Goal: Task Accomplishment & Management: Use online tool/utility

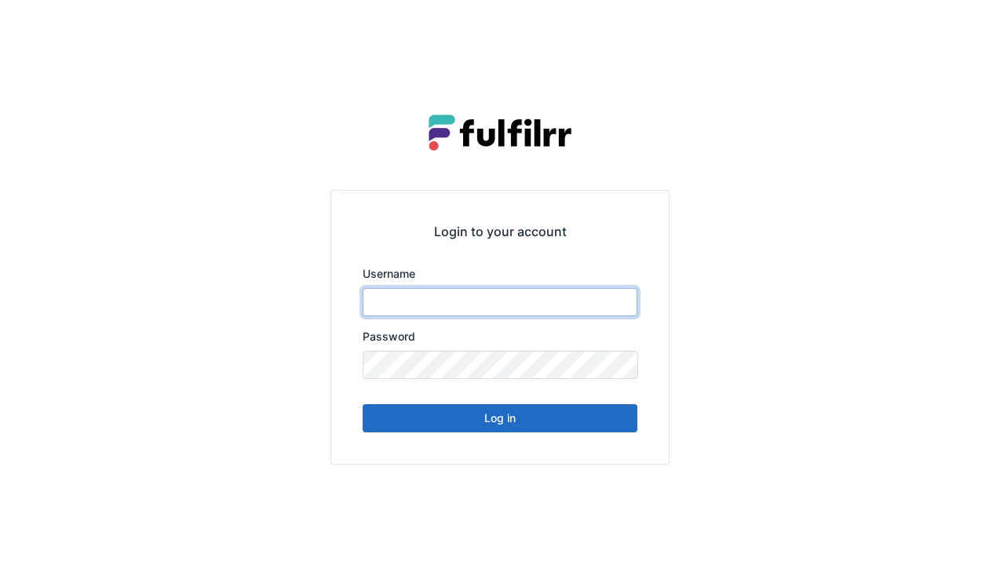
type input "******"
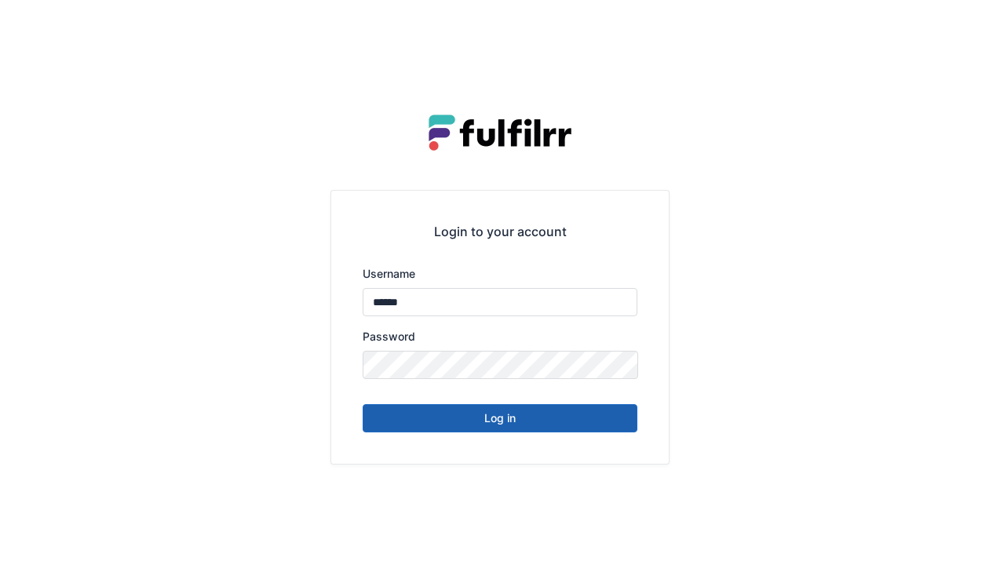
click at [570, 422] on button "Log in" at bounding box center [500, 418] width 275 height 28
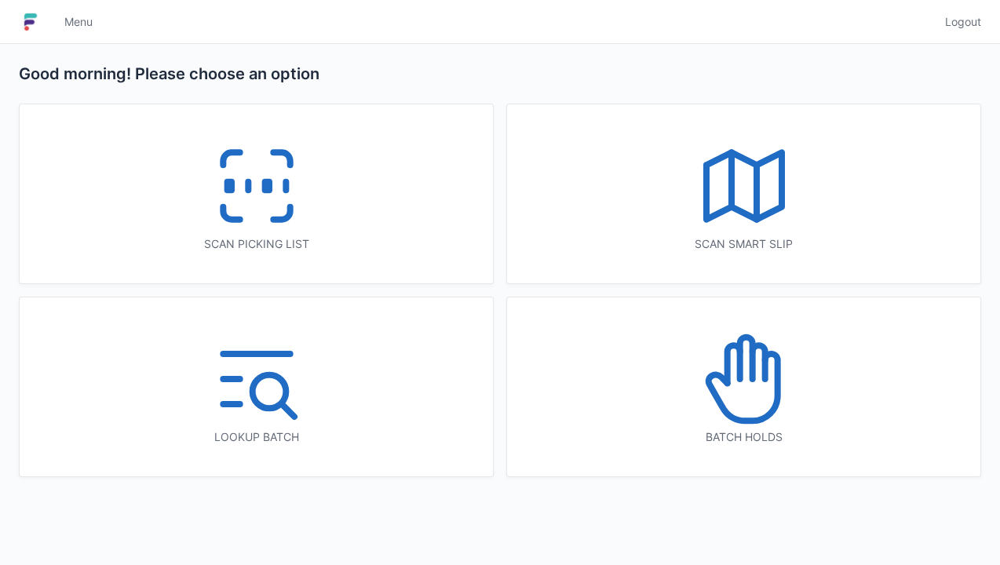
click at [281, 213] on icon at bounding box center [256, 186] width 100 height 100
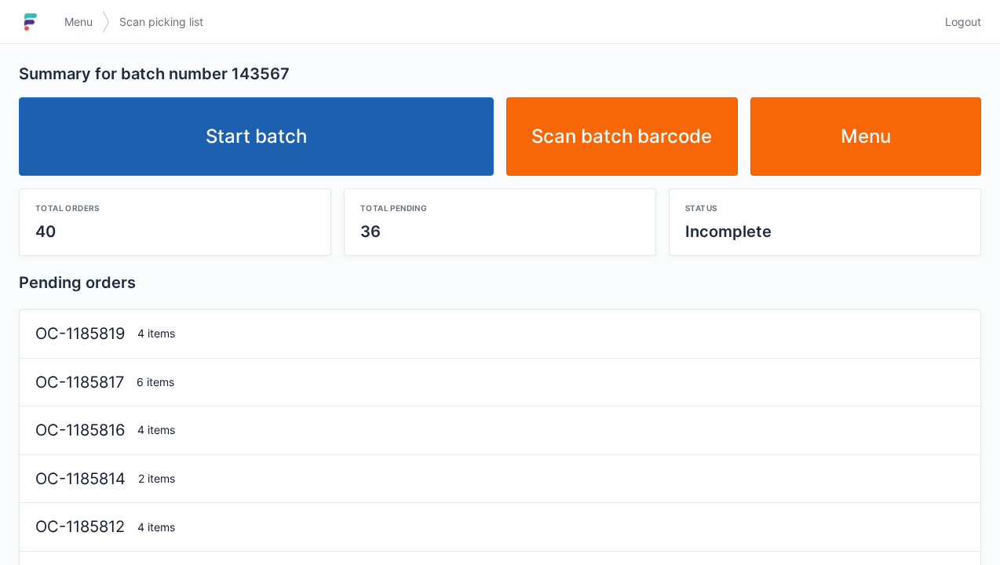
click at [443, 164] on link "Start batch" at bounding box center [256, 136] width 475 height 78
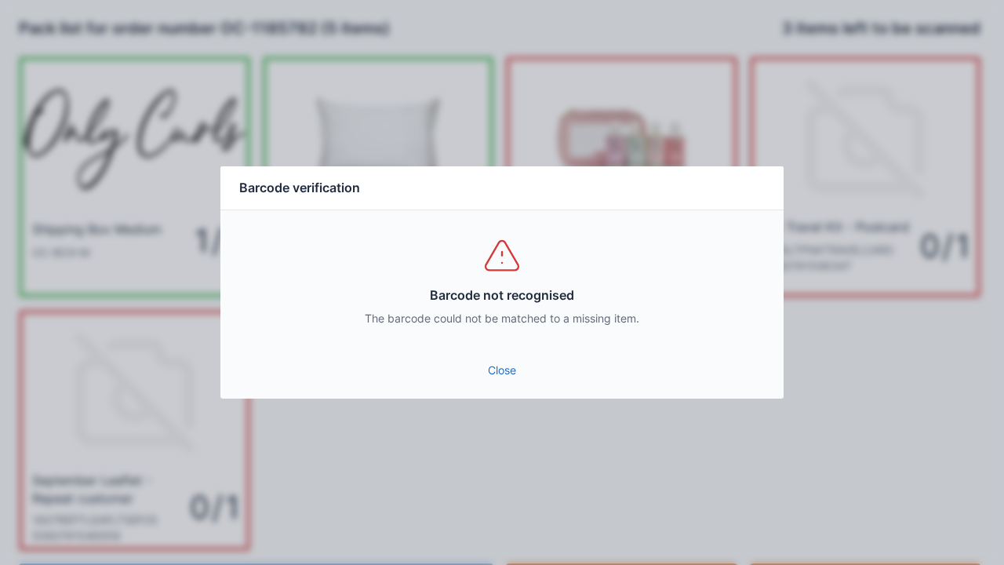
click at [526, 392] on div "Close" at bounding box center [501, 375] width 563 height 47
click at [513, 380] on link "Close" at bounding box center [502, 370] width 538 height 28
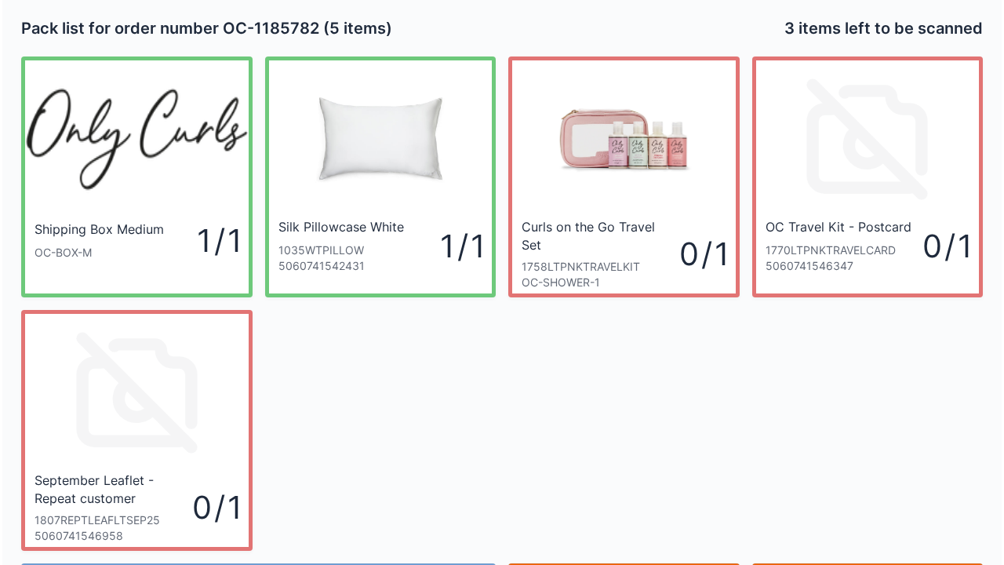
scroll to position [91, 0]
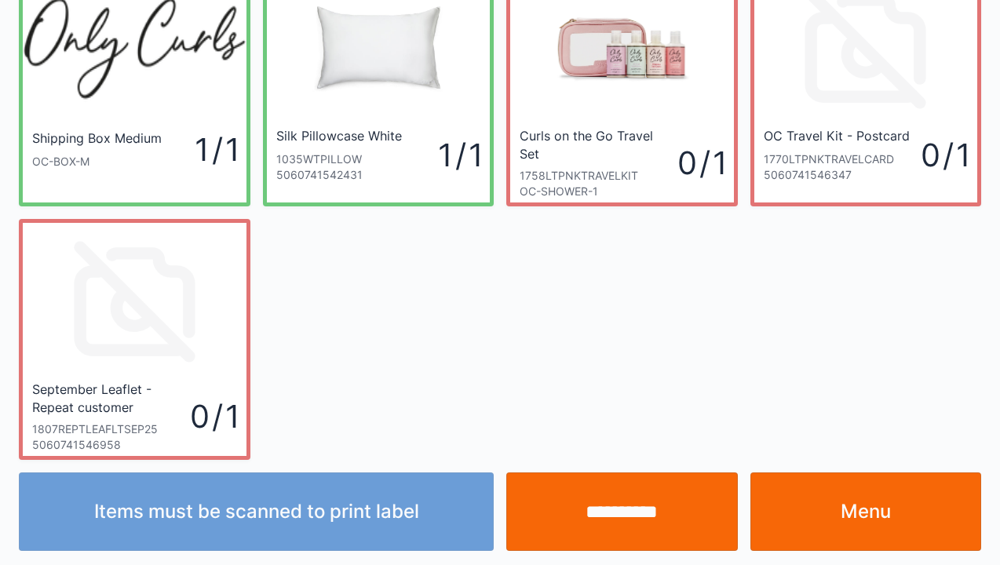
click at [683, 520] on input "**********" at bounding box center [621, 511] width 231 height 78
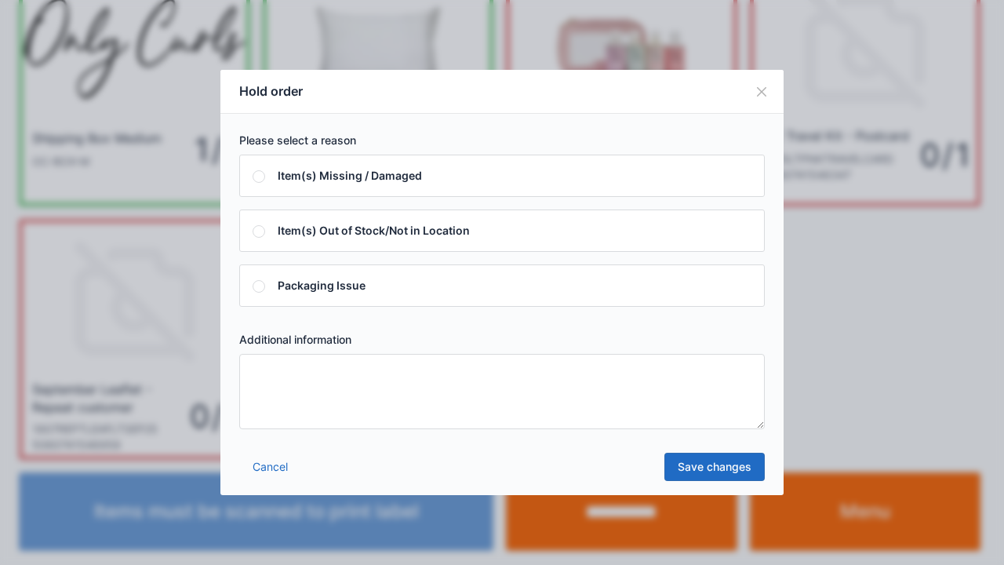
click at [389, 403] on textarea at bounding box center [502, 391] width 526 height 75
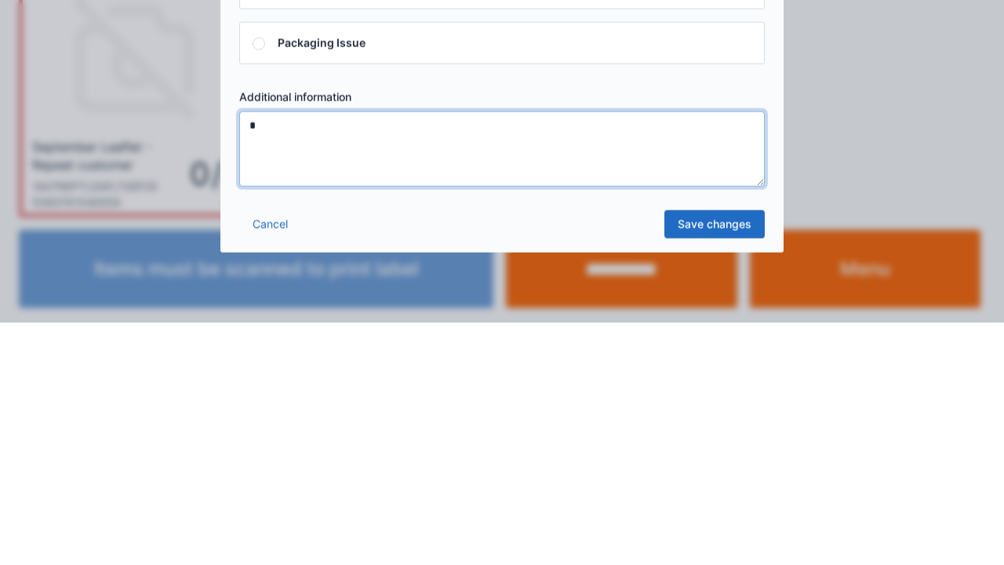
type textarea "*"
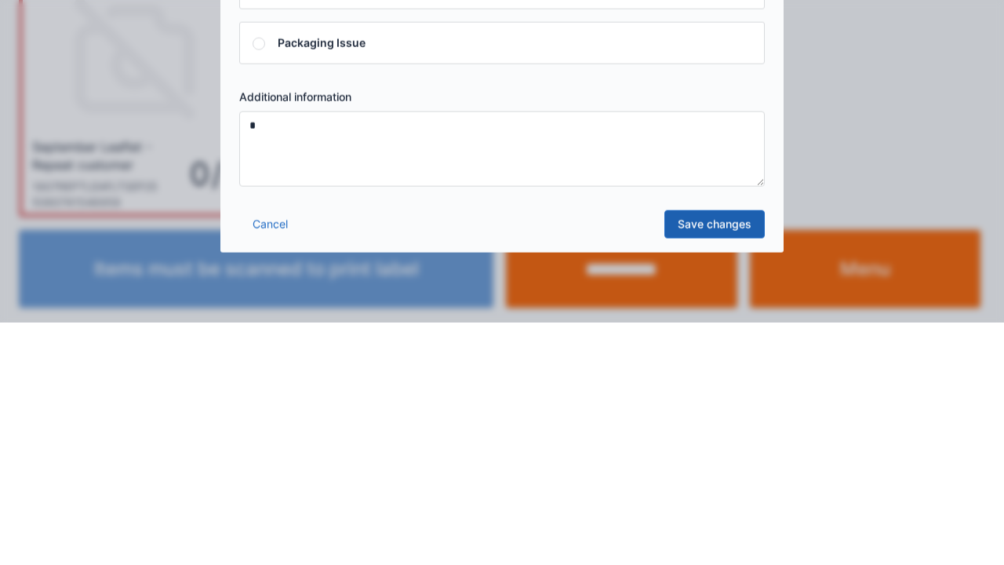
click at [703, 476] on link "Save changes" at bounding box center [715, 467] width 100 height 28
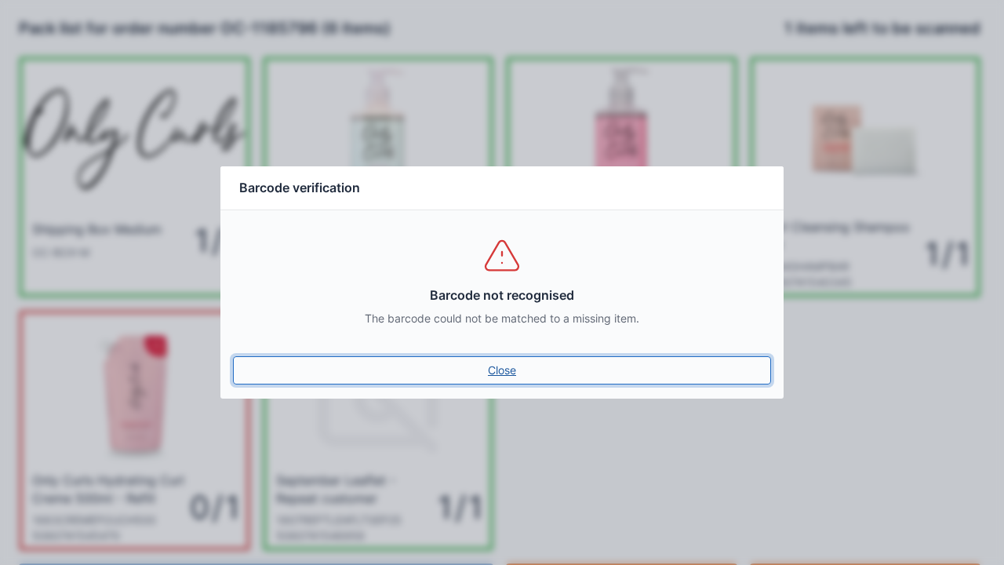
click at [497, 361] on link "Close" at bounding box center [502, 370] width 538 height 28
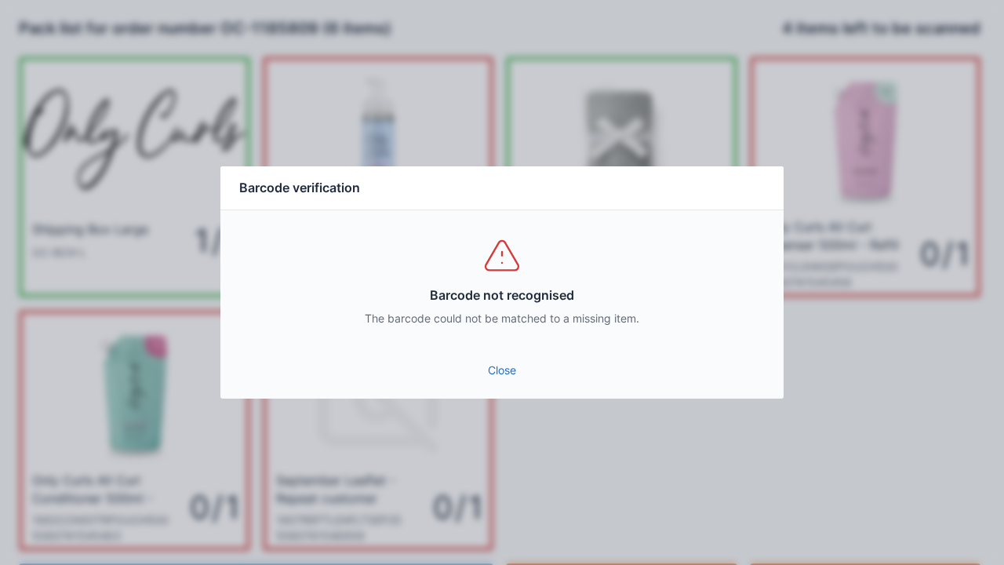
click at [504, 363] on link "Close" at bounding box center [502, 370] width 538 height 28
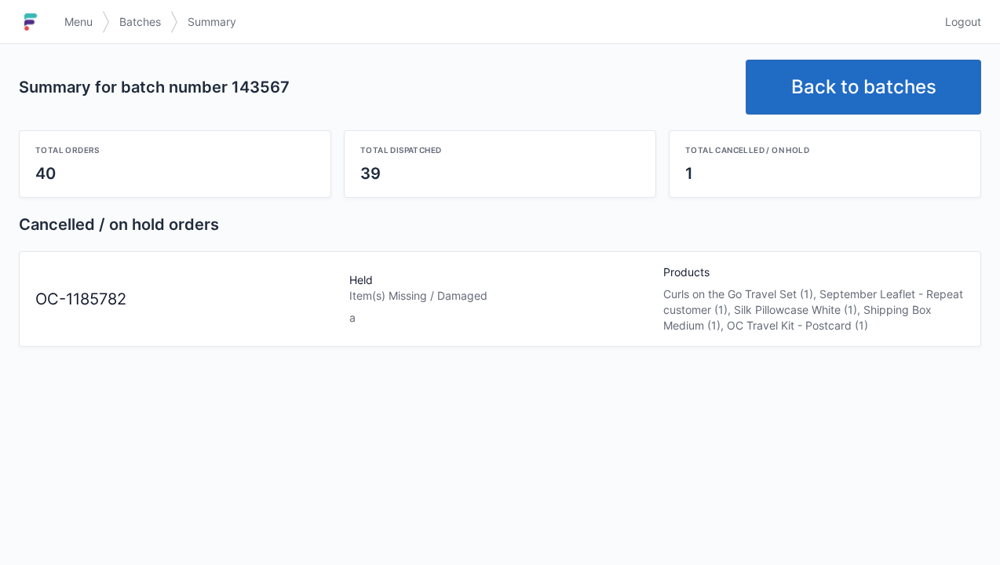
click at [868, 83] on link "Back to batches" at bounding box center [862, 87] width 235 height 55
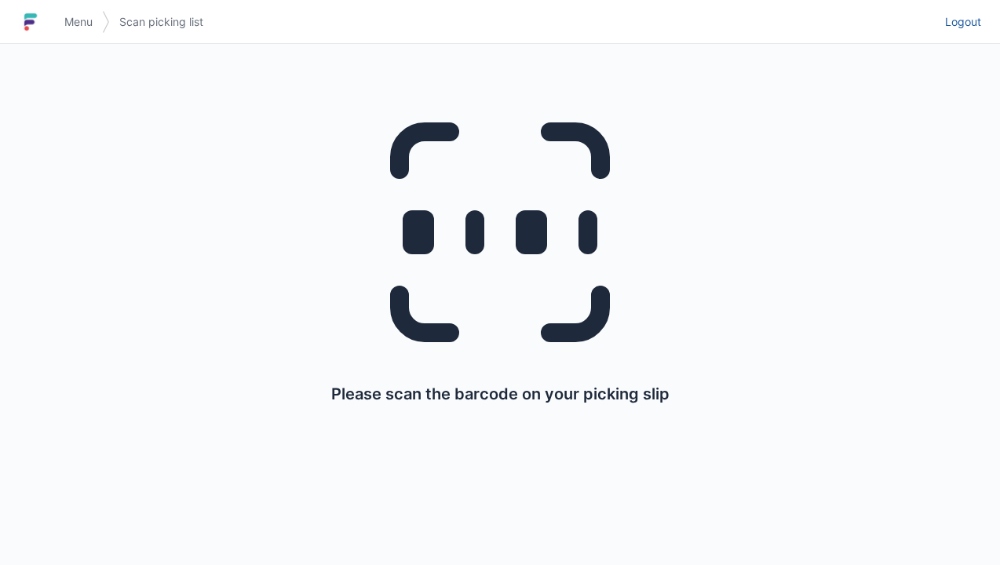
click at [960, 35] on link "Logout" at bounding box center [958, 22] width 46 height 28
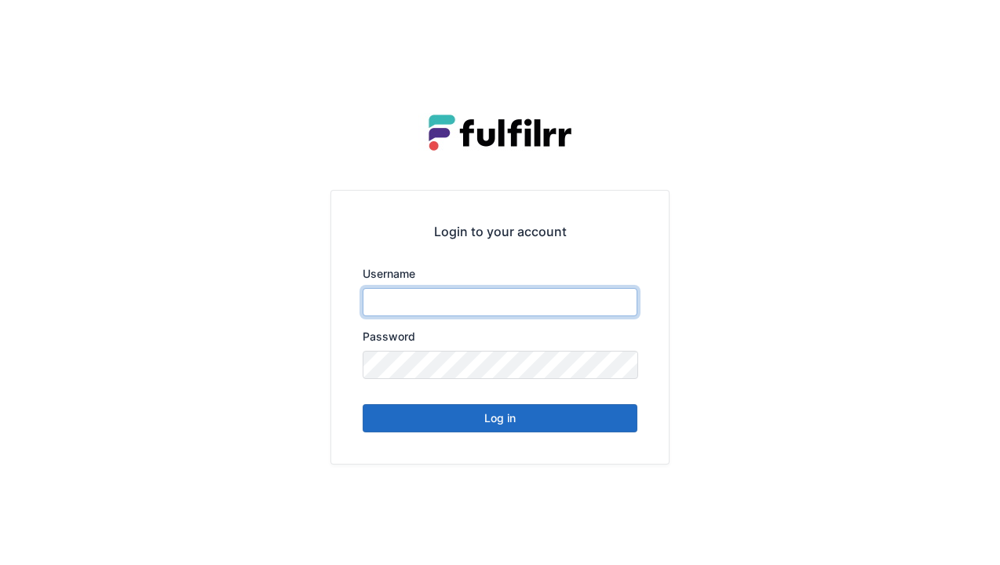
type input "******"
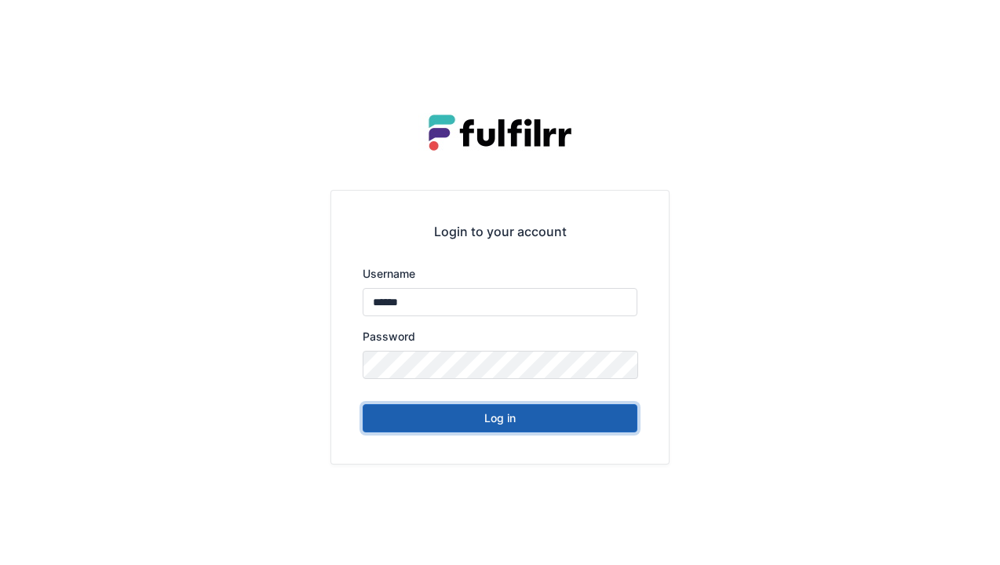
click at [586, 411] on button "Log in" at bounding box center [500, 418] width 275 height 28
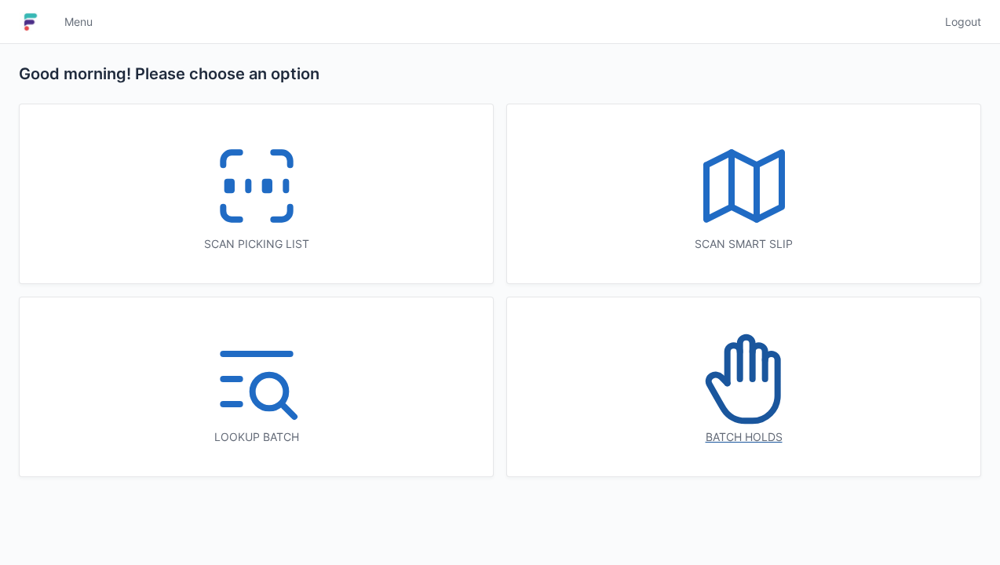
click at [756, 389] on icon at bounding box center [744, 379] width 100 height 100
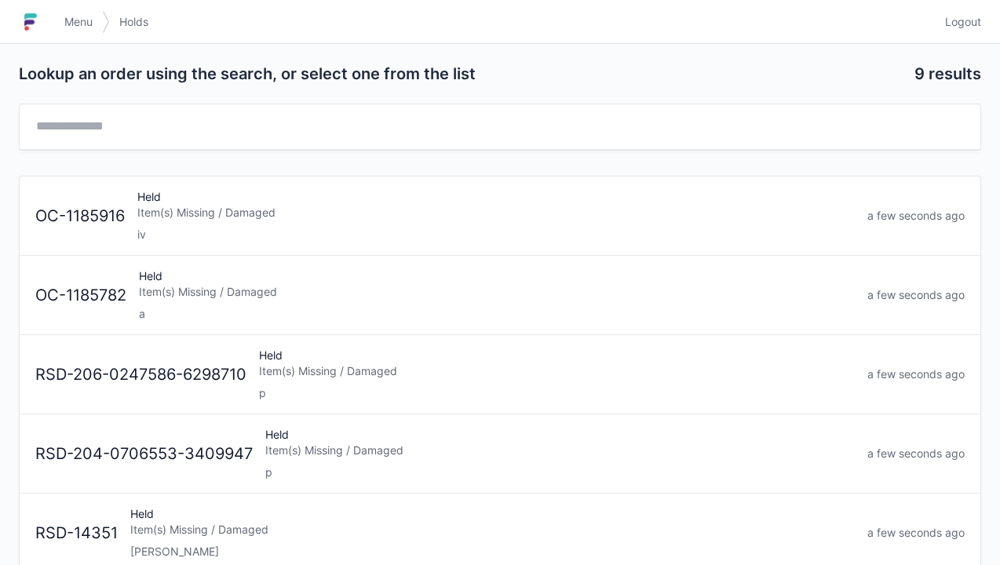
click at [343, 312] on div "a" at bounding box center [497, 314] width 716 height 16
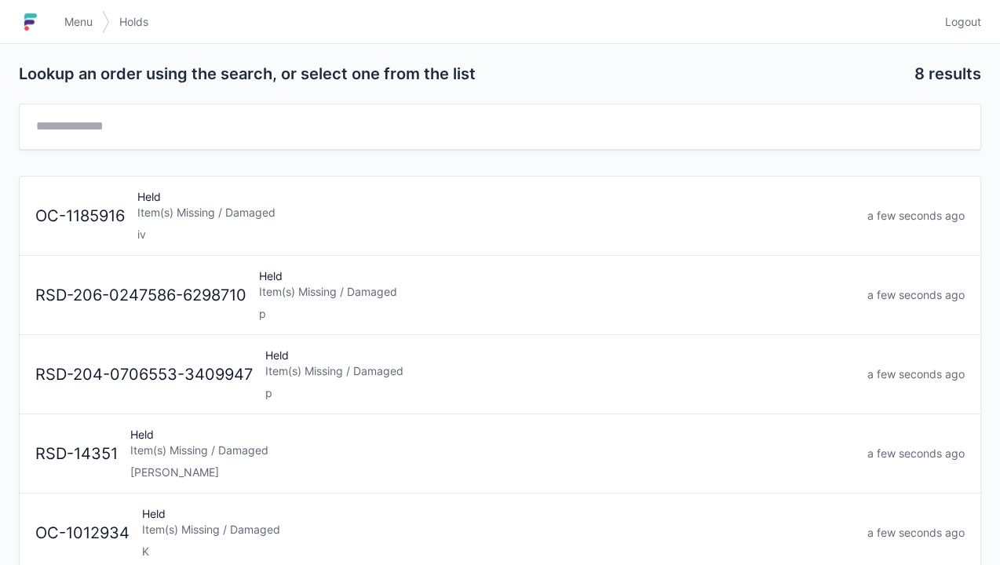
click at [958, 27] on span "Logout" at bounding box center [963, 22] width 36 height 16
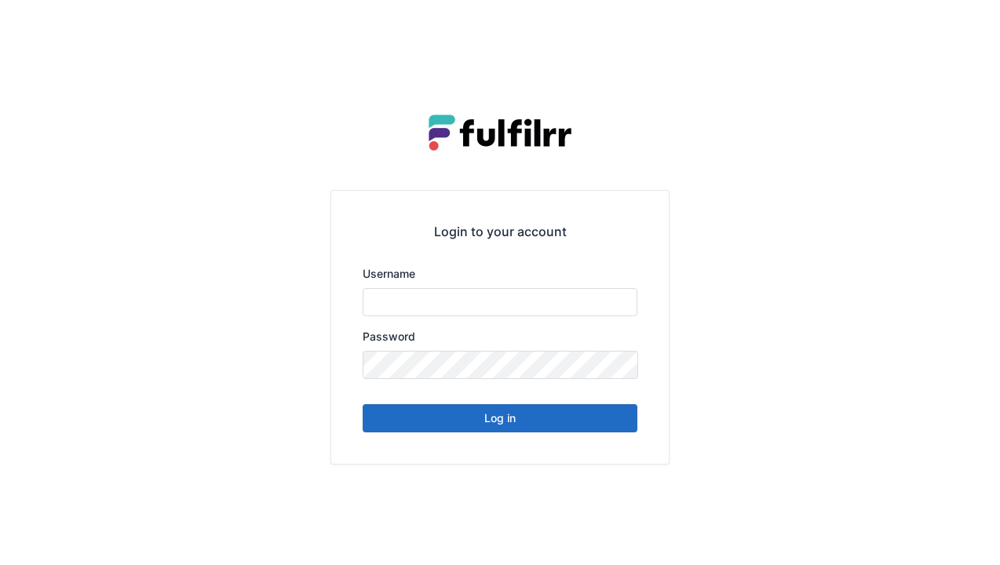
type input "******"
click at [501, 426] on button "Log in" at bounding box center [500, 418] width 275 height 28
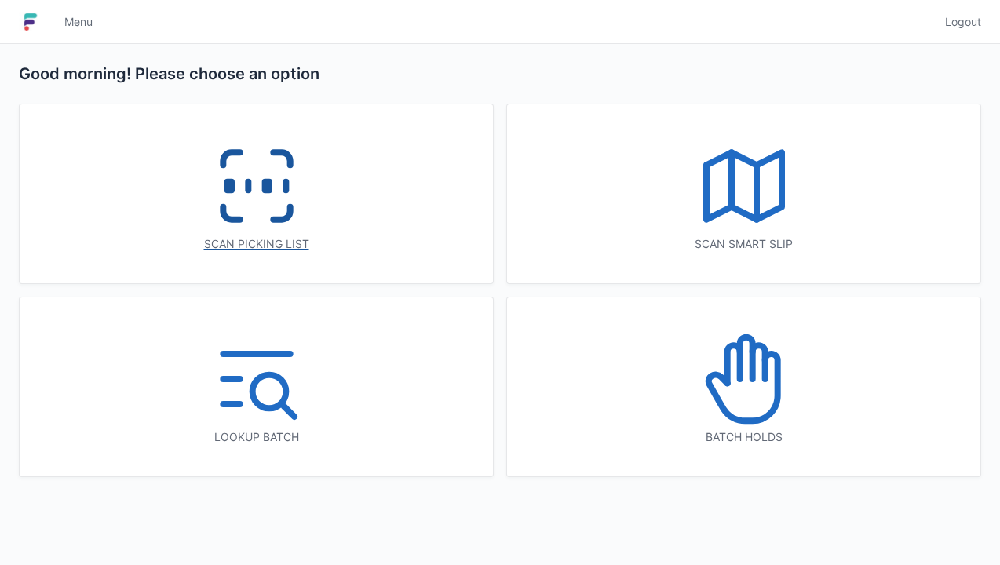
click at [275, 198] on icon at bounding box center [256, 186] width 100 height 100
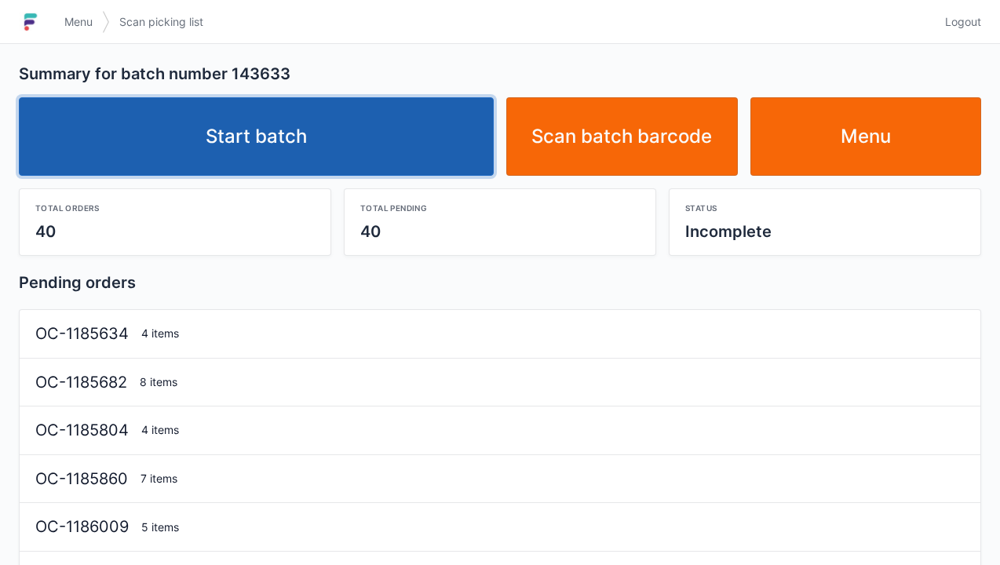
click at [361, 159] on link "Start batch" at bounding box center [256, 136] width 475 height 78
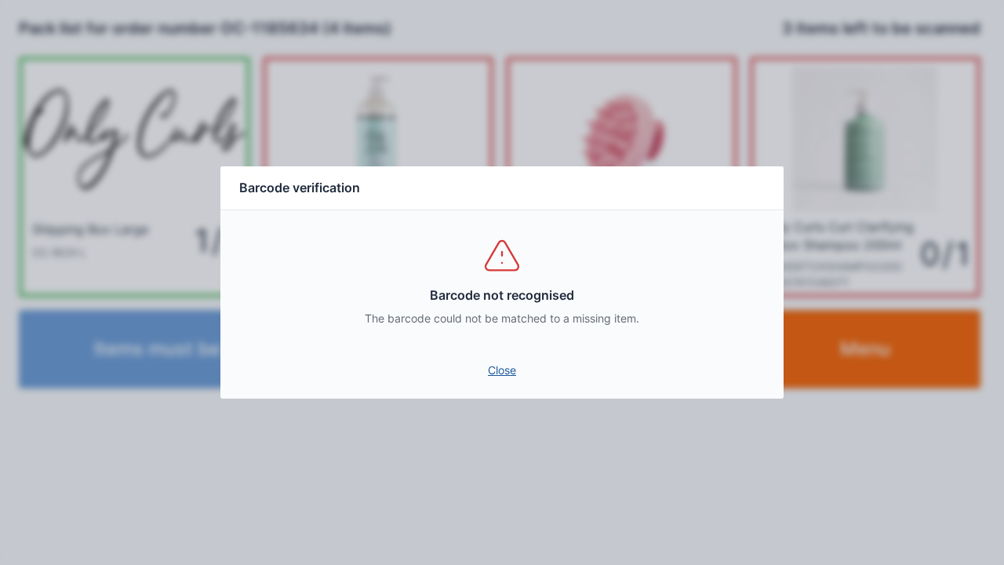
click at [506, 359] on link "Close" at bounding box center [502, 370] width 538 height 28
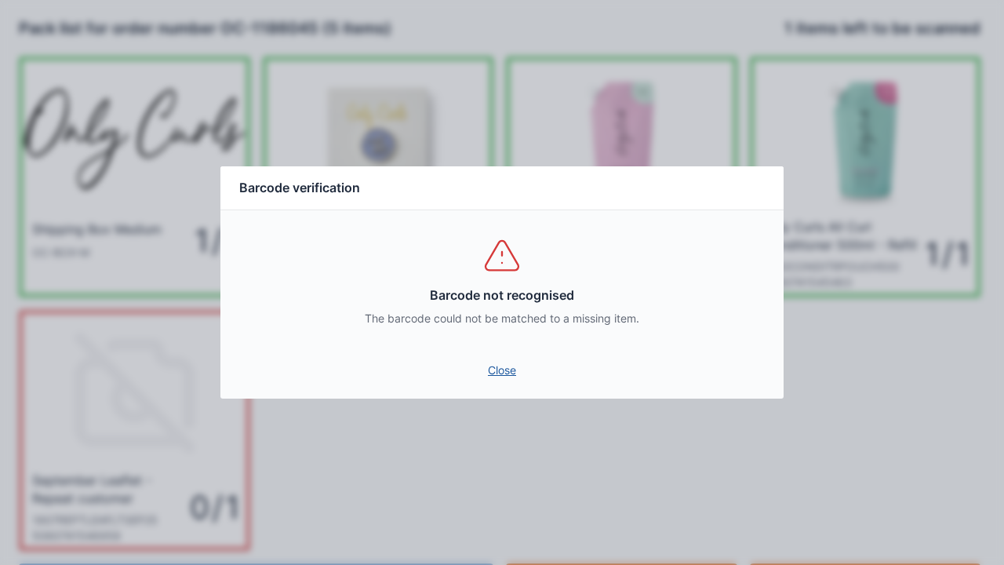
click at [515, 358] on link "Close" at bounding box center [502, 370] width 538 height 28
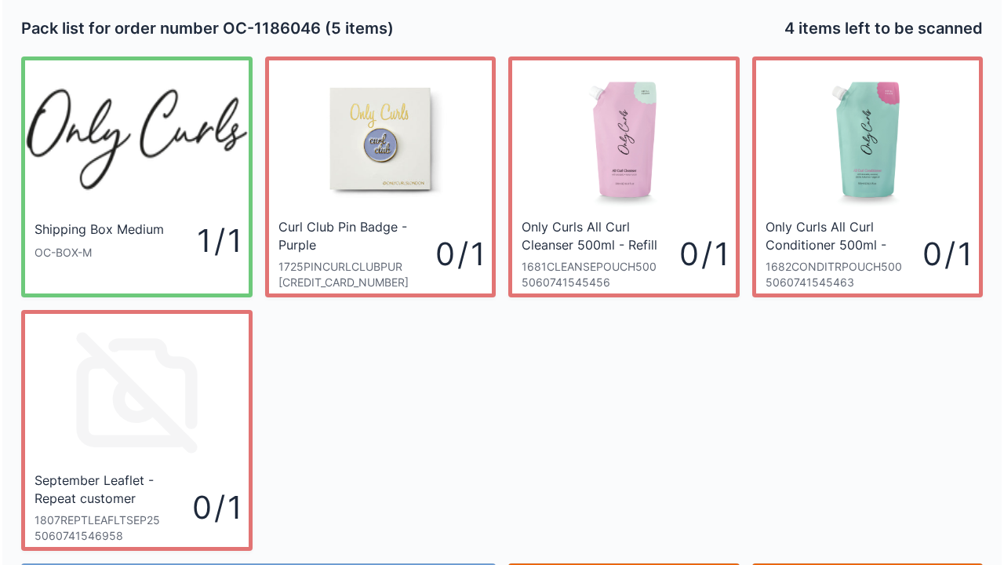
scroll to position [91, 0]
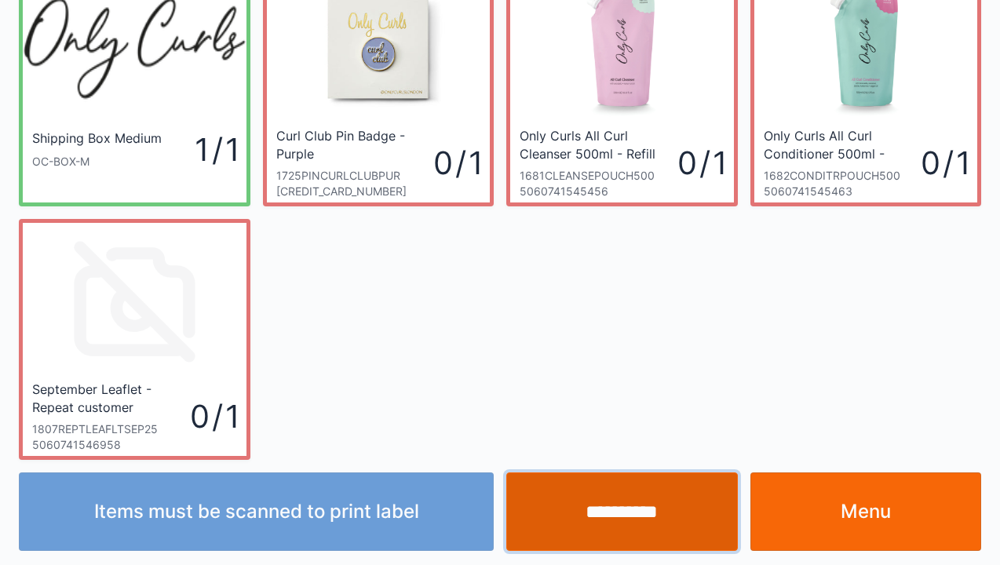
click at [603, 524] on input "**********" at bounding box center [621, 511] width 231 height 78
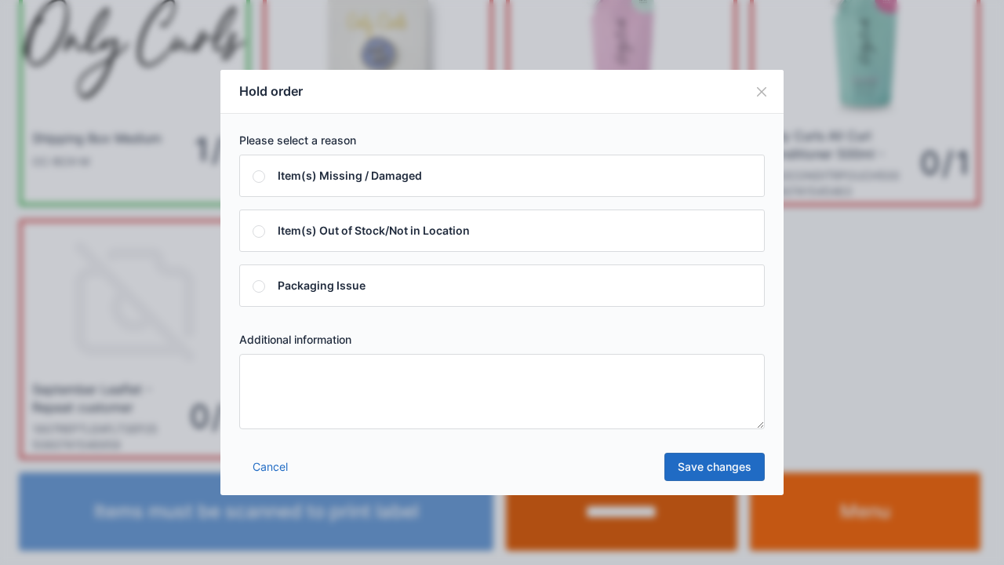
click at [289, 417] on textarea at bounding box center [502, 391] width 526 height 75
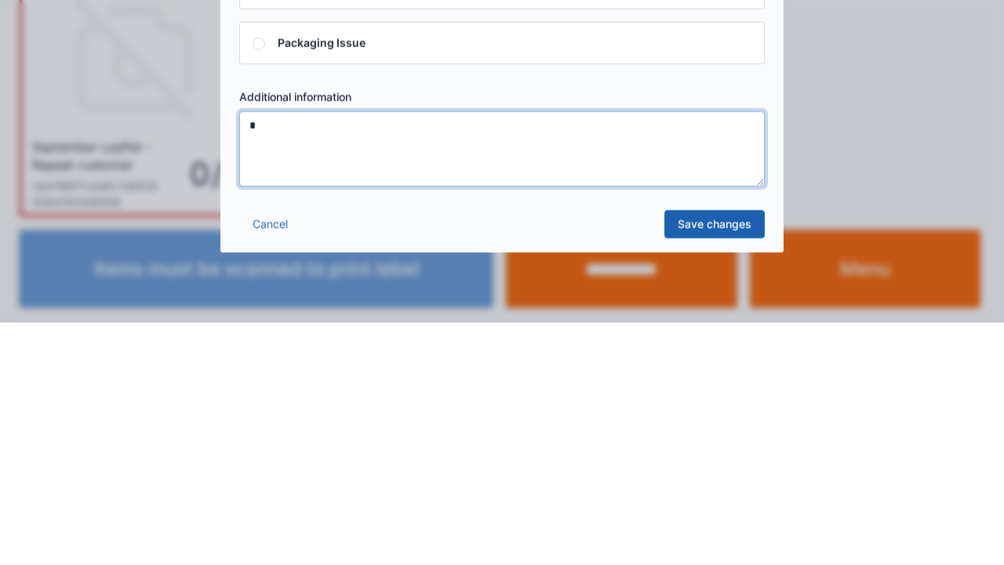
type textarea "*"
click at [751, 475] on link "Save changes" at bounding box center [715, 467] width 100 height 28
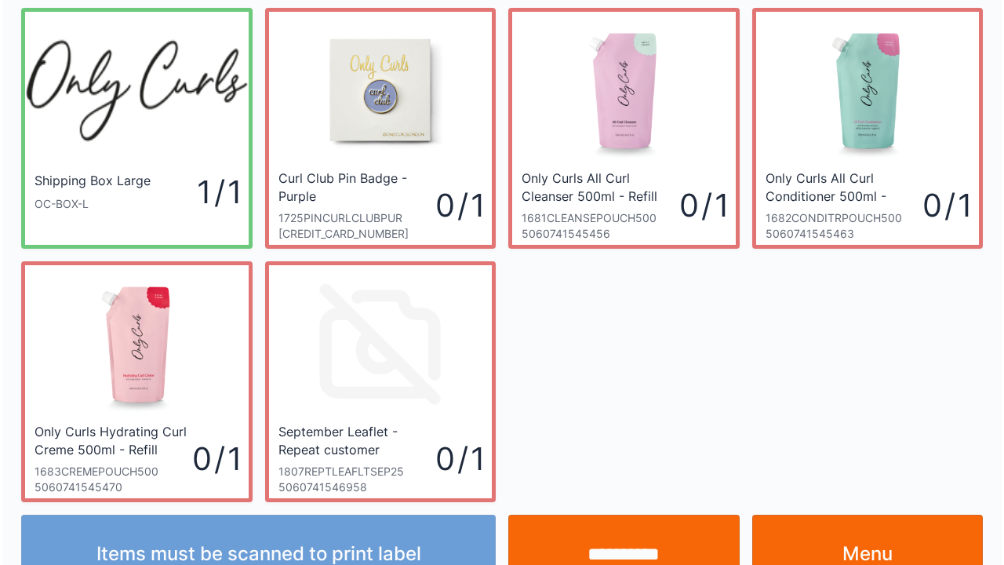
scroll to position [91, 0]
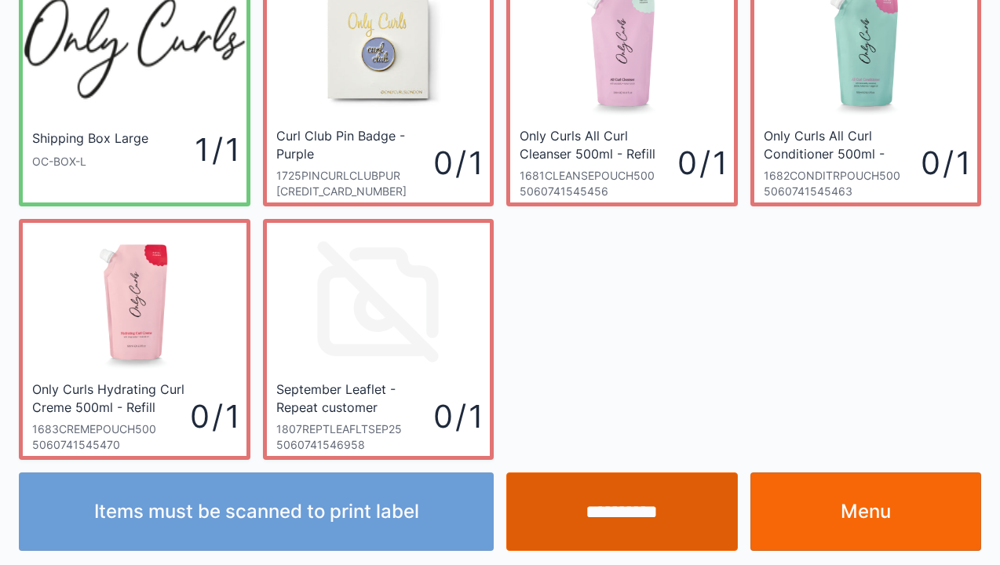
click at [607, 510] on input "**********" at bounding box center [621, 511] width 231 height 78
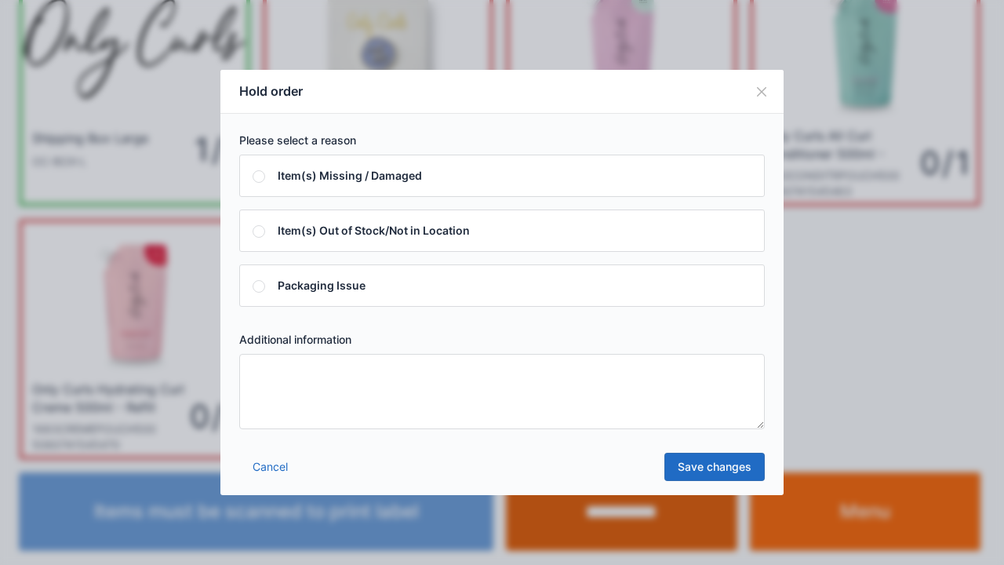
click at [387, 425] on textarea at bounding box center [502, 391] width 526 height 75
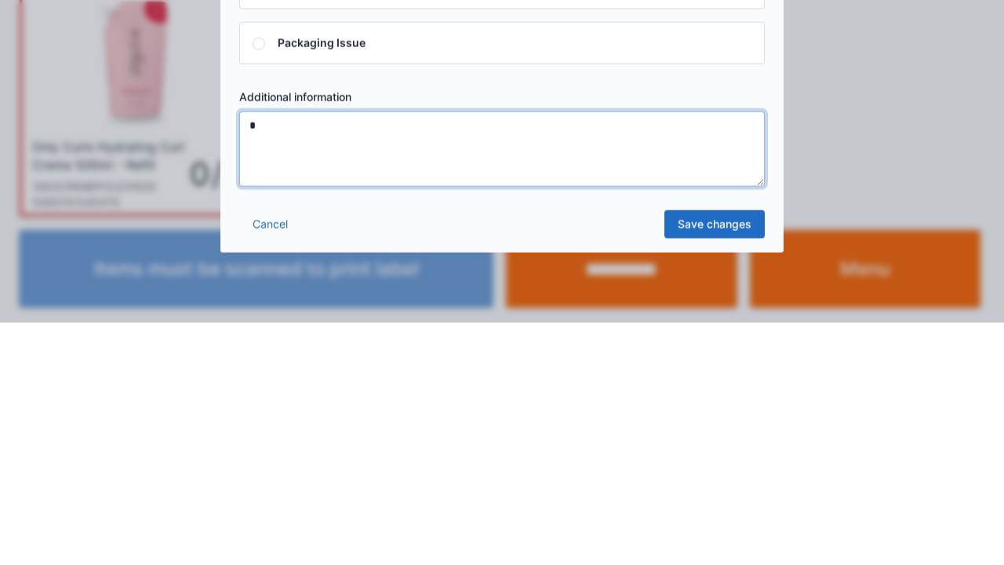
type textarea "*"
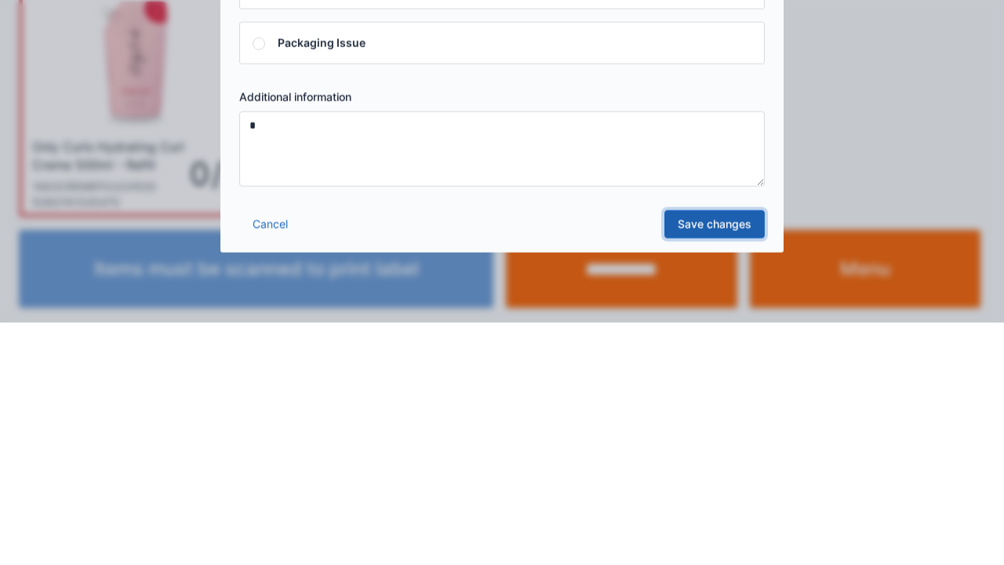
click at [733, 478] on link "Save changes" at bounding box center [715, 467] width 100 height 28
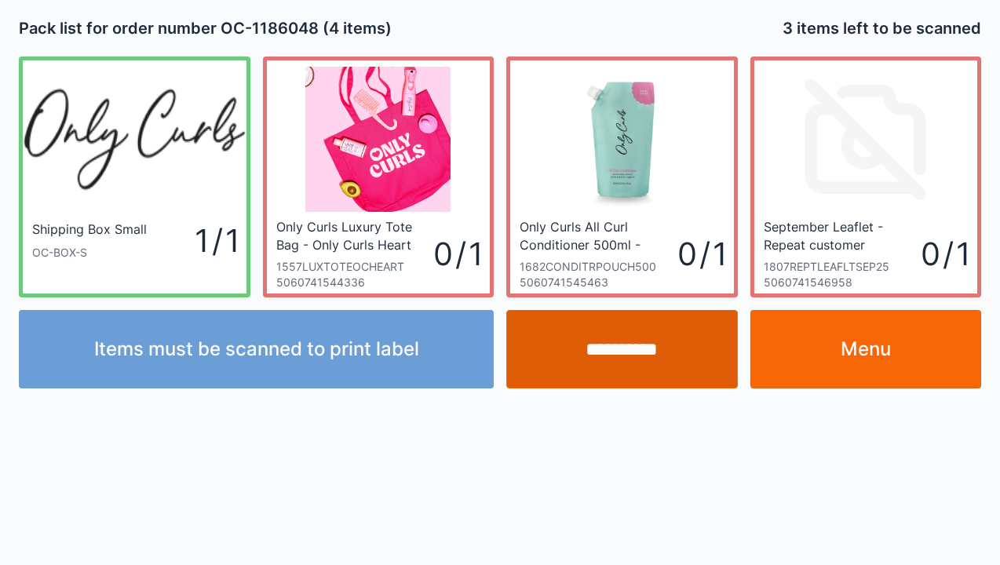
click at [642, 343] on input "**********" at bounding box center [621, 349] width 231 height 78
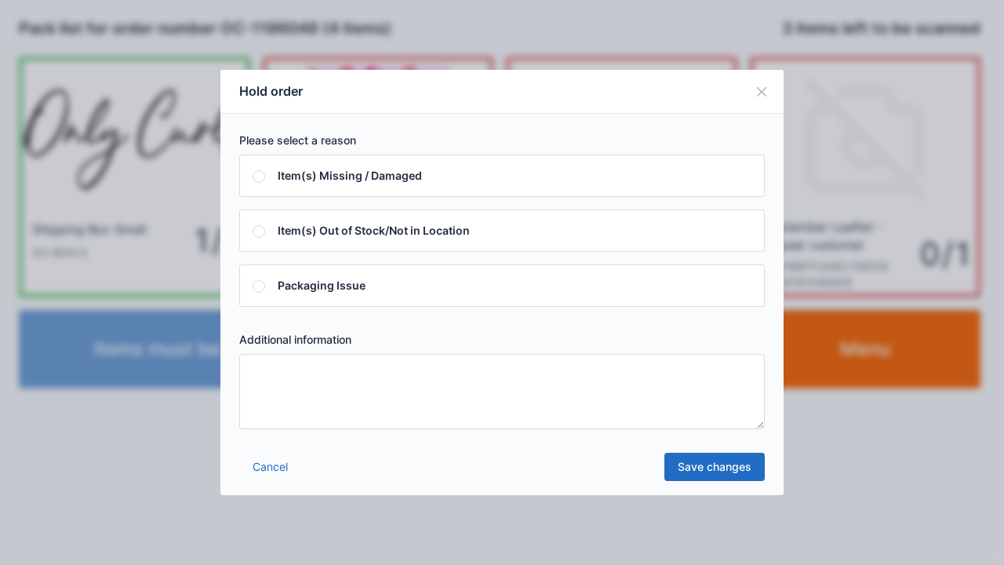
click at [351, 408] on textarea at bounding box center [502, 391] width 526 height 75
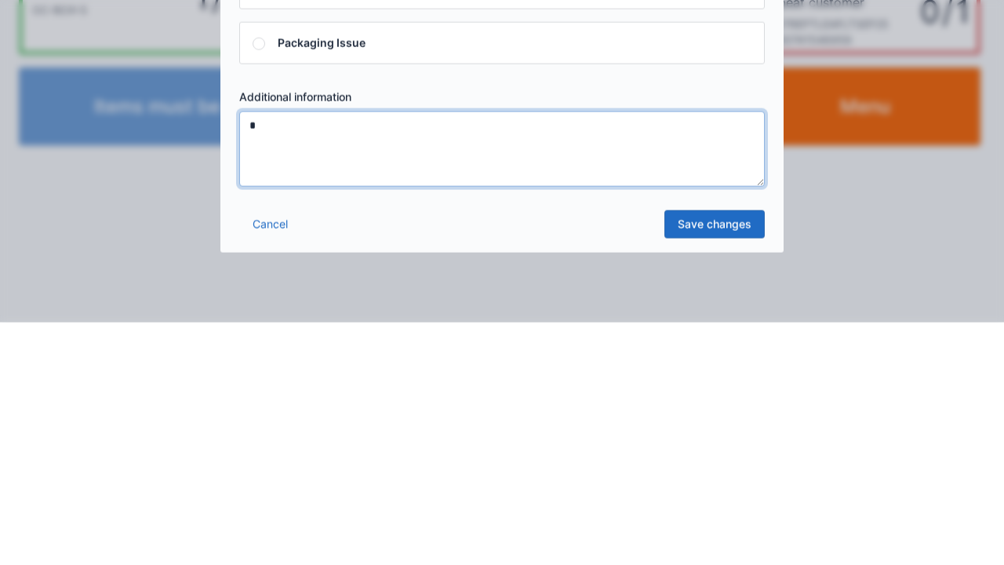
type textarea "*"
click at [743, 476] on link "Save changes" at bounding box center [715, 467] width 100 height 28
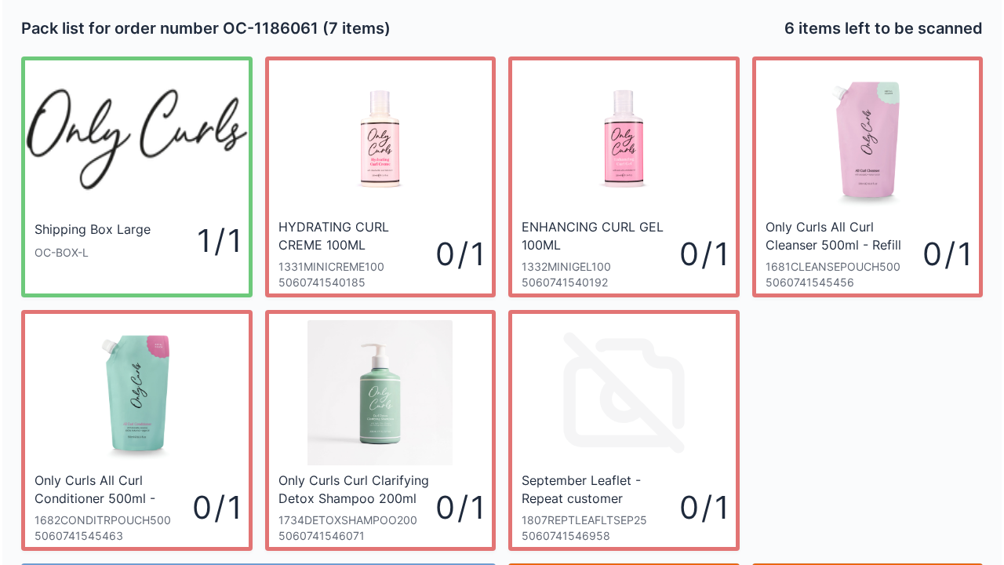
scroll to position [91, 0]
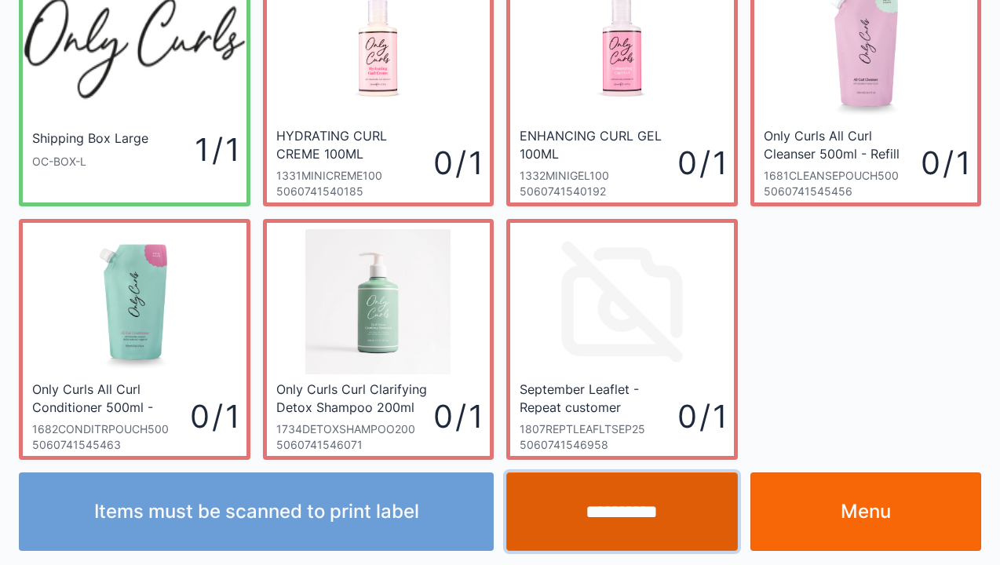
click at [591, 508] on input "**********" at bounding box center [621, 511] width 231 height 78
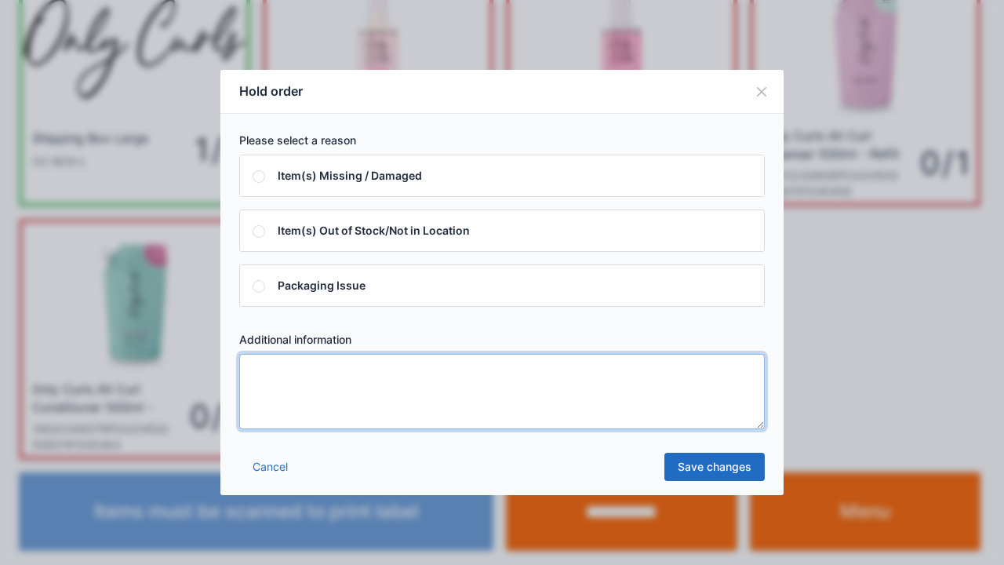
click at [320, 413] on textarea at bounding box center [502, 391] width 526 height 75
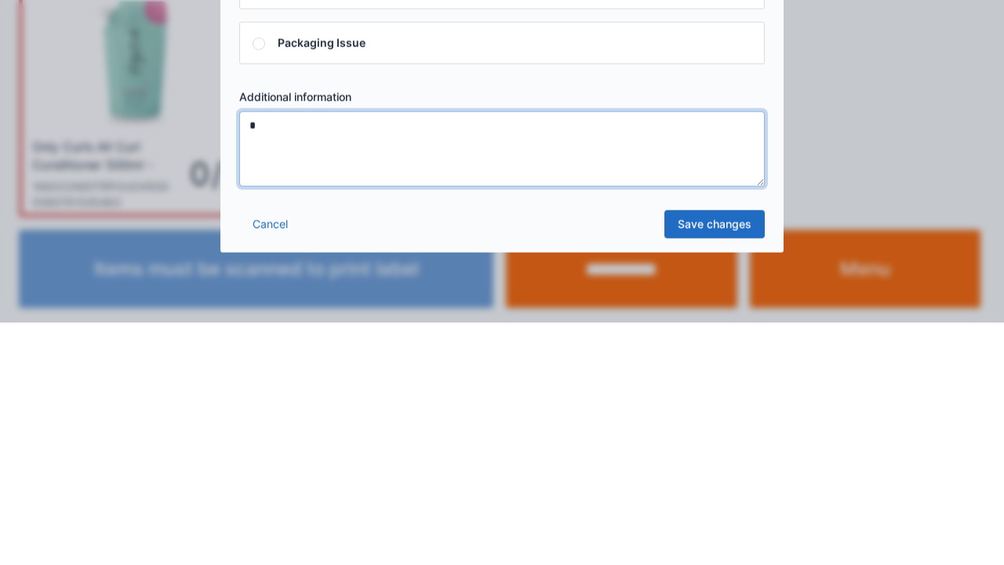
type textarea "*"
click at [716, 475] on link "Save changes" at bounding box center [715, 467] width 100 height 28
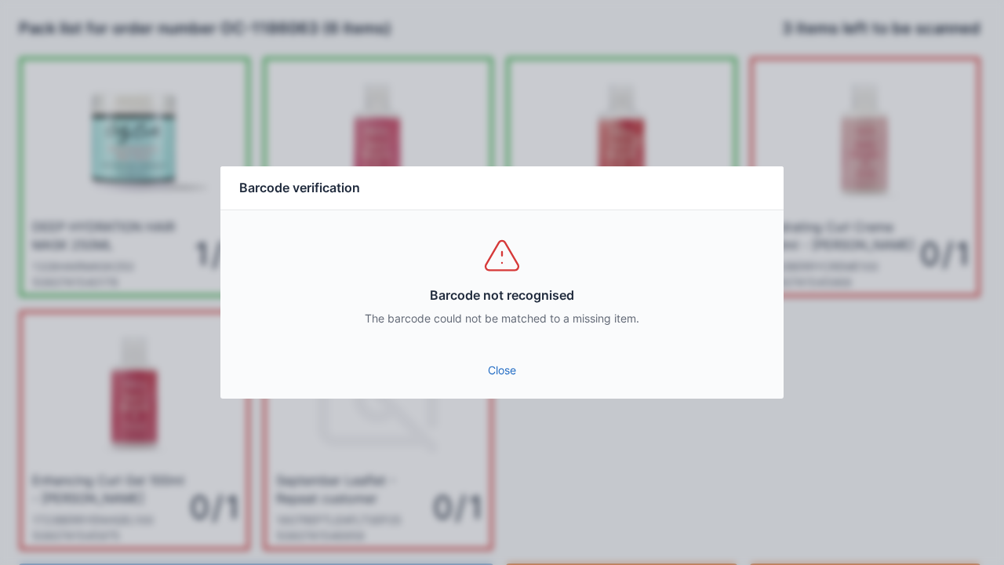
click at [507, 375] on link "Close" at bounding box center [502, 370] width 538 height 28
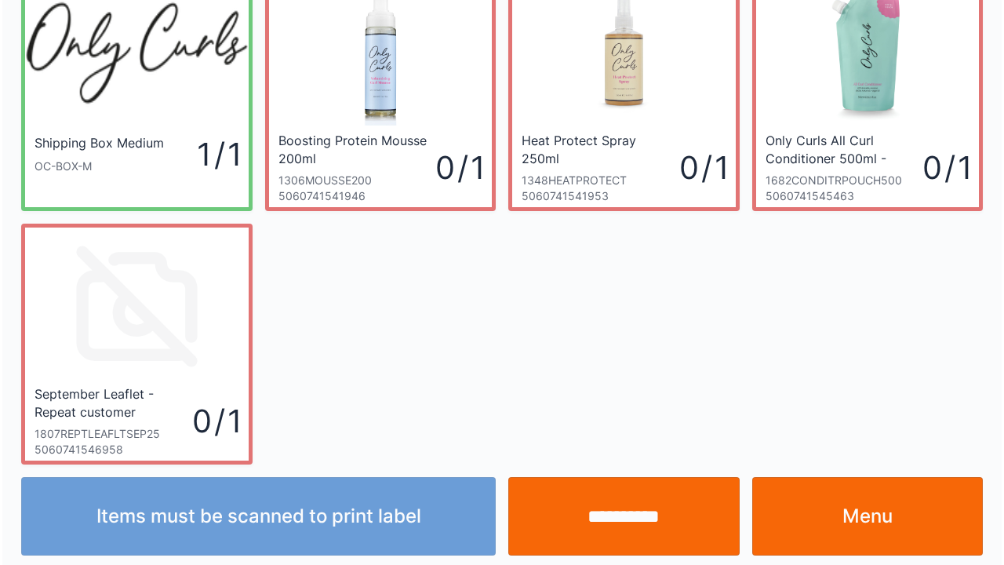
scroll to position [91, 0]
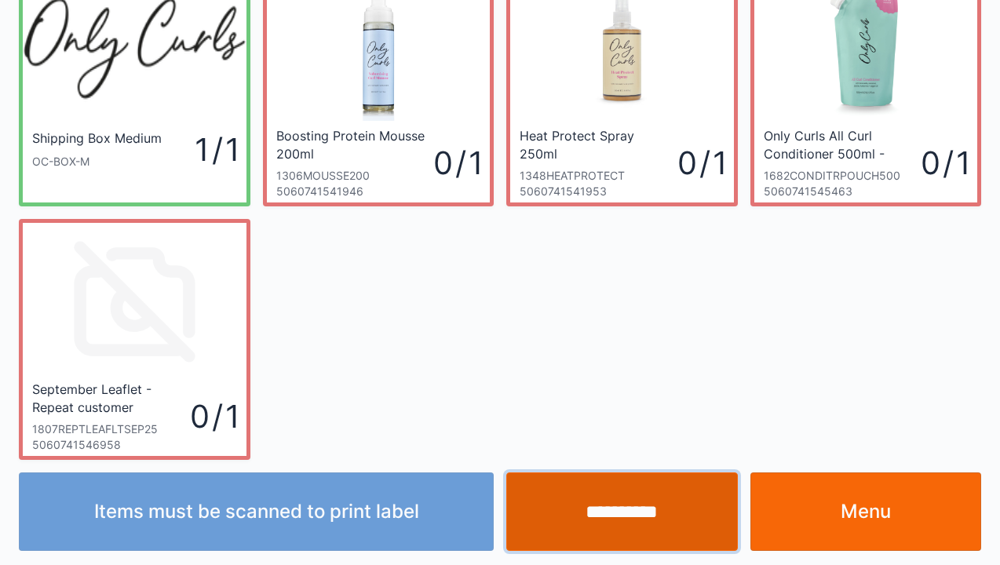
click at [607, 508] on input "**********" at bounding box center [621, 511] width 231 height 78
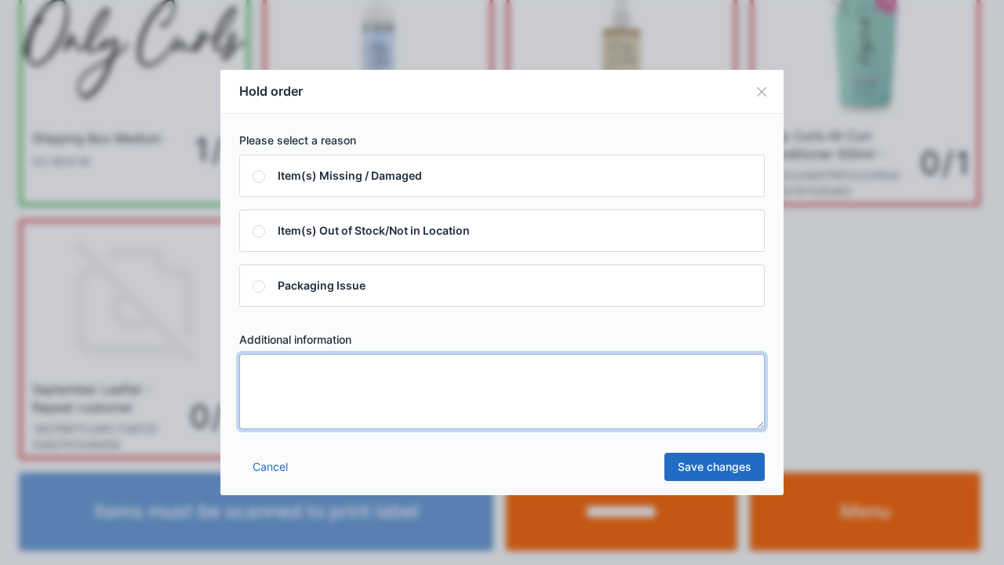
click at [317, 415] on textarea at bounding box center [502, 391] width 526 height 75
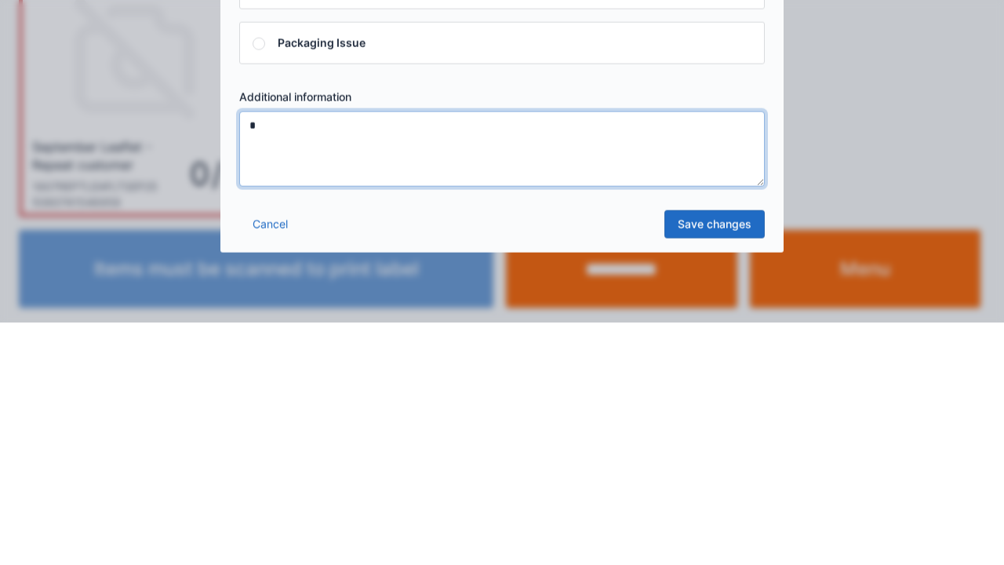
type textarea "*"
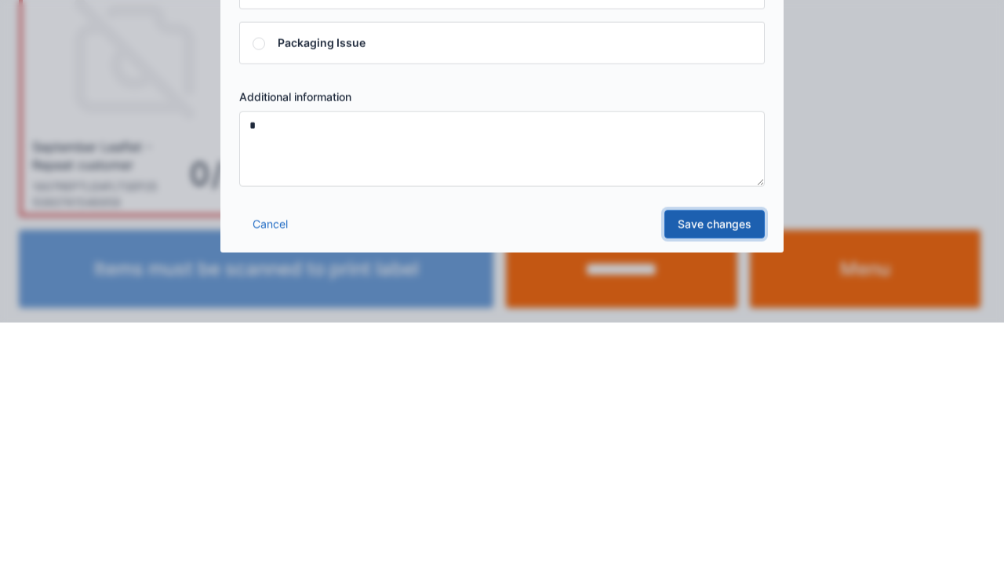
click at [734, 478] on link "Save changes" at bounding box center [715, 467] width 100 height 28
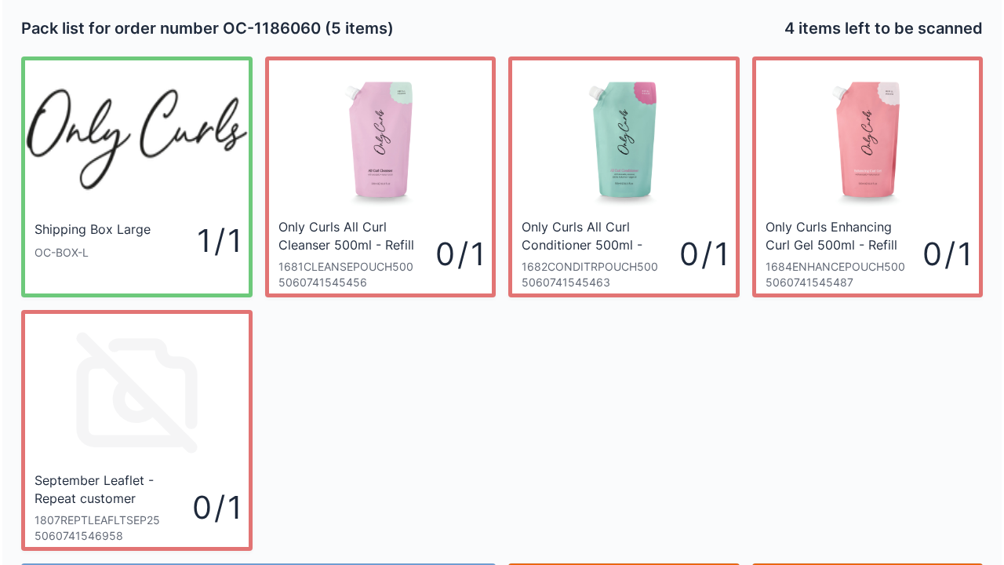
scroll to position [91, 0]
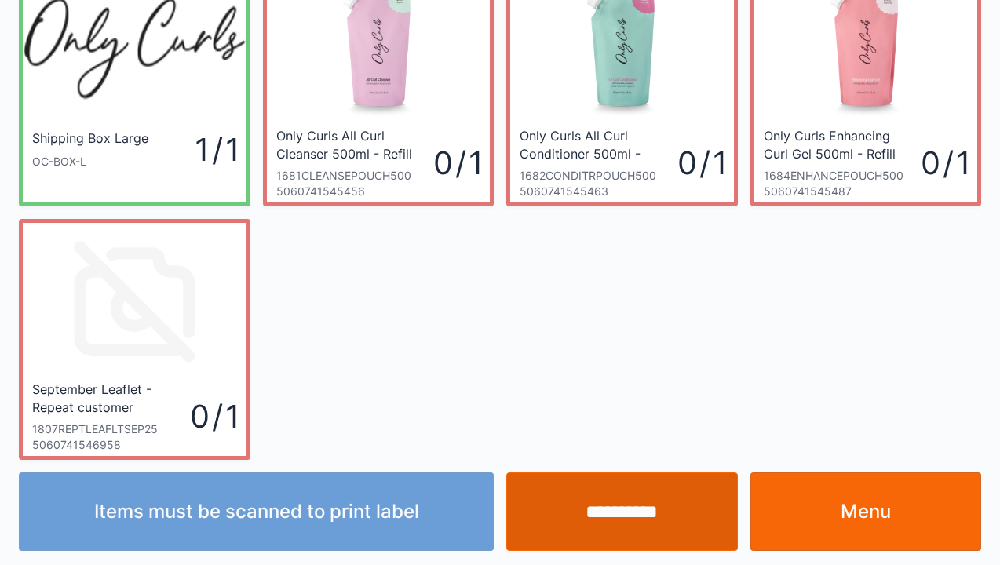
click at [607, 510] on input "**********" at bounding box center [621, 511] width 231 height 78
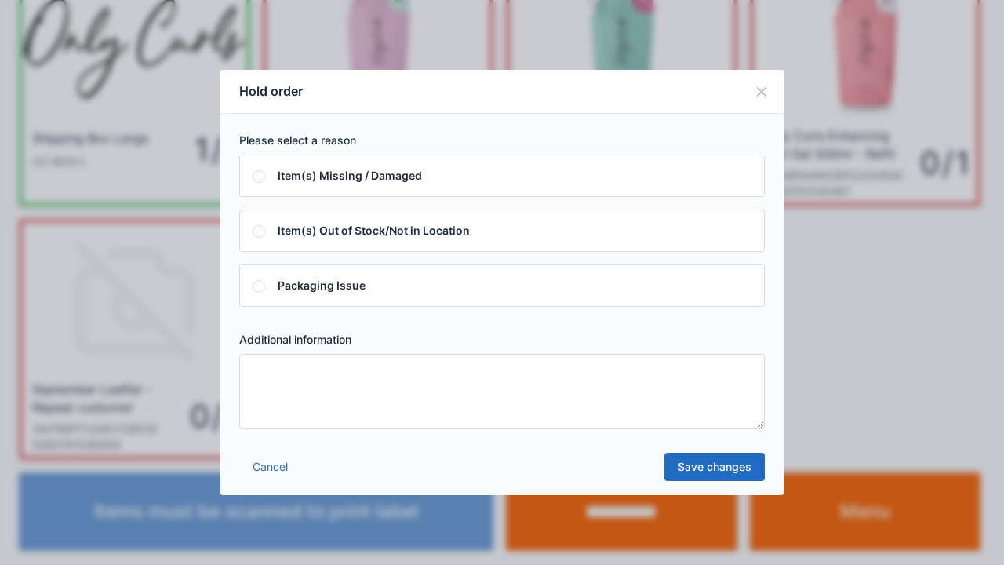
click at [332, 414] on textarea at bounding box center [502, 391] width 526 height 75
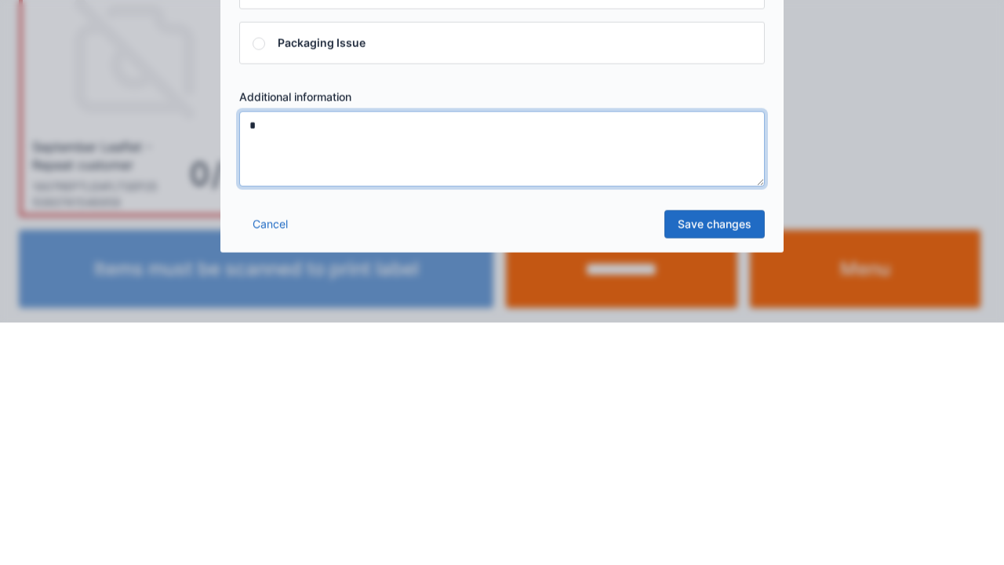
type textarea "*"
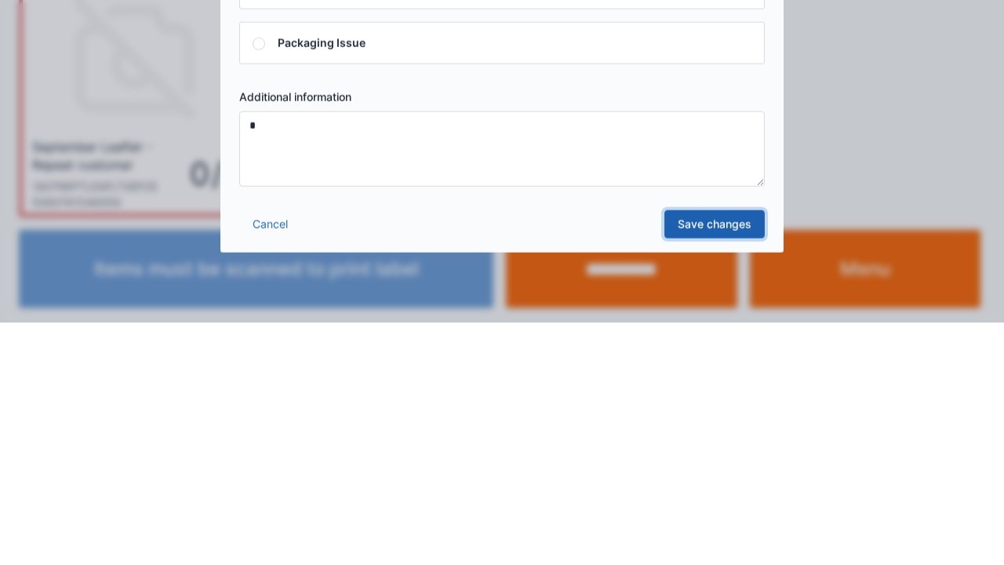
click at [738, 476] on link "Save changes" at bounding box center [715, 467] width 100 height 28
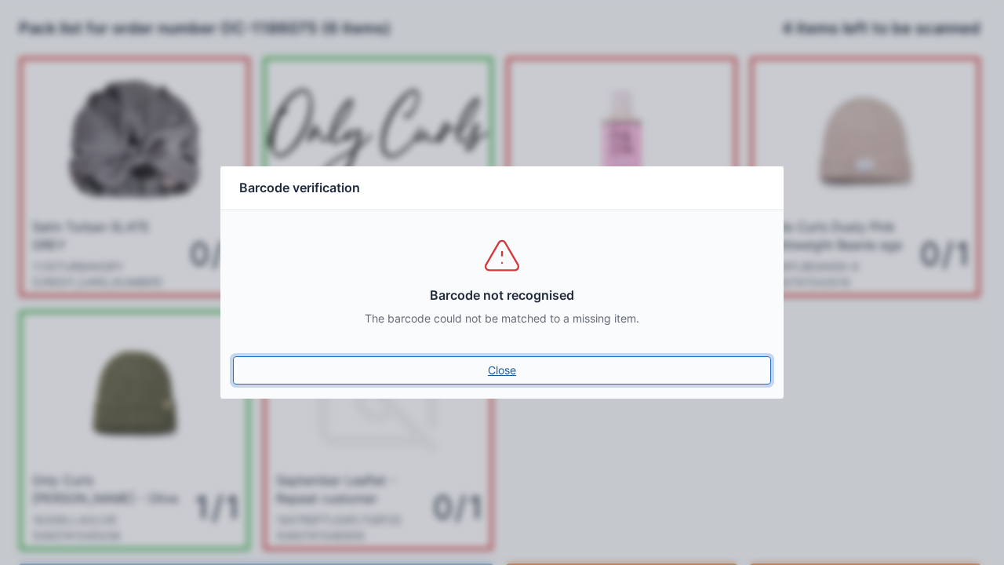
click at [506, 373] on link "Close" at bounding box center [502, 370] width 538 height 28
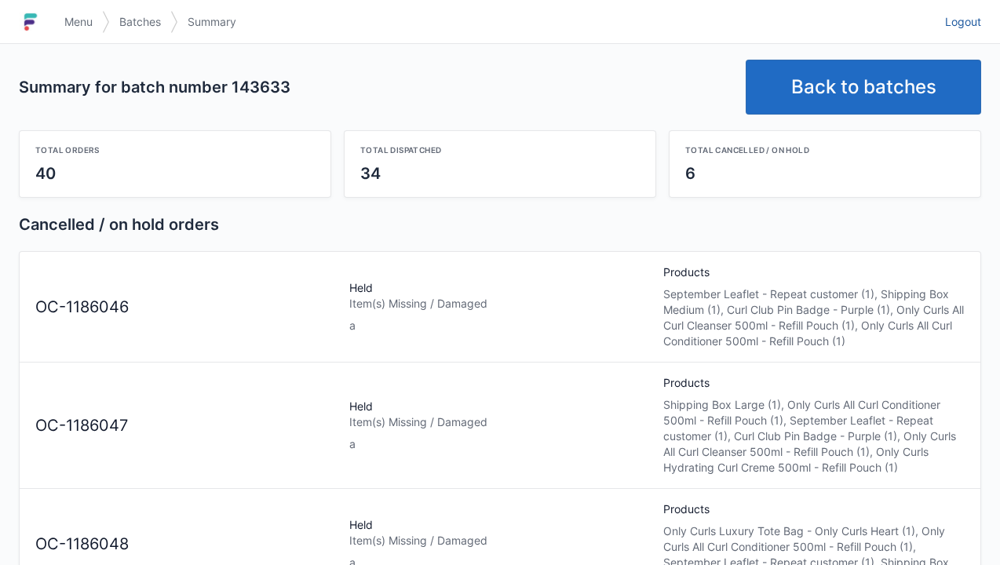
click at [959, 24] on span "Logout" at bounding box center [963, 22] width 36 height 16
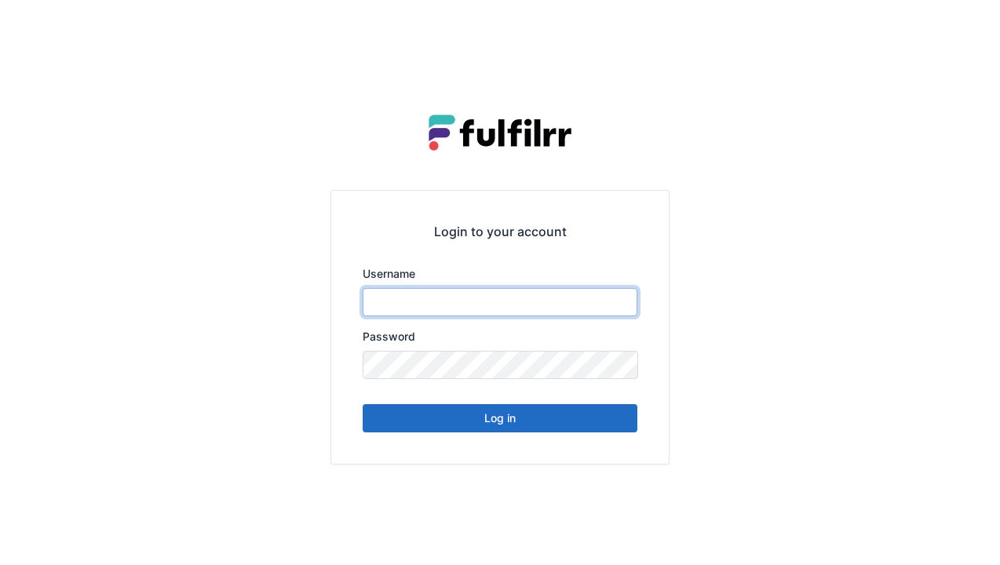
type input "******"
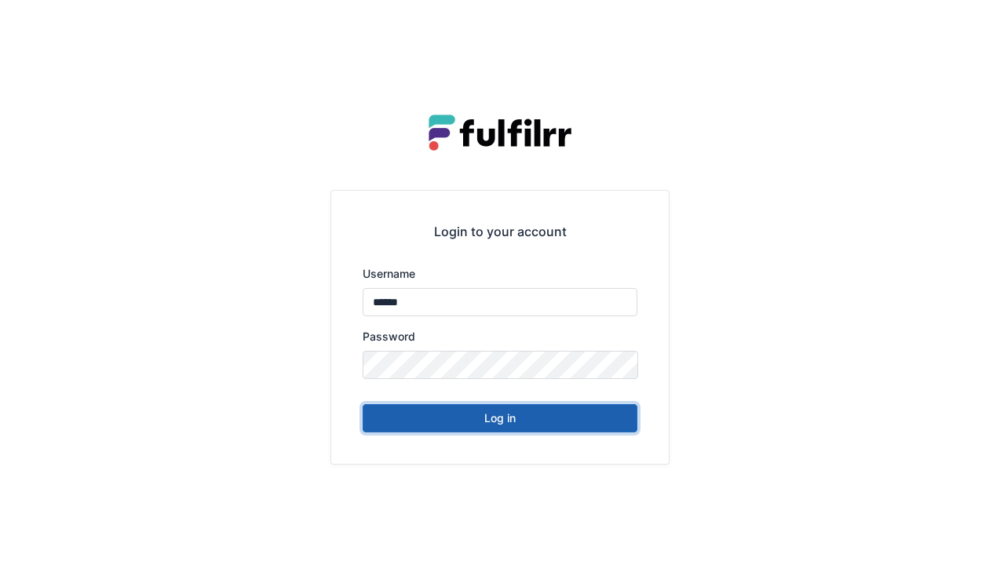
click at [524, 427] on button "Log in" at bounding box center [500, 418] width 275 height 28
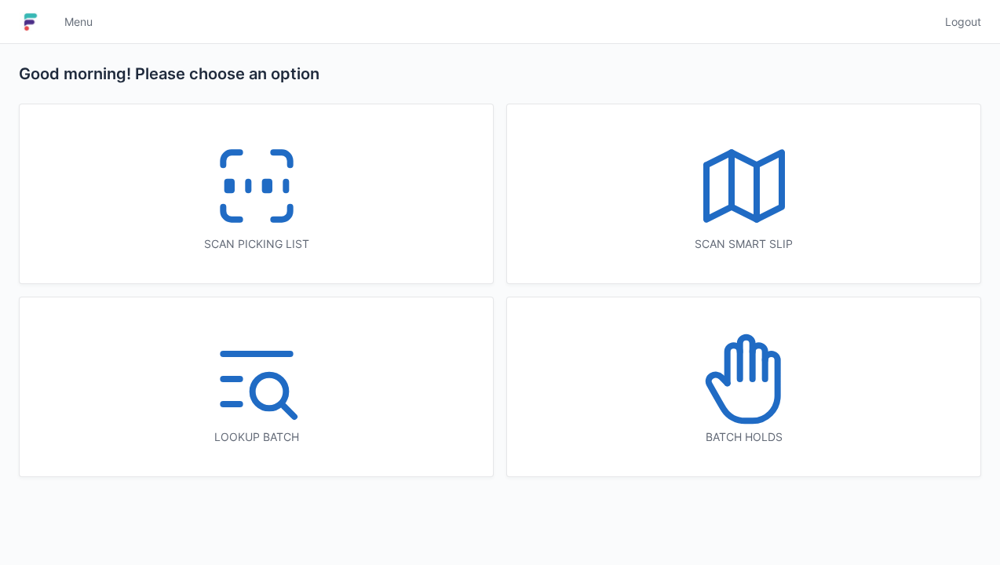
click at [264, 209] on icon at bounding box center [256, 186] width 100 height 100
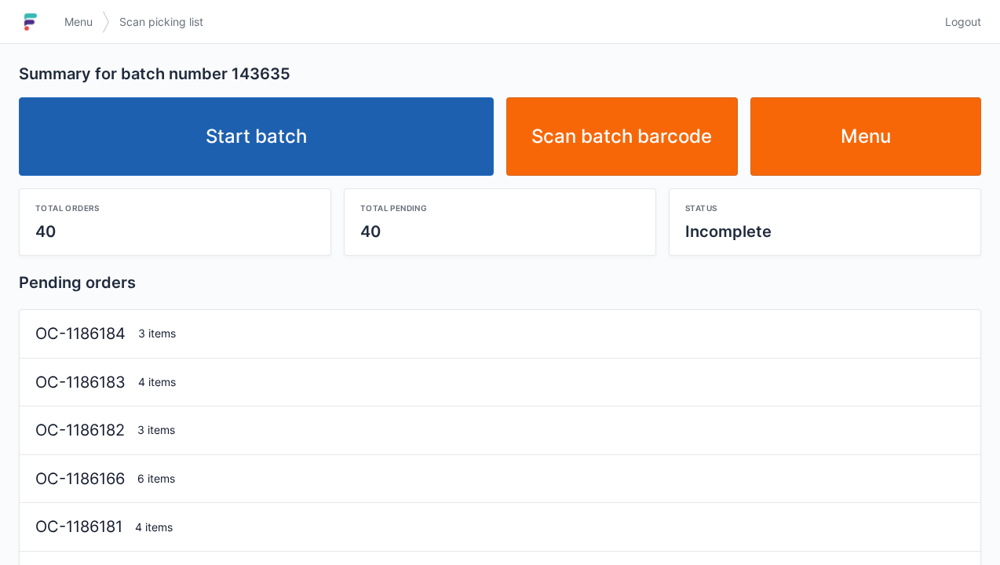
click at [355, 169] on link "Start batch" at bounding box center [256, 136] width 475 height 78
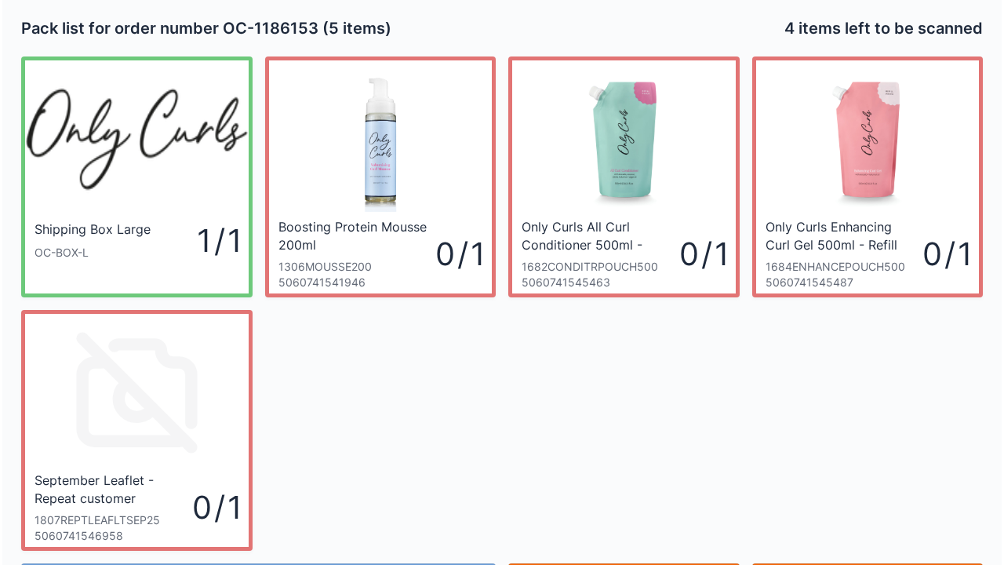
scroll to position [91, 0]
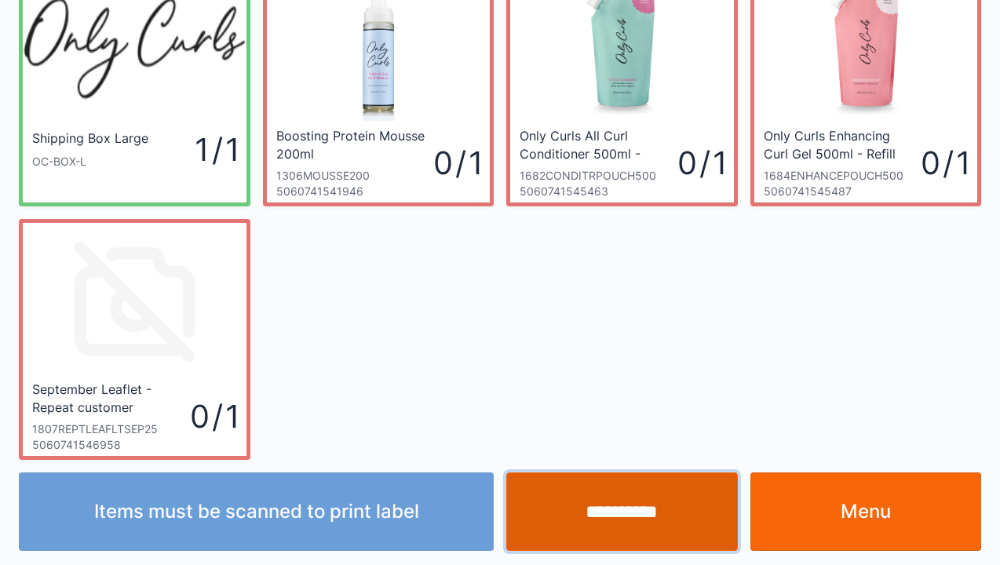
click at [654, 520] on input "**********" at bounding box center [621, 511] width 231 height 78
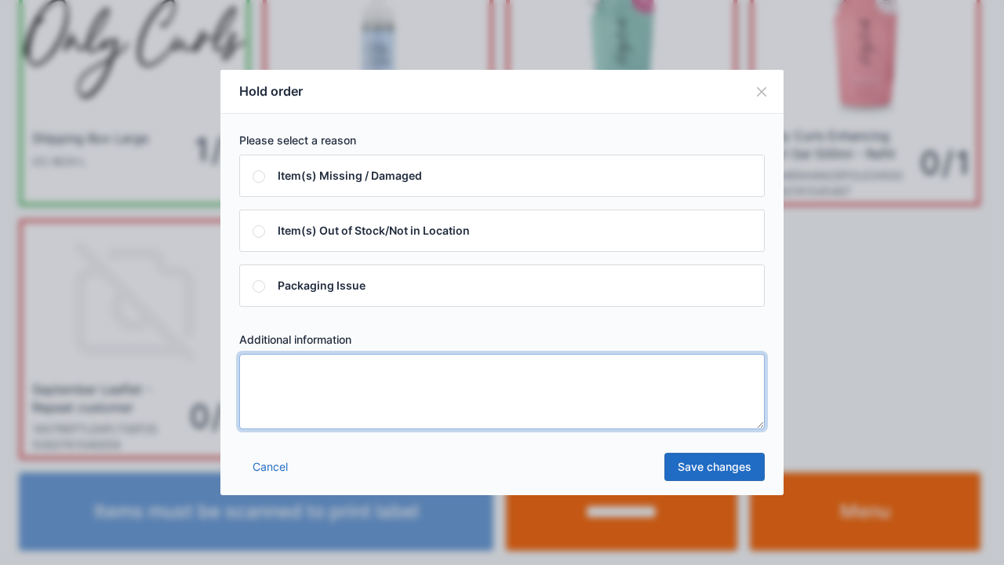
click at [341, 419] on textarea at bounding box center [502, 391] width 526 height 75
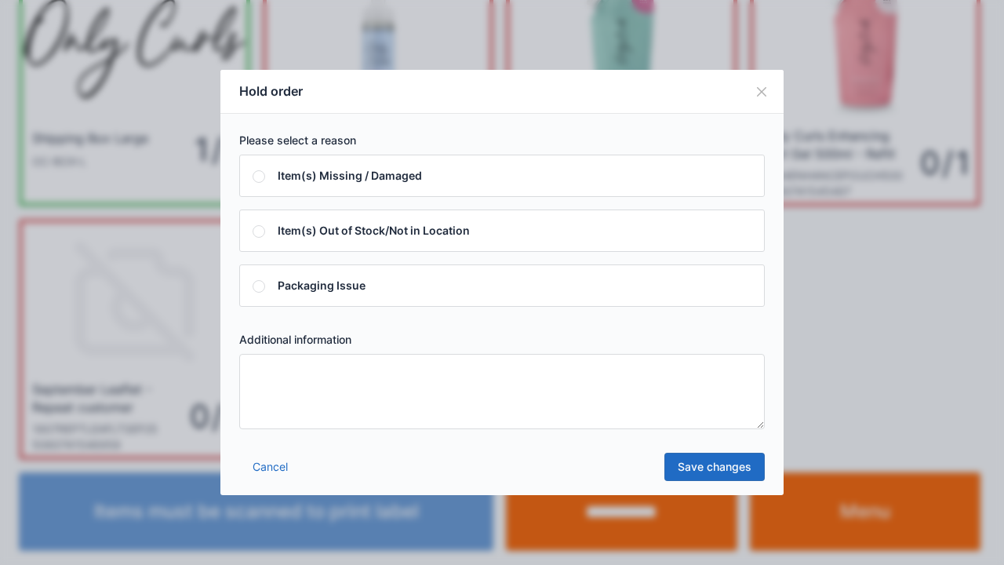
click at [359, 399] on textarea at bounding box center [502, 391] width 526 height 75
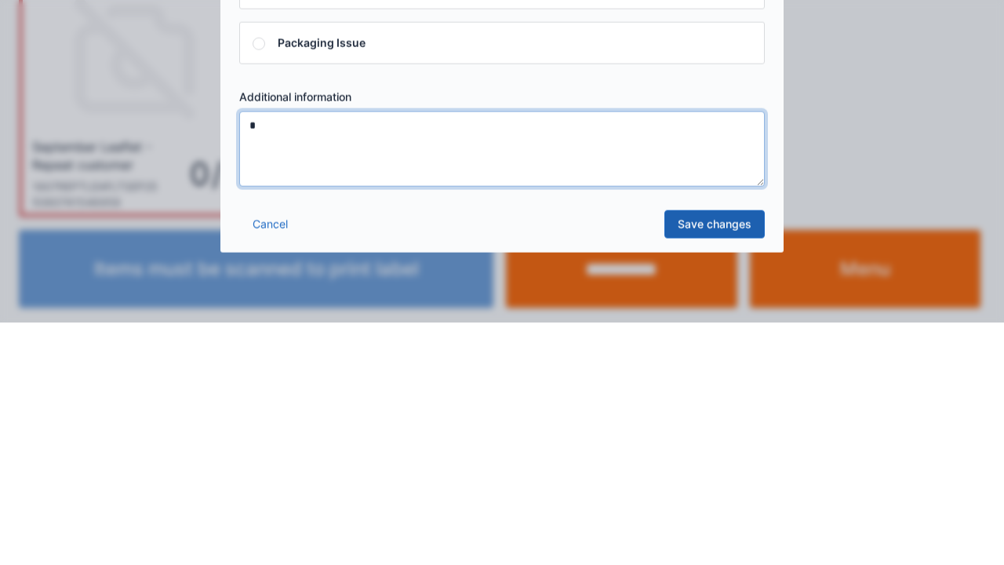
type textarea "*"
click at [721, 469] on link "Save changes" at bounding box center [715, 467] width 100 height 28
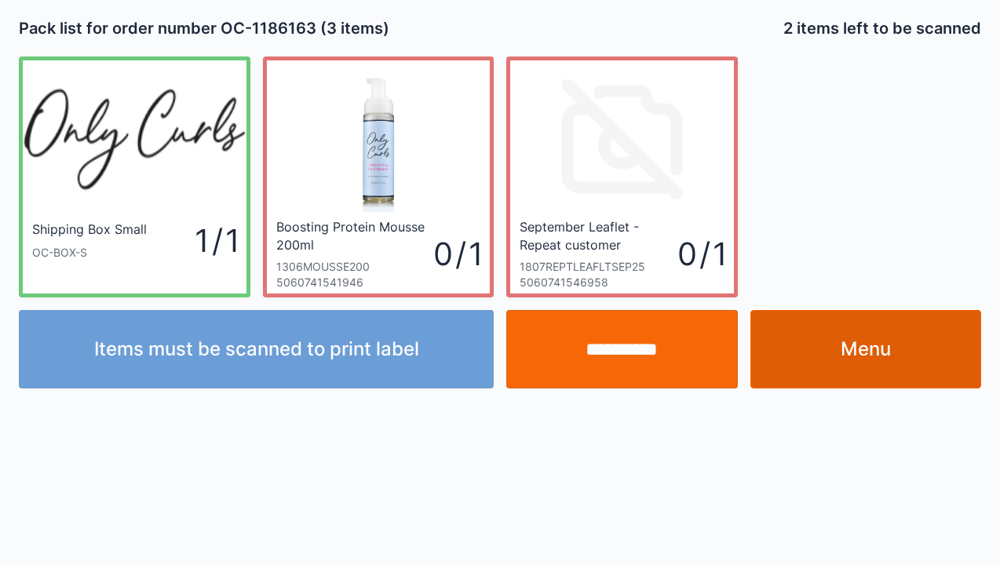
click at [799, 355] on link "Menu" at bounding box center [865, 349] width 231 height 78
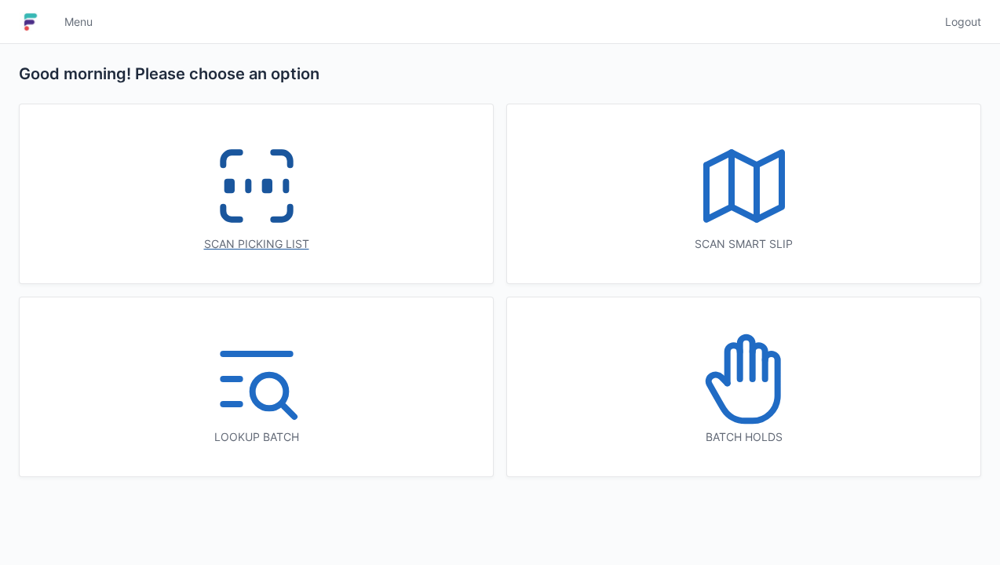
click at [246, 223] on icon at bounding box center [256, 186] width 100 height 100
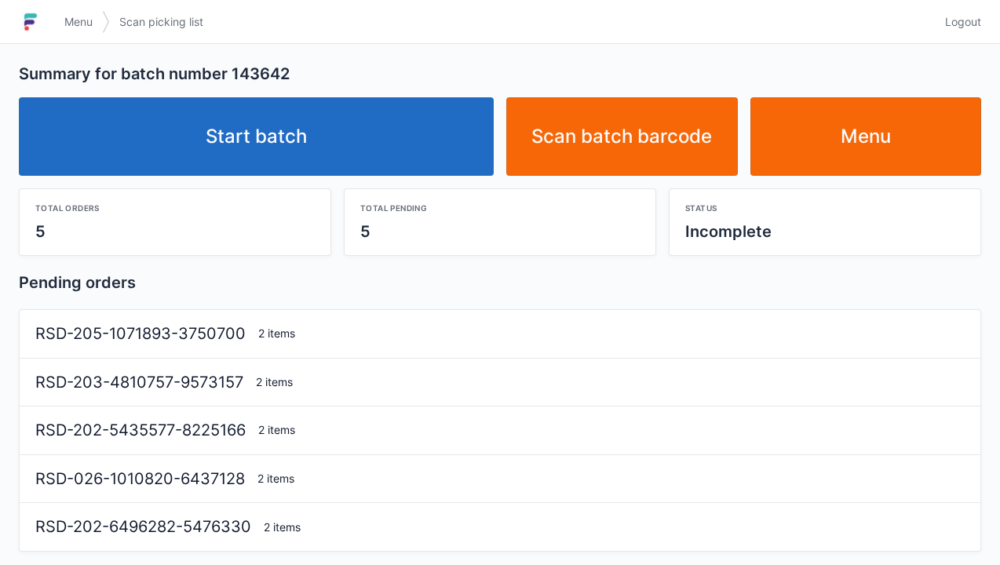
click at [391, 149] on link "Start batch" at bounding box center [256, 136] width 475 height 78
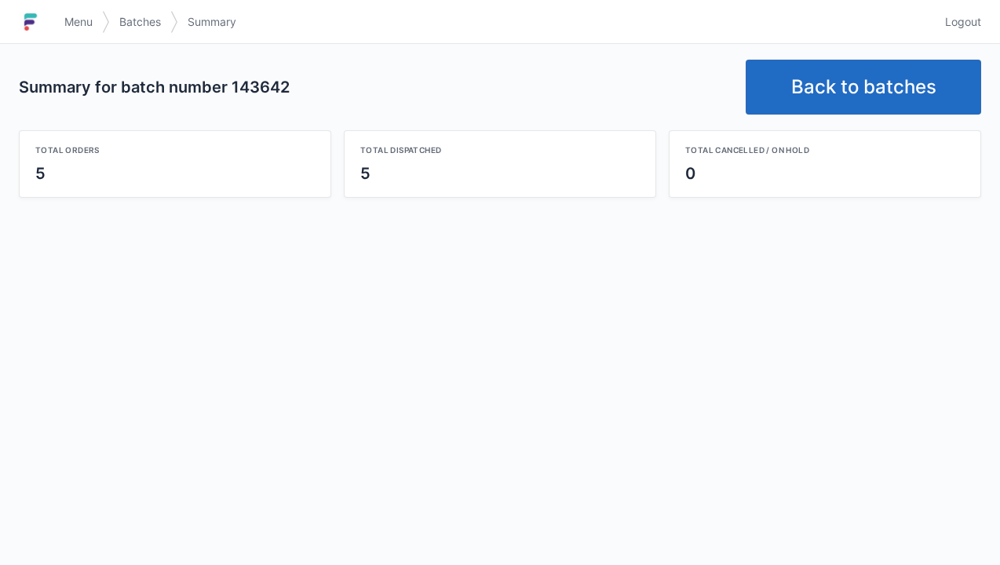
click at [836, 82] on link "Back to batches" at bounding box center [862, 87] width 235 height 55
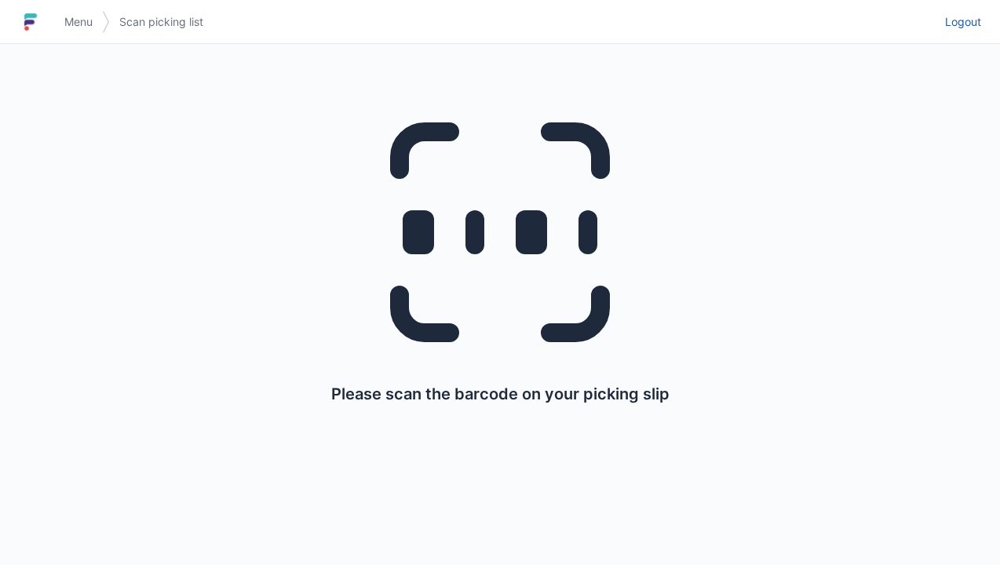
click at [973, 25] on span "Logout" at bounding box center [963, 22] width 36 height 16
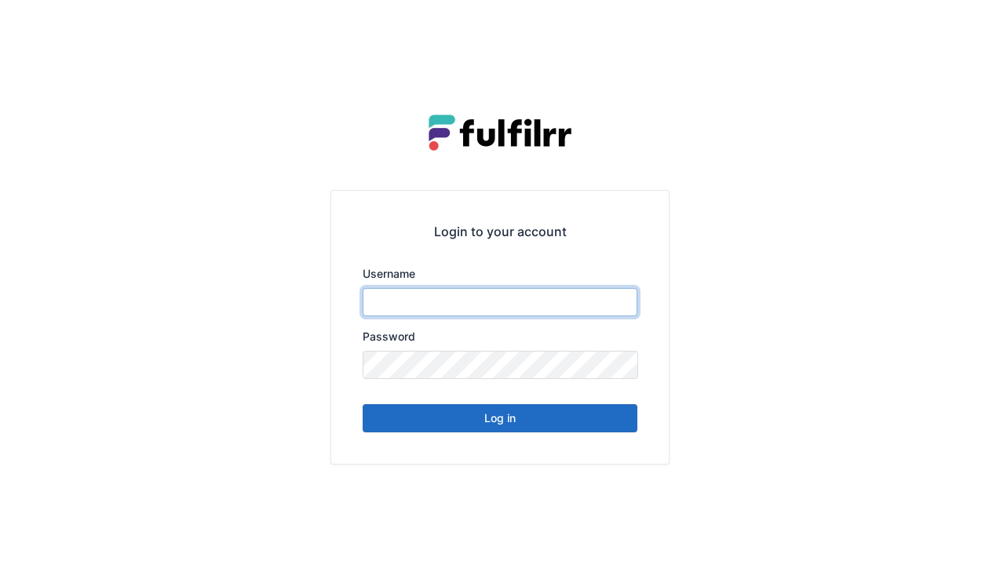
type input "******"
click at [555, 430] on button "Log in" at bounding box center [500, 418] width 275 height 28
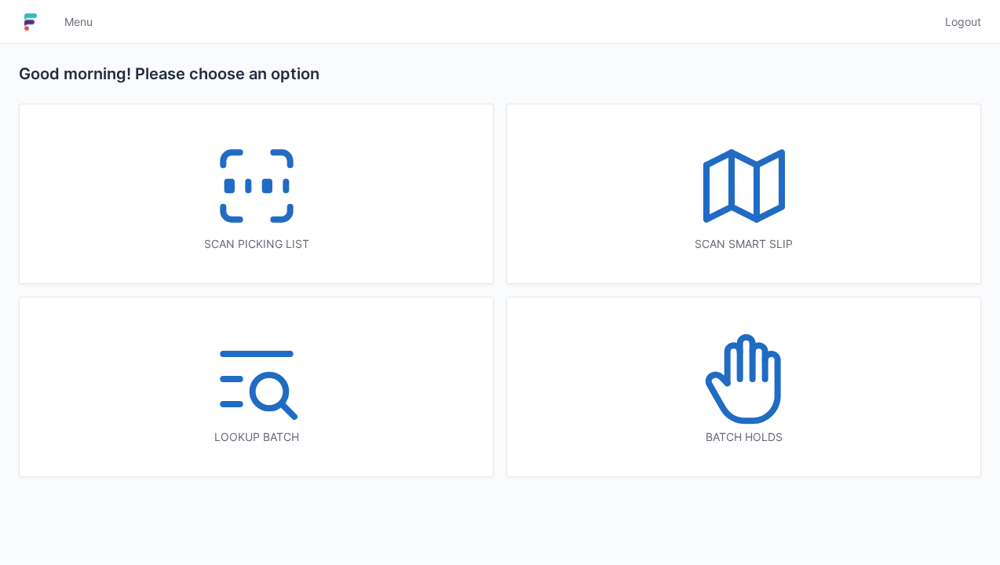
click at [290, 203] on icon at bounding box center [256, 186] width 100 height 100
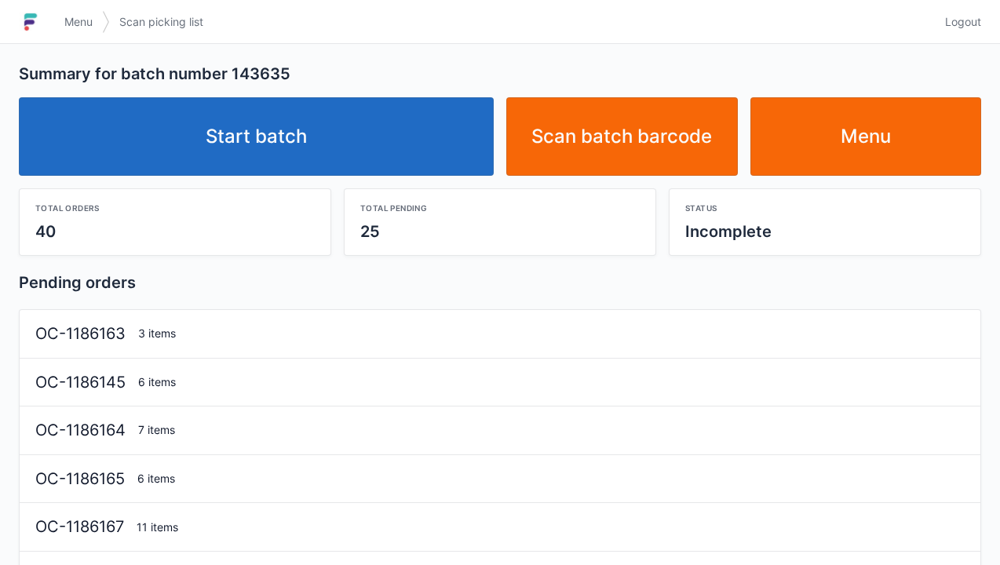
click at [436, 157] on link "Start batch" at bounding box center [256, 136] width 475 height 78
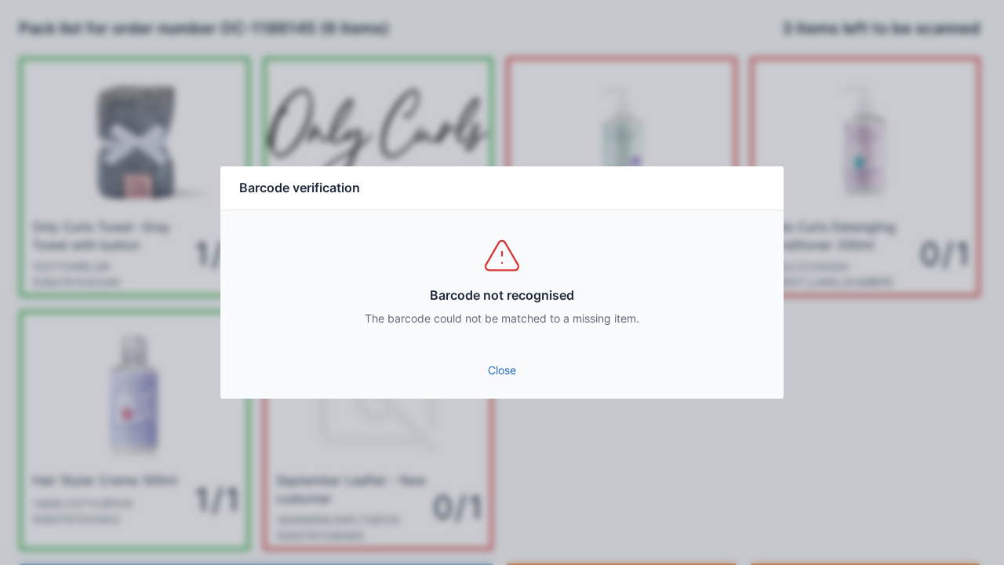
click at [494, 378] on link "Close" at bounding box center [502, 370] width 538 height 28
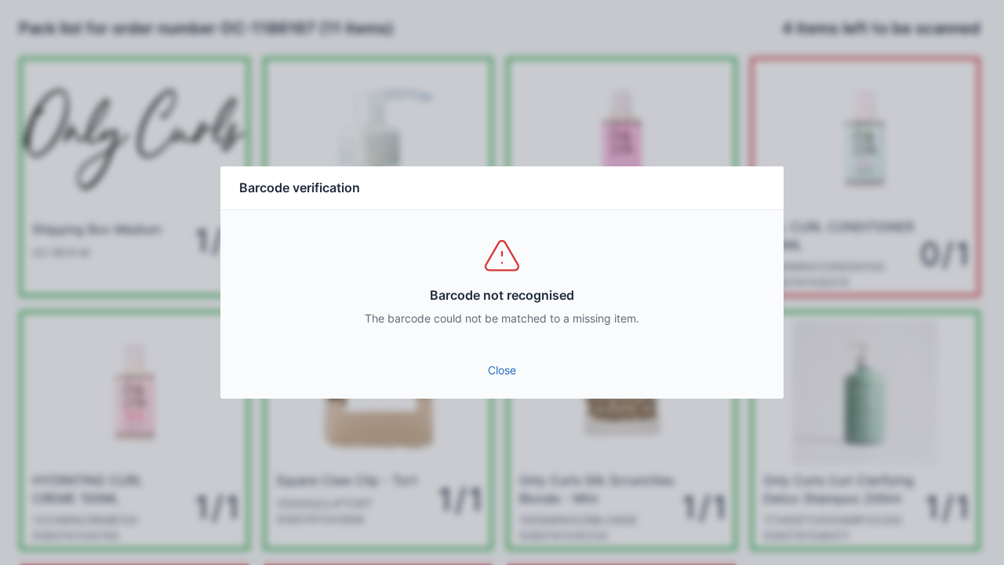
click at [500, 397] on div "Close" at bounding box center [501, 375] width 563 height 47
click at [508, 383] on link "Close" at bounding box center [502, 370] width 538 height 28
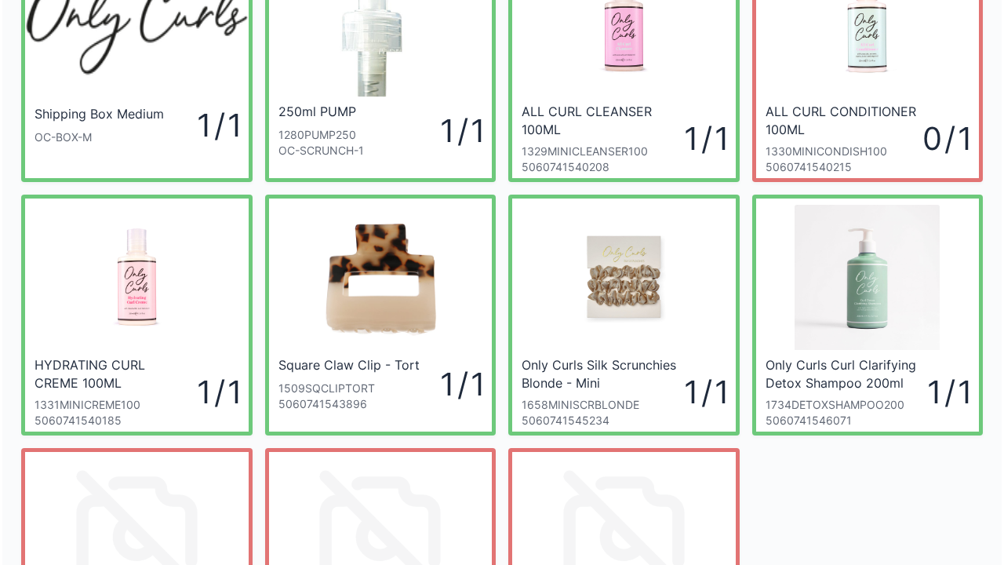
scroll to position [344, 0]
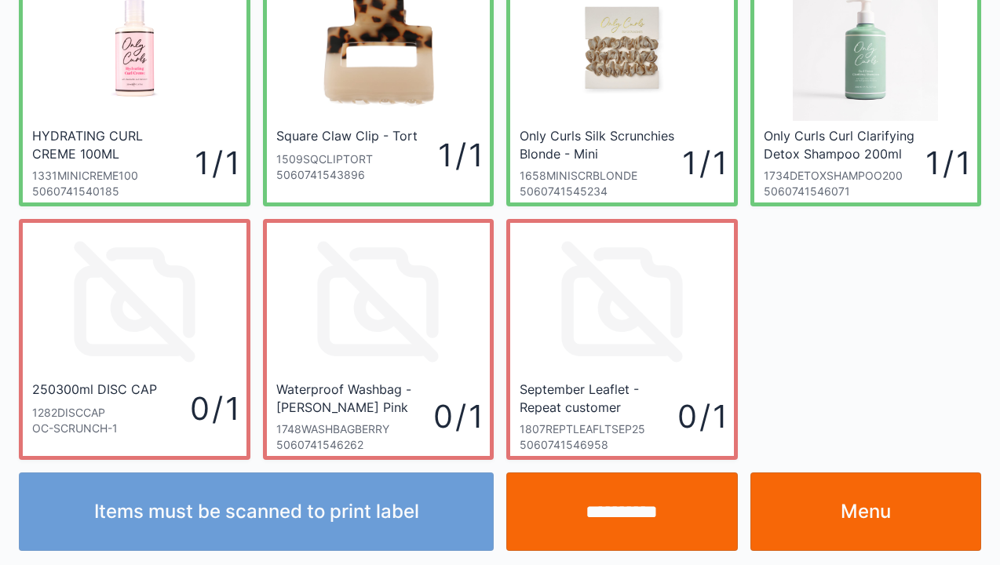
click at [667, 538] on input "**********" at bounding box center [621, 511] width 231 height 78
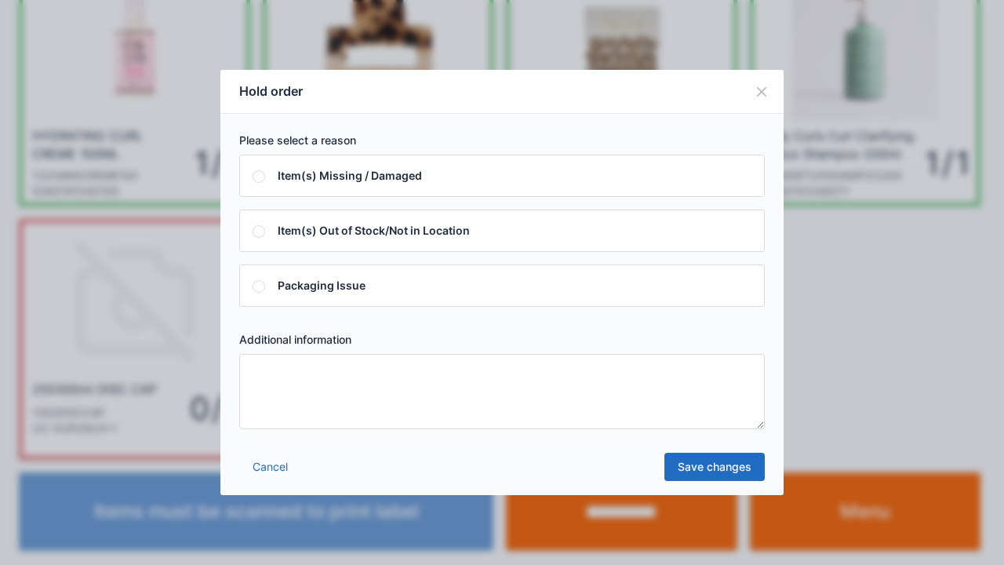
click at [330, 446] on div "Please select a reason Item(s) Missing / Damaged Item(s) Out of Stock/Not in Lo…" at bounding box center [501, 281] width 563 height 334
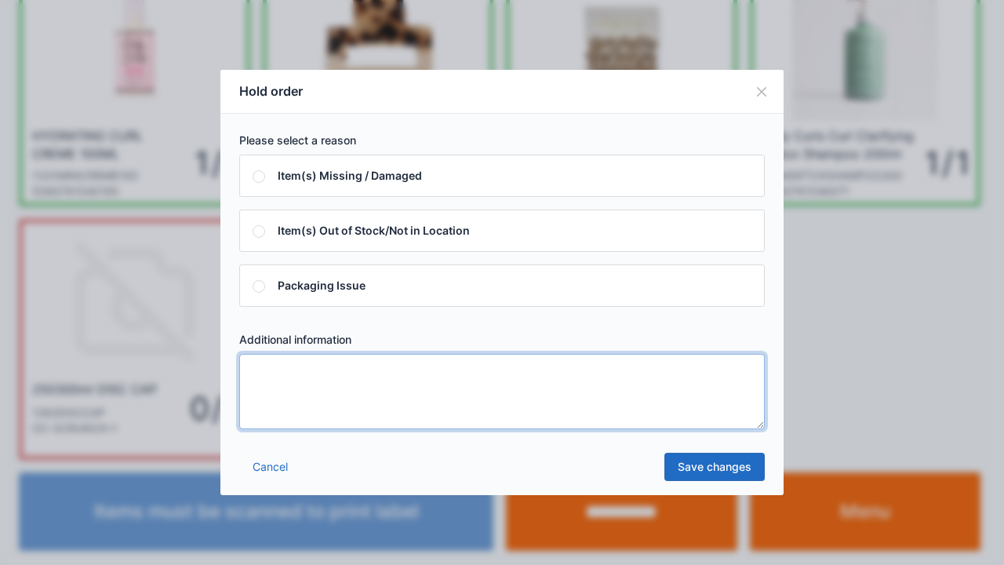
click at [349, 419] on textarea at bounding box center [502, 391] width 526 height 75
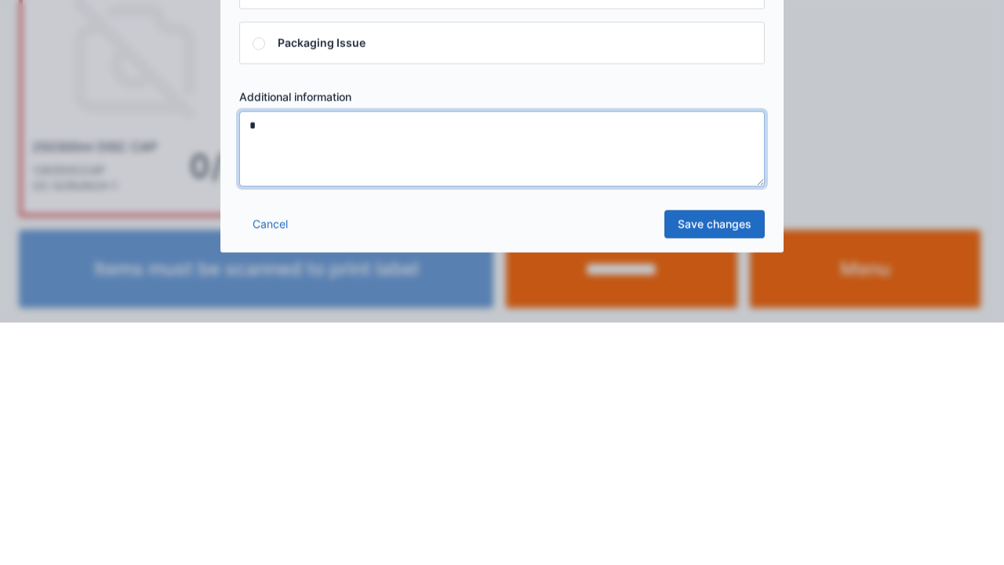
type textarea "*"
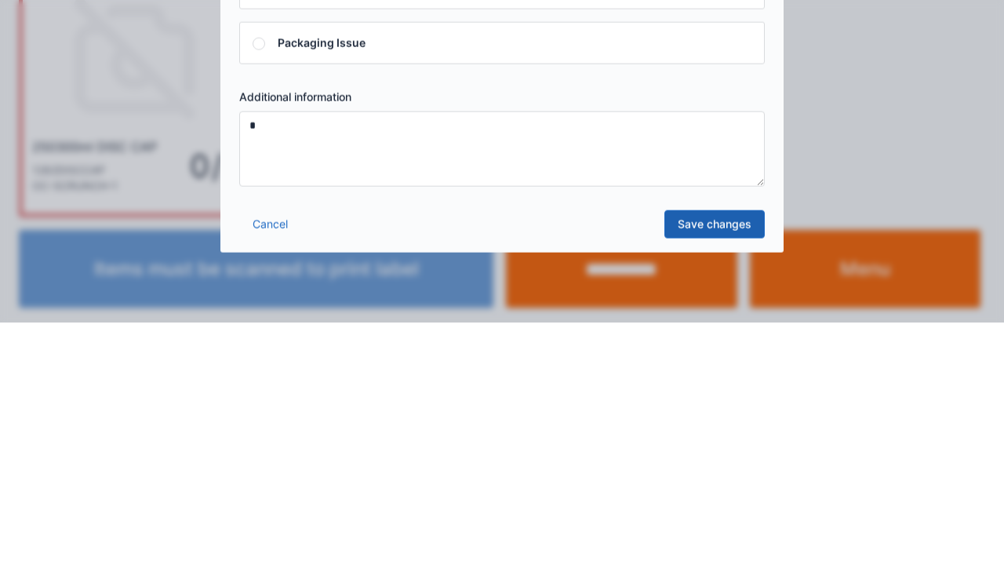
click at [695, 476] on link "Save changes" at bounding box center [715, 467] width 100 height 28
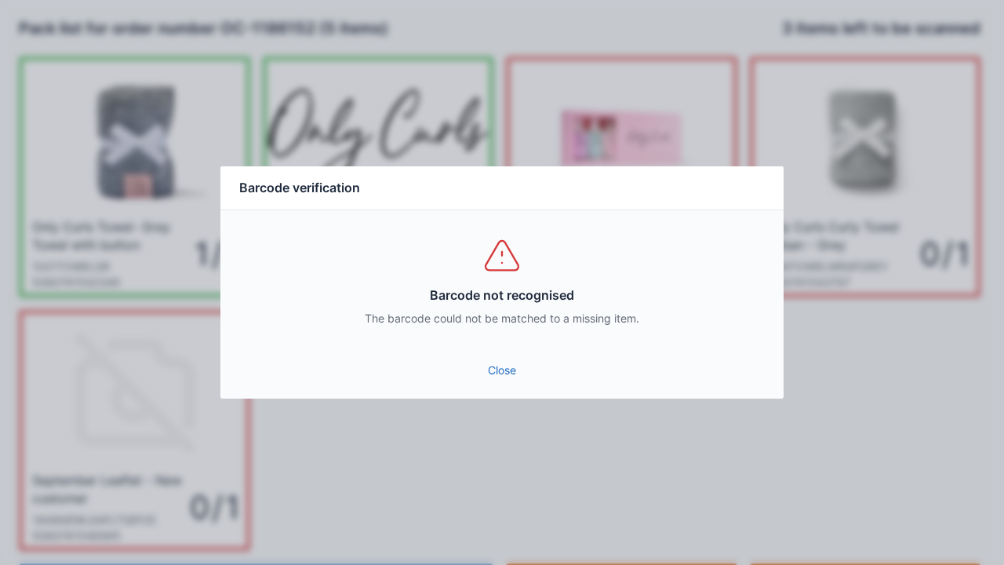
click at [497, 380] on link "Close" at bounding box center [502, 370] width 538 height 28
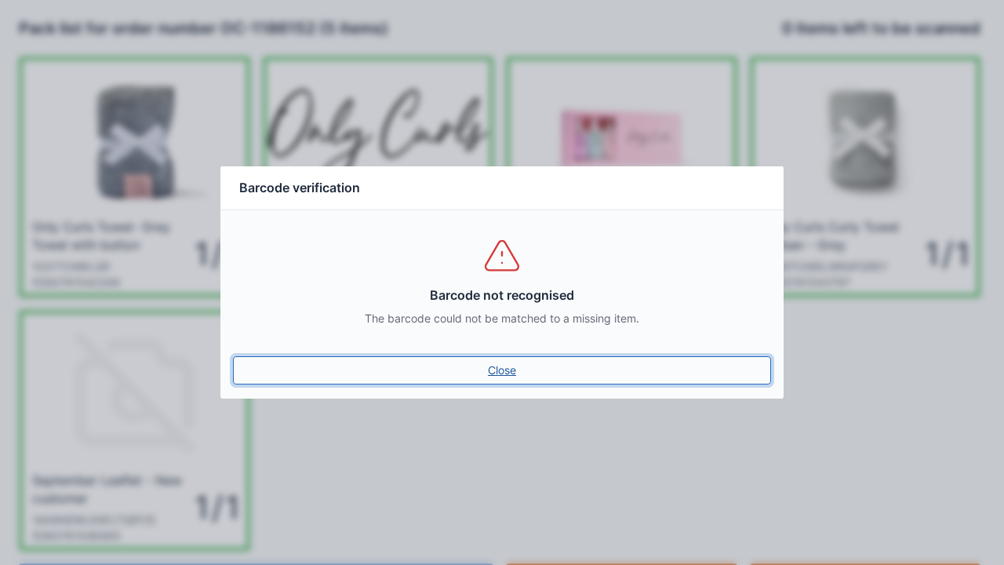
click at [506, 363] on link "Close" at bounding box center [502, 370] width 538 height 28
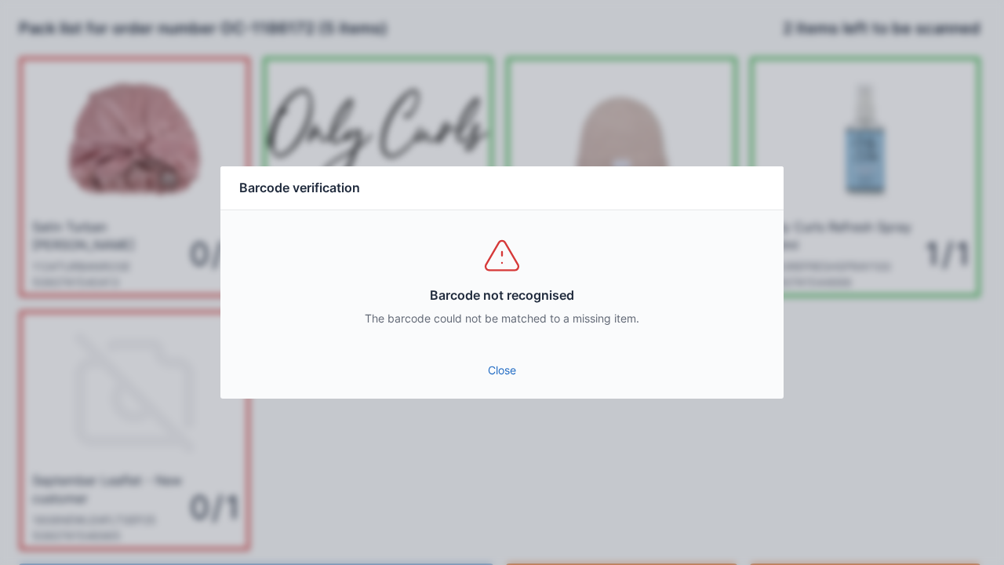
click at [485, 381] on link "Close" at bounding box center [502, 370] width 538 height 28
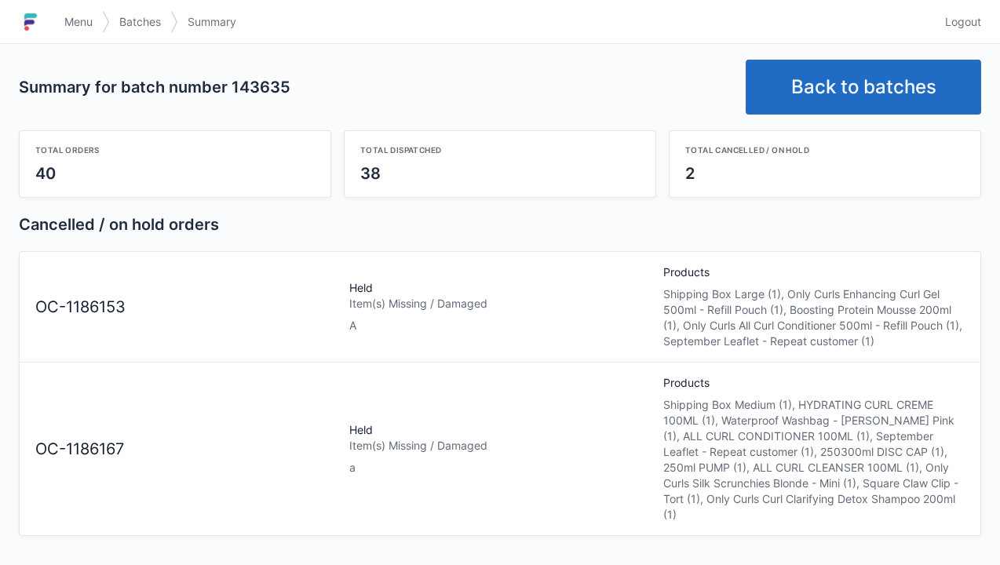
click at [871, 82] on link "Back to batches" at bounding box center [862, 87] width 235 height 55
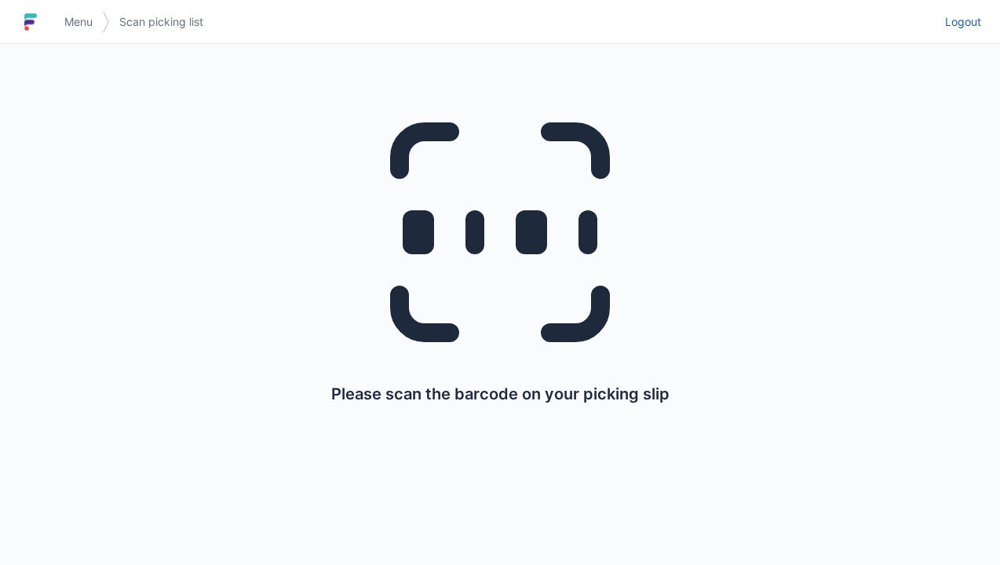
click at [958, 32] on link "Logout" at bounding box center [958, 22] width 46 height 28
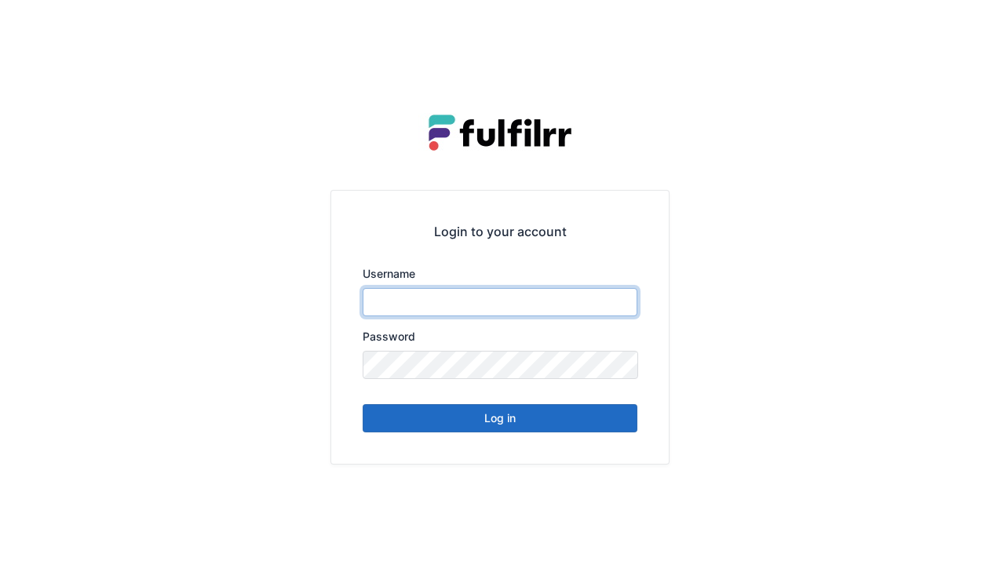
type input "******"
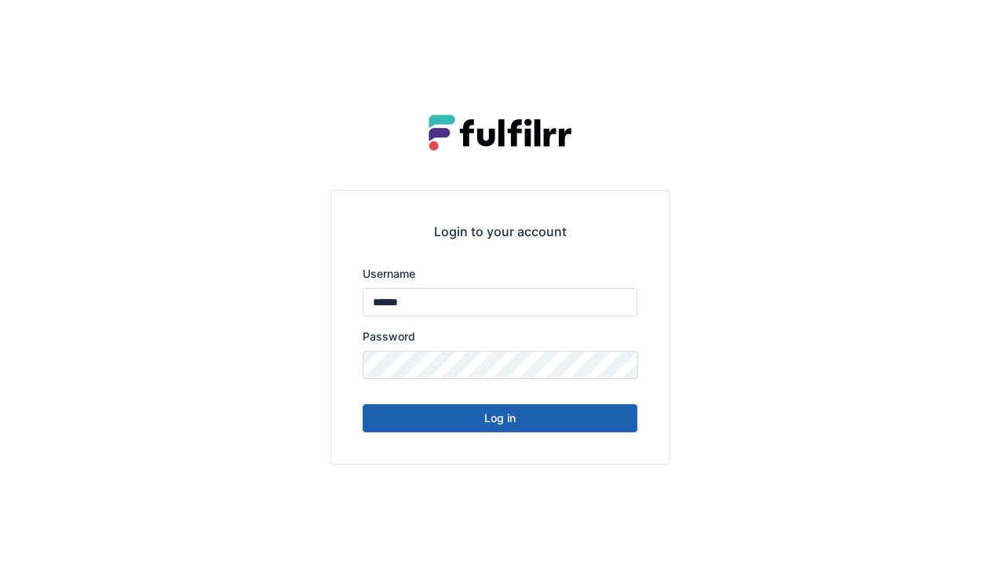
click at [602, 413] on button "Log in" at bounding box center [500, 418] width 275 height 28
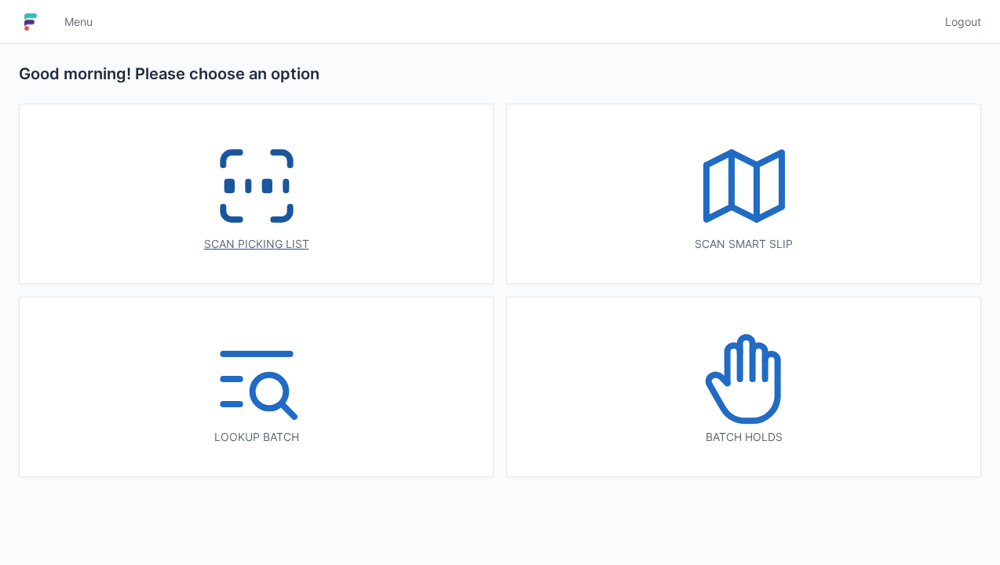
click at [286, 190] on line at bounding box center [286, 186] width 0 height 9
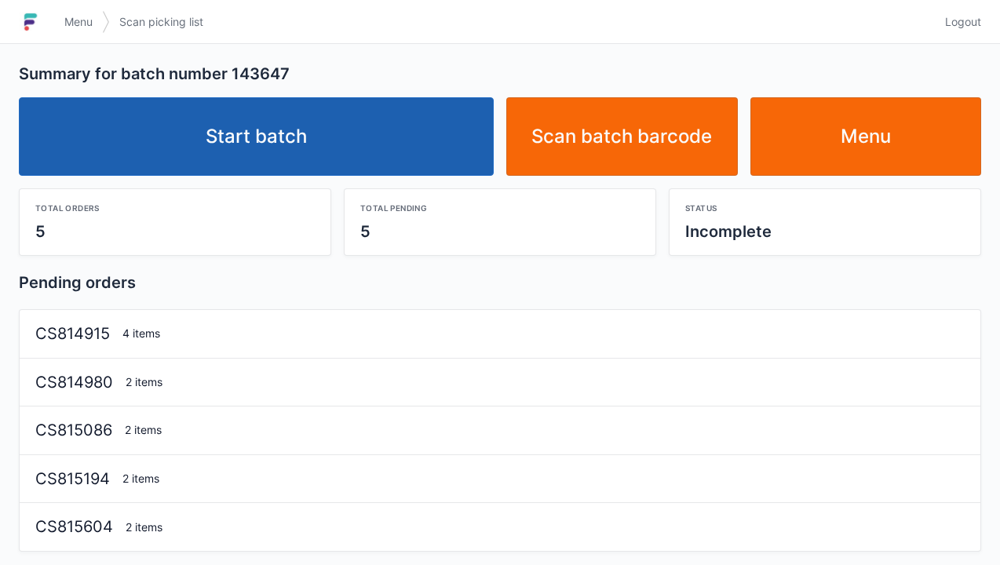
click at [421, 146] on link "Start batch" at bounding box center [256, 136] width 475 height 78
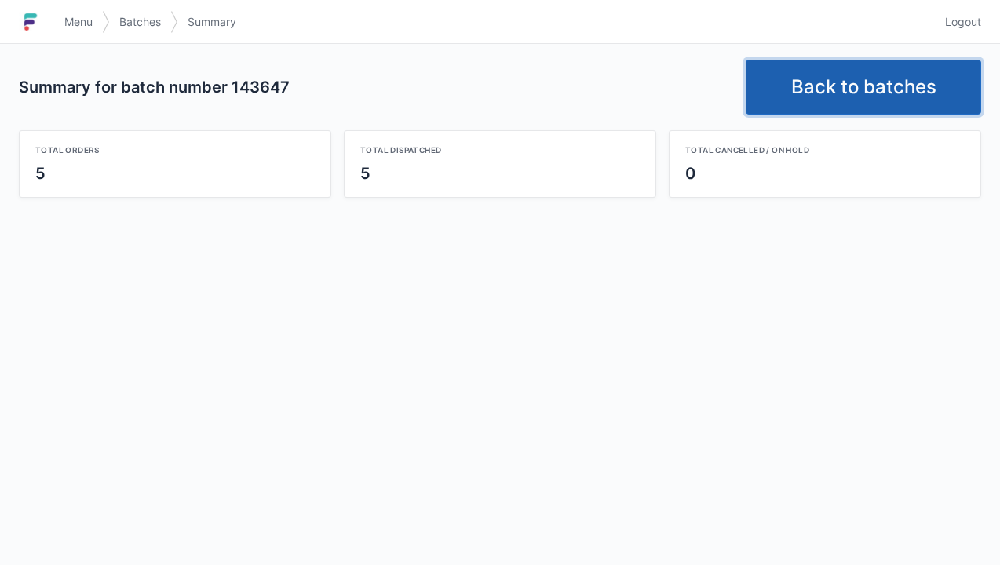
click at [851, 97] on link "Back to batches" at bounding box center [862, 87] width 235 height 55
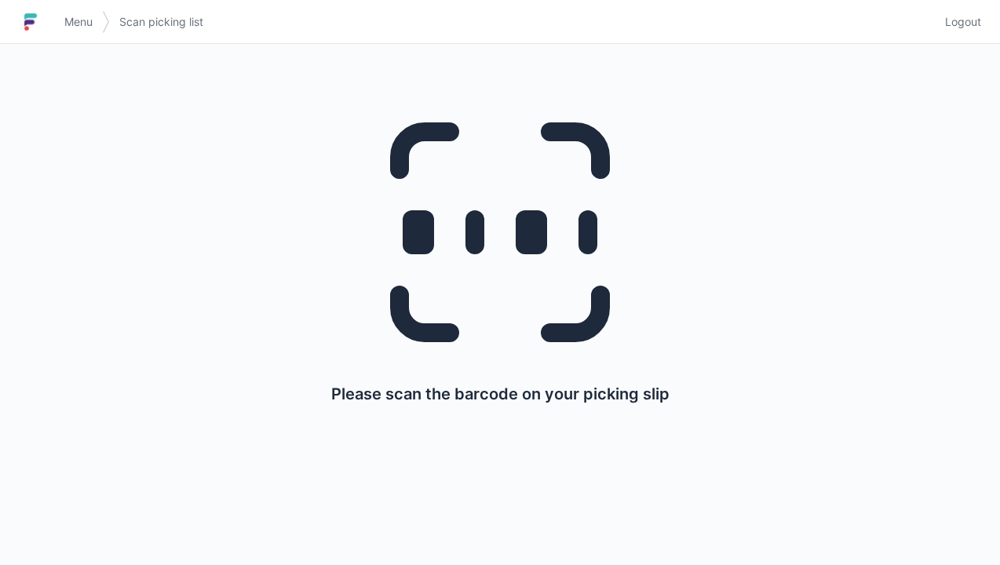
click at [967, 33] on link "Logout" at bounding box center [958, 22] width 46 height 28
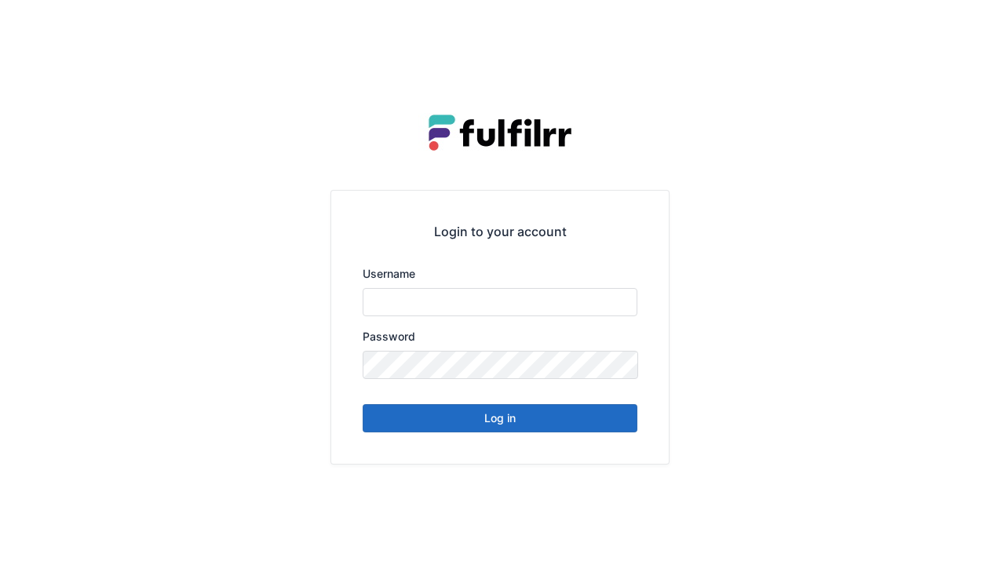
type input "******"
click at [567, 427] on button "Log in" at bounding box center [500, 418] width 275 height 28
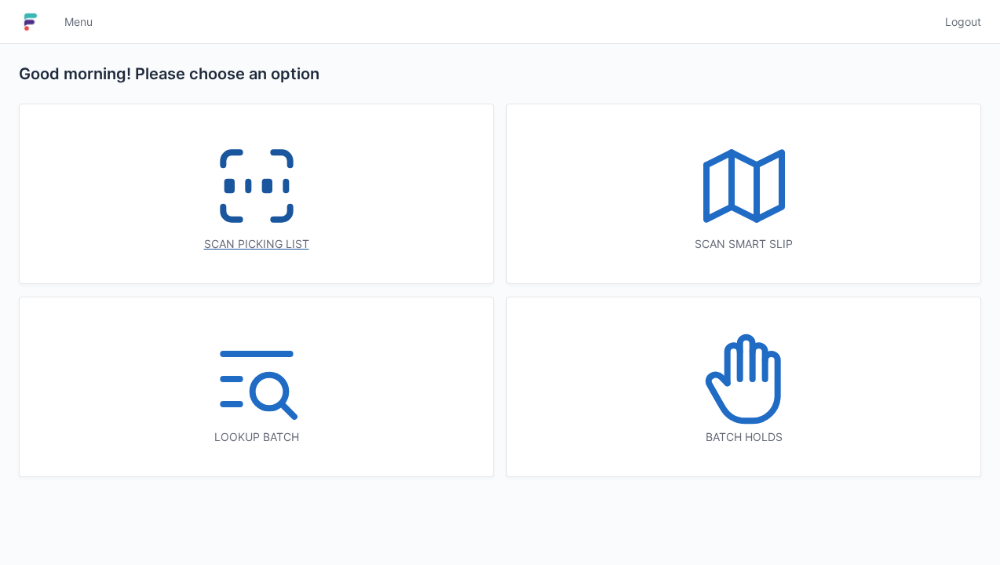
click at [288, 194] on icon at bounding box center [256, 186] width 100 height 100
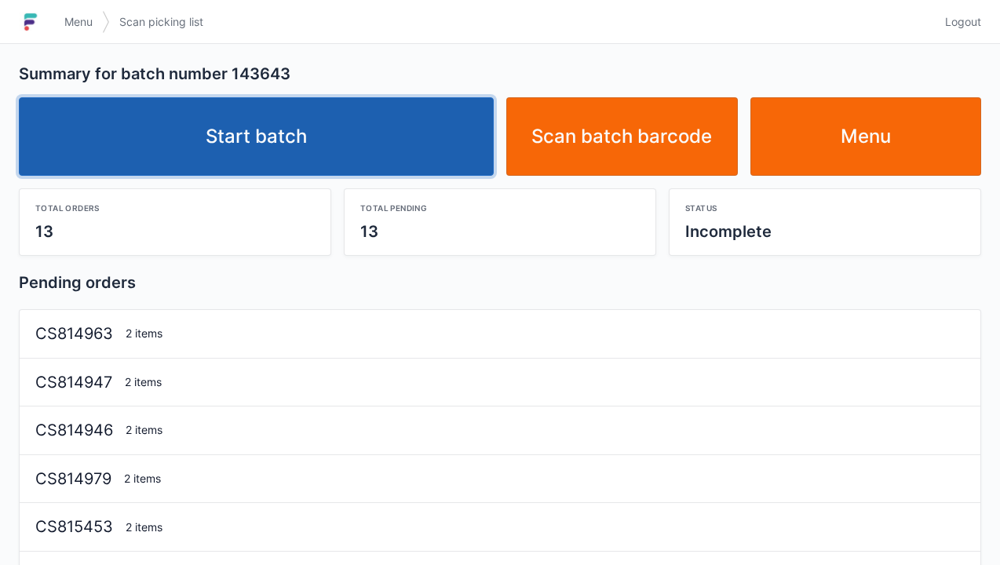
click at [416, 174] on link "Start batch" at bounding box center [256, 136] width 475 height 78
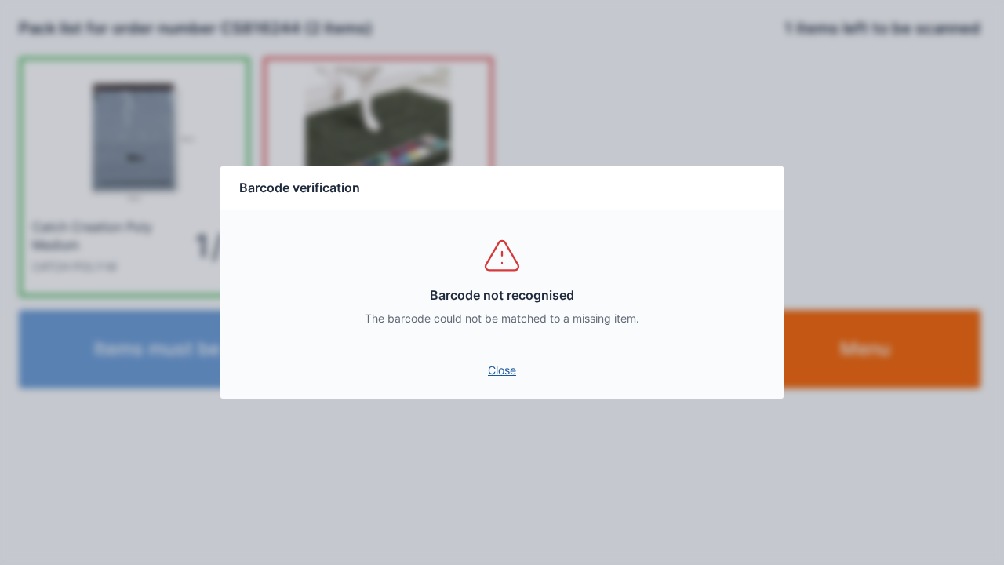
click at [504, 381] on link "Close" at bounding box center [502, 370] width 538 height 28
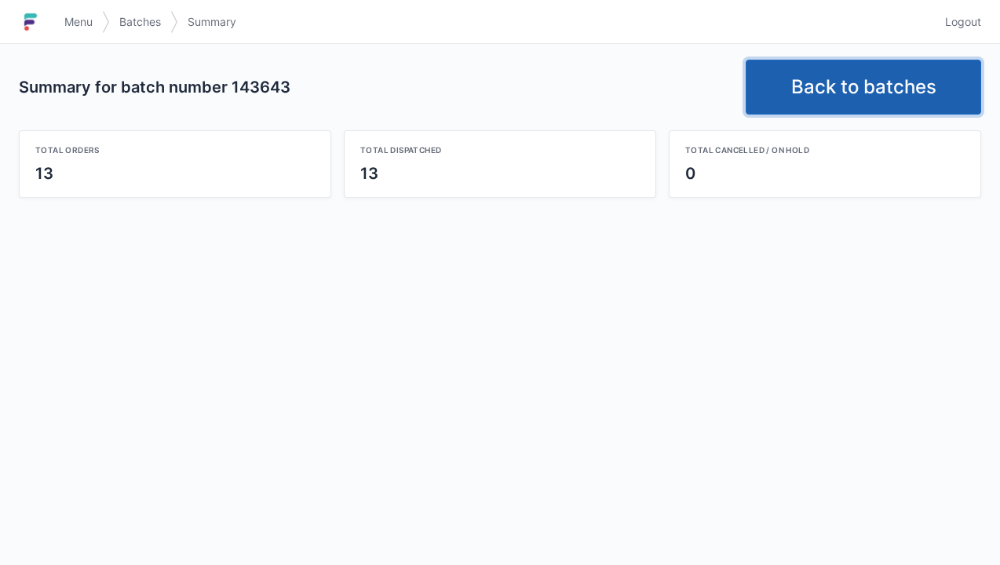
click at [864, 96] on link "Back to batches" at bounding box center [862, 87] width 235 height 55
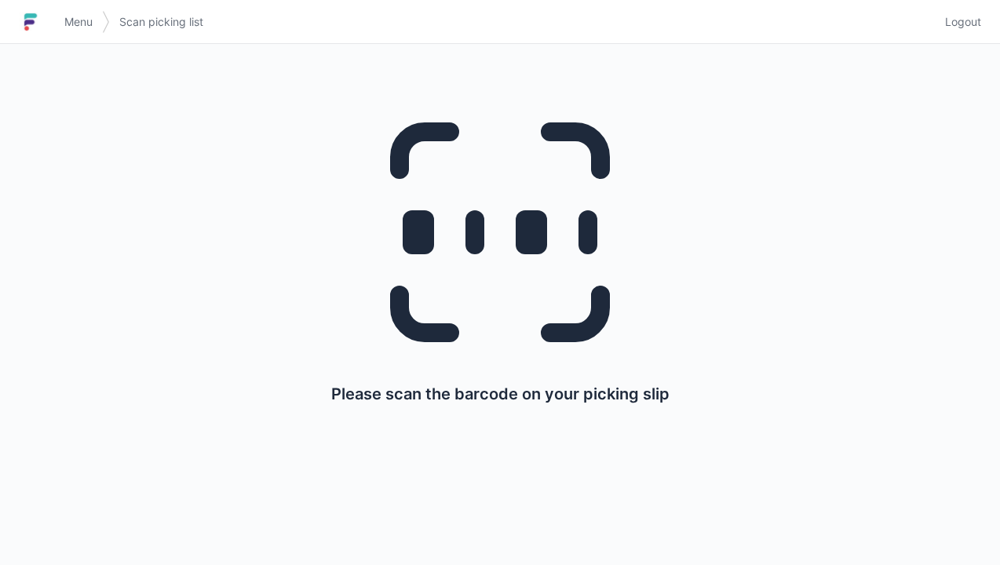
click at [974, 32] on link "Logout" at bounding box center [958, 22] width 46 height 28
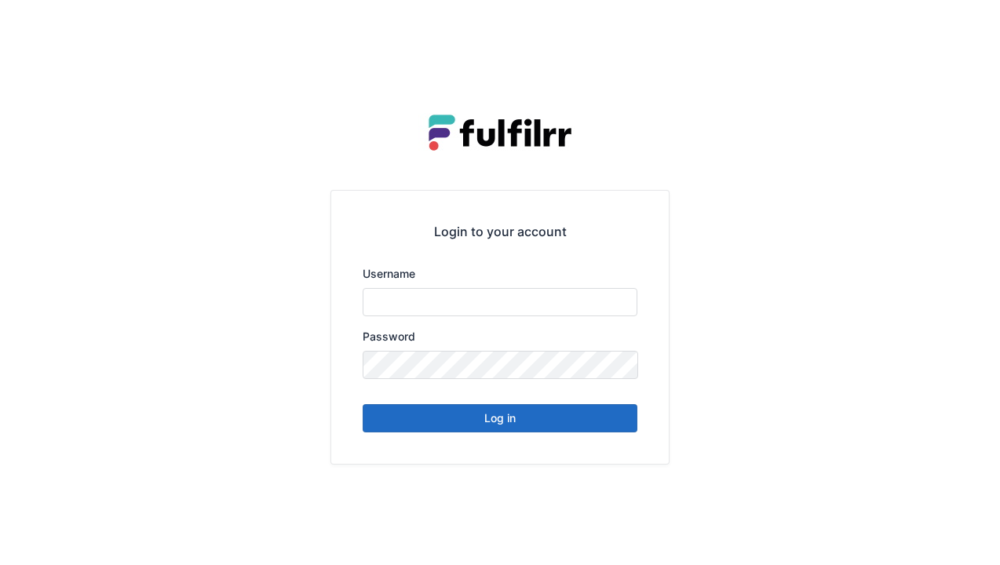
type input "******"
click at [585, 428] on button "Log in" at bounding box center [500, 418] width 275 height 28
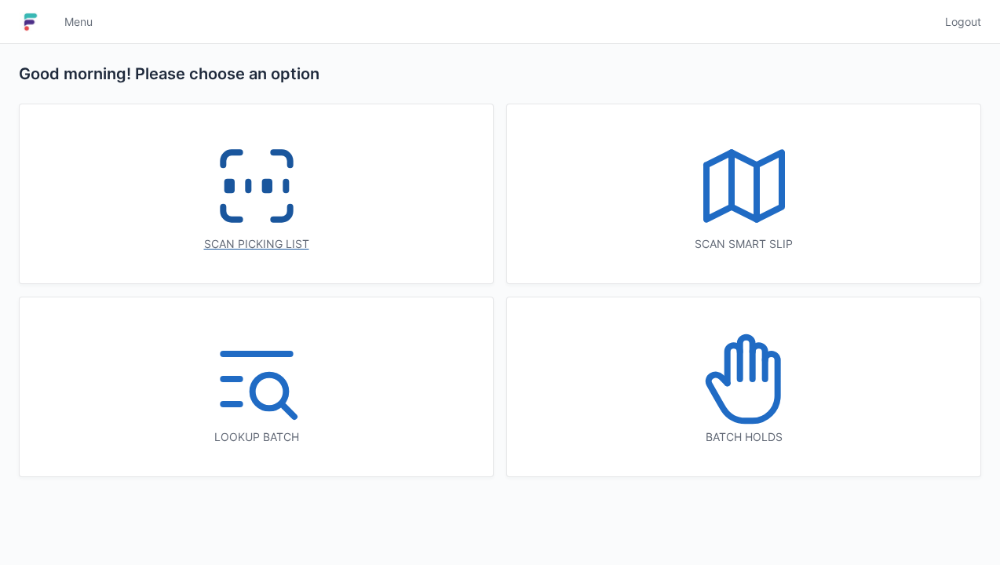
click at [323, 206] on div "Scan picking list" at bounding box center [256, 193] width 473 height 179
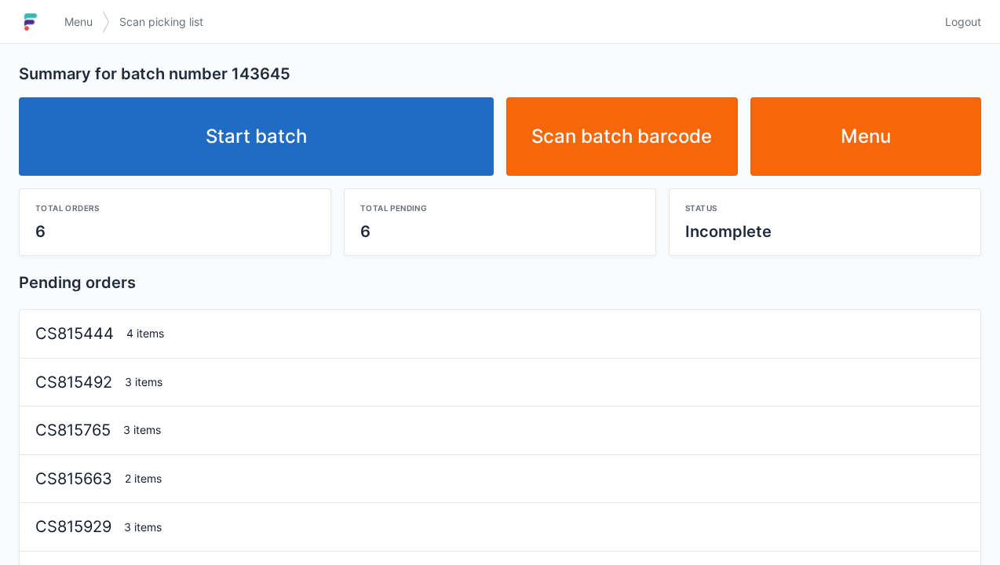
click at [416, 157] on link "Start batch" at bounding box center [256, 136] width 475 height 78
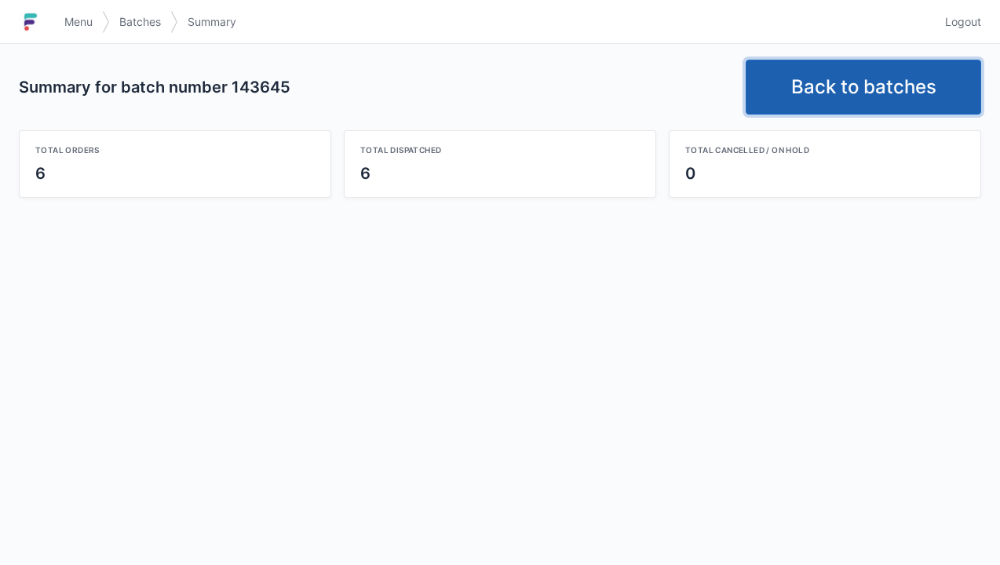
click at [886, 92] on link "Back to batches" at bounding box center [862, 87] width 235 height 55
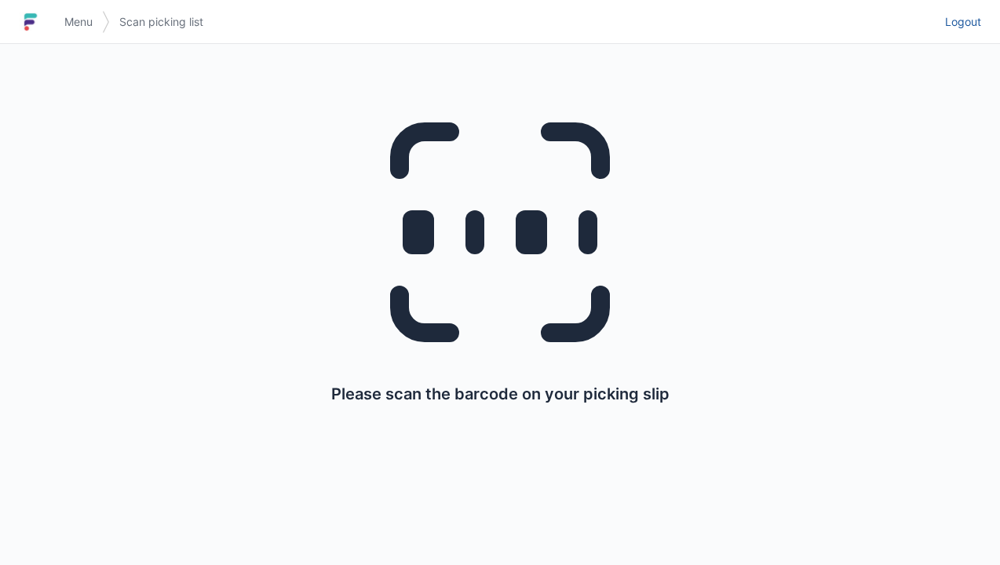
click at [963, 32] on link "Logout" at bounding box center [958, 22] width 46 height 28
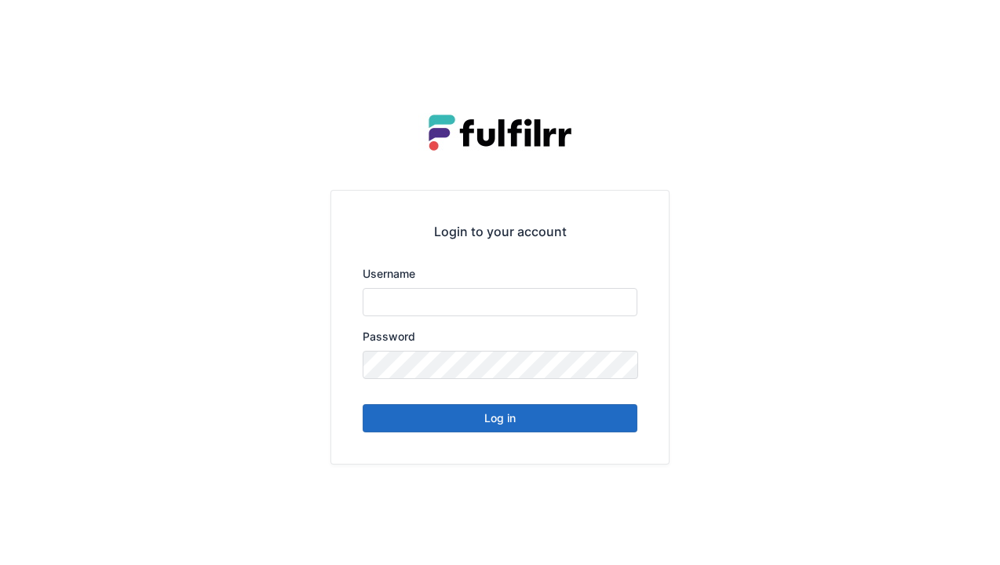
type input "******"
click at [597, 425] on button "Log in" at bounding box center [500, 418] width 275 height 28
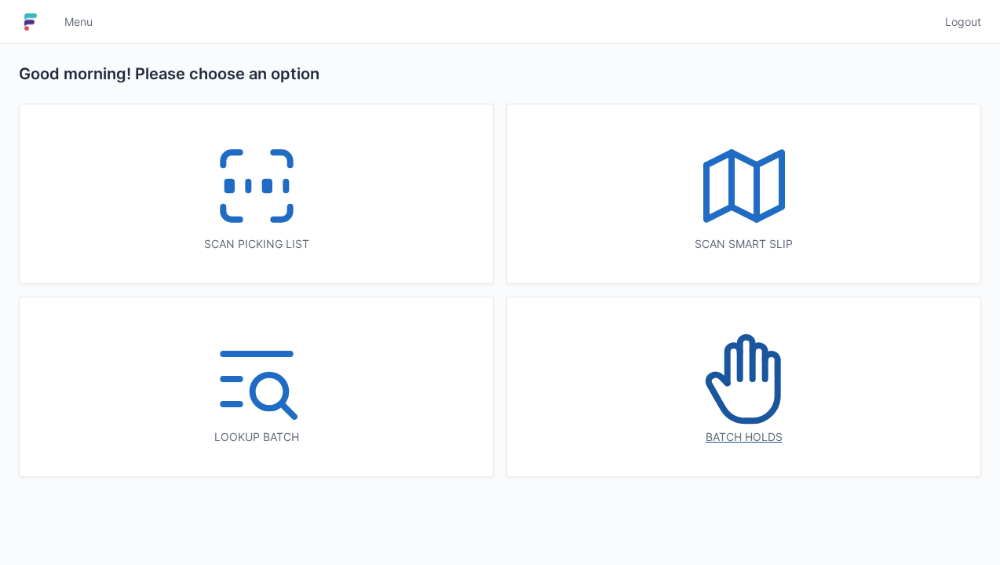
click at [763, 417] on icon at bounding box center [742, 387] width 69 height 67
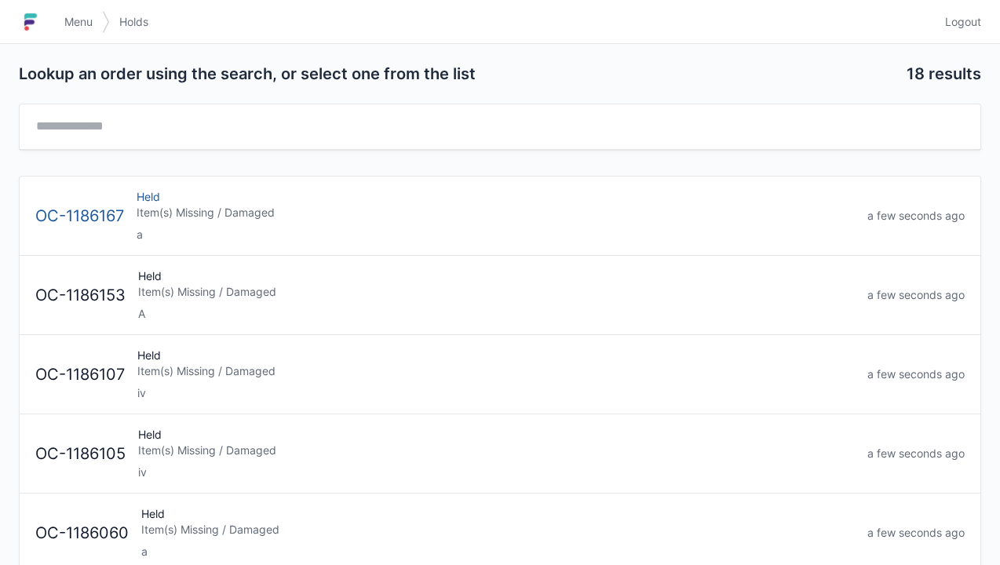
click at [395, 218] on div "Item(s) Missing / Damaged" at bounding box center [496, 213] width 718 height 16
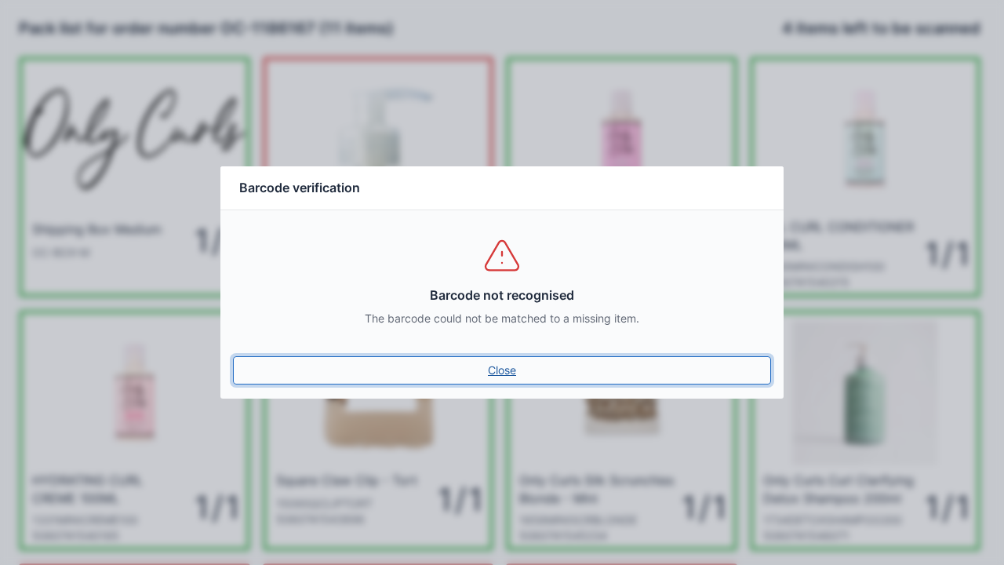
click at [499, 374] on link "Close" at bounding box center [502, 370] width 538 height 28
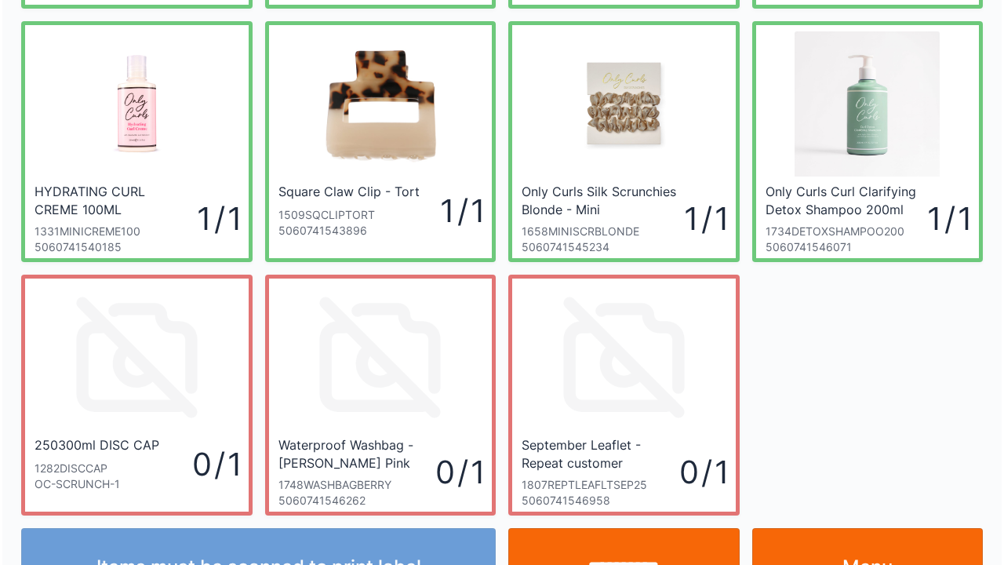
scroll to position [344, 0]
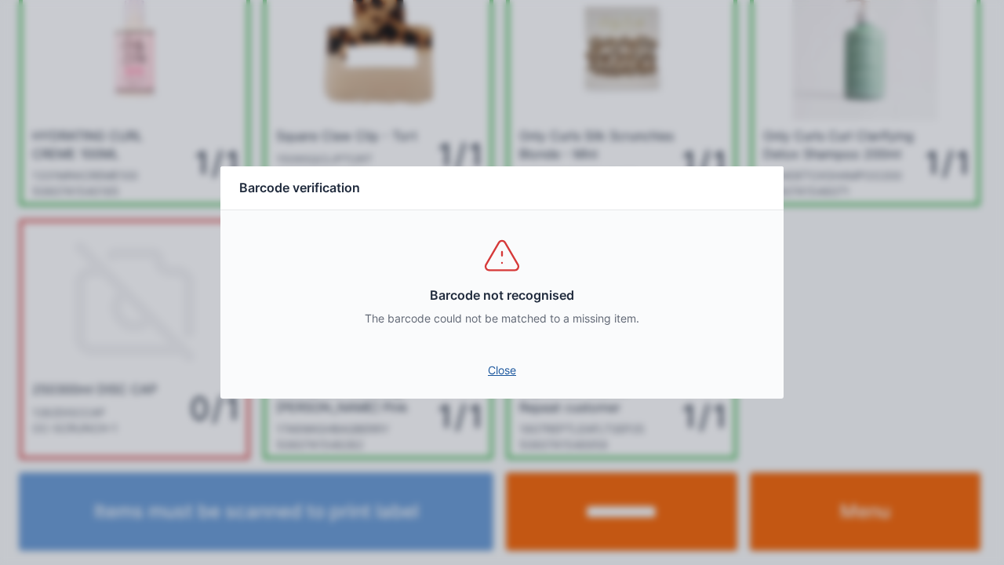
click at [509, 370] on link "Close" at bounding box center [502, 370] width 538 height 28
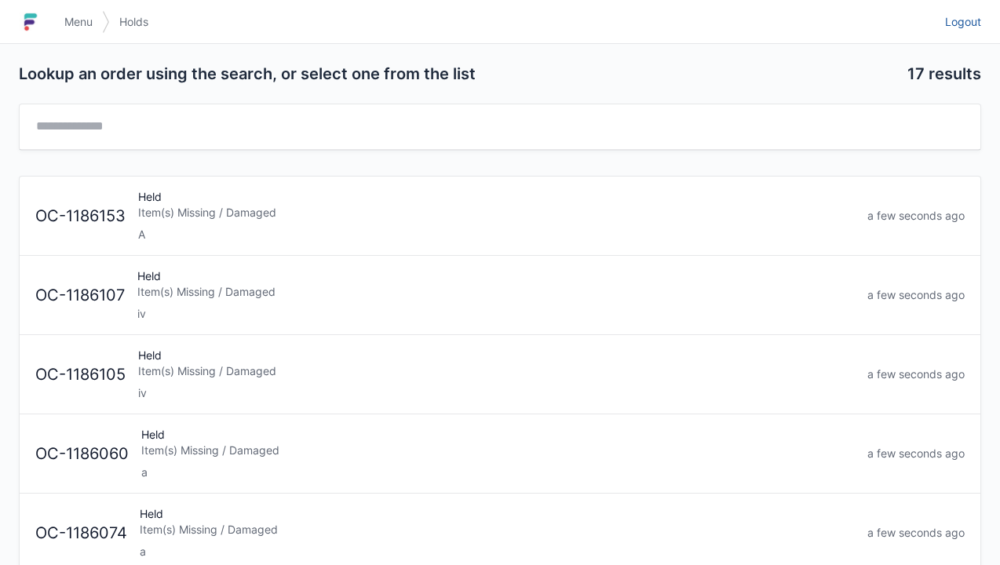
click at [961, 33] on link "Logout" at bounding box center [958, 22] width 46 height 28
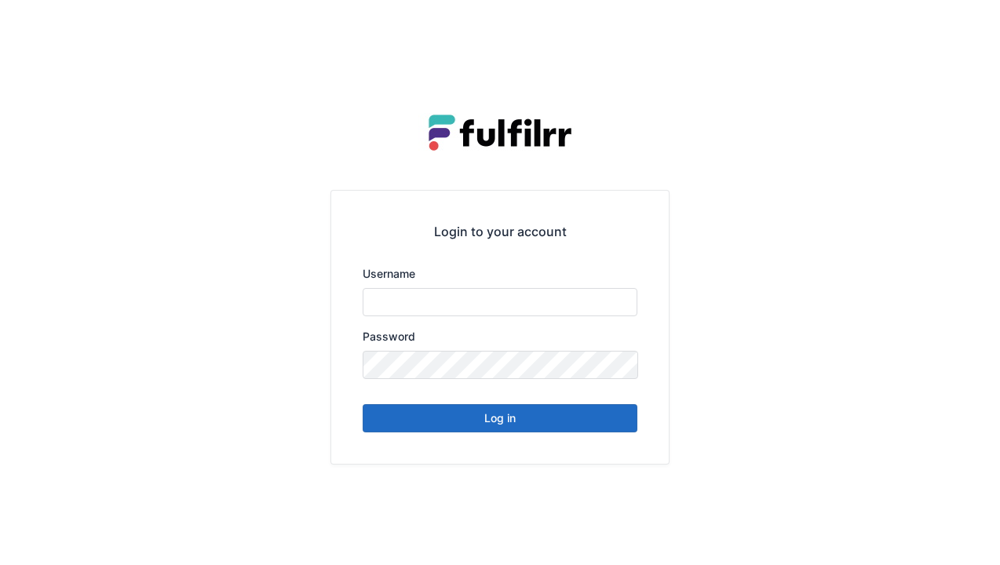
type input "******"
click at [556, 428] on button "Log in" at bounding box center [500, 418] width 275 height 28
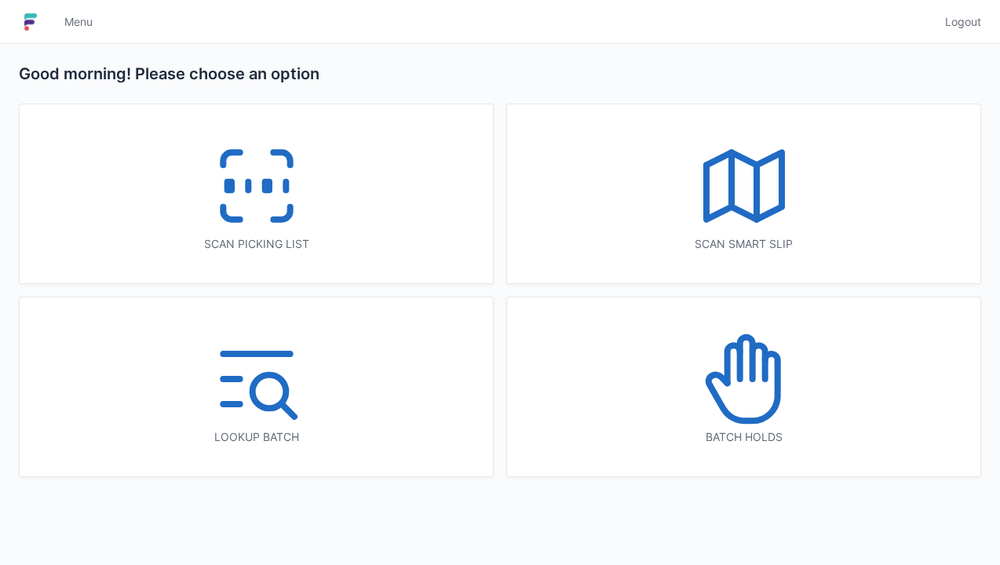
click at [290, 231] on icon at bounding box center [256, 186] width 100 height 100
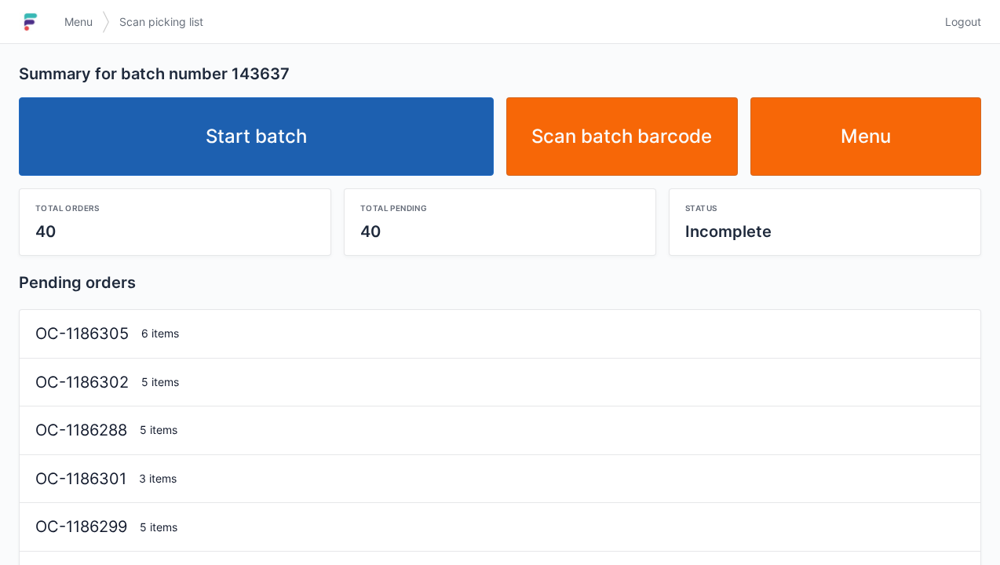
click at [354, 135] on link "Start batch" at bounding box center [256, 136] width 475 height 78
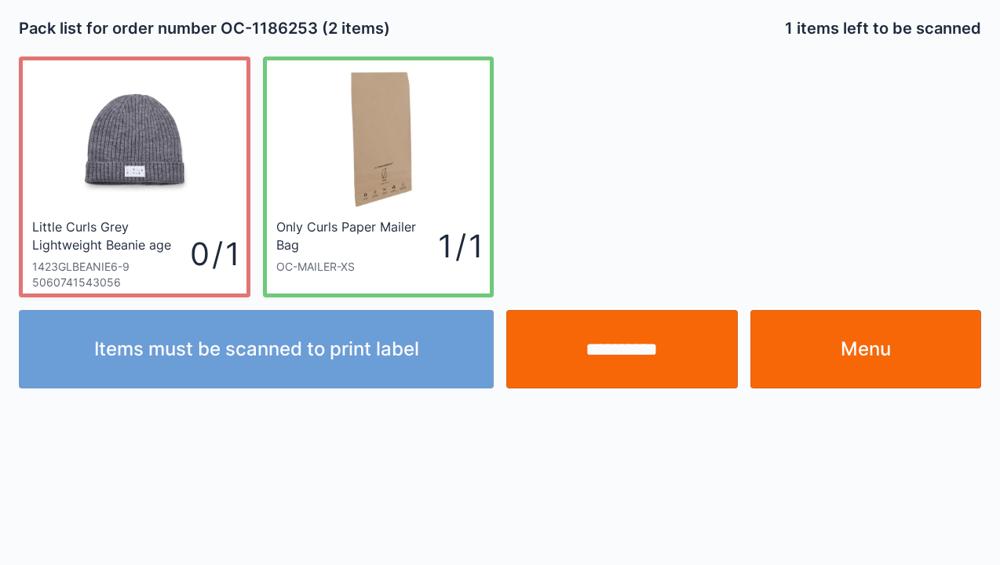
click at [846, 351] on link "Menu" at bounding box center [865, 349] width 231 height 78
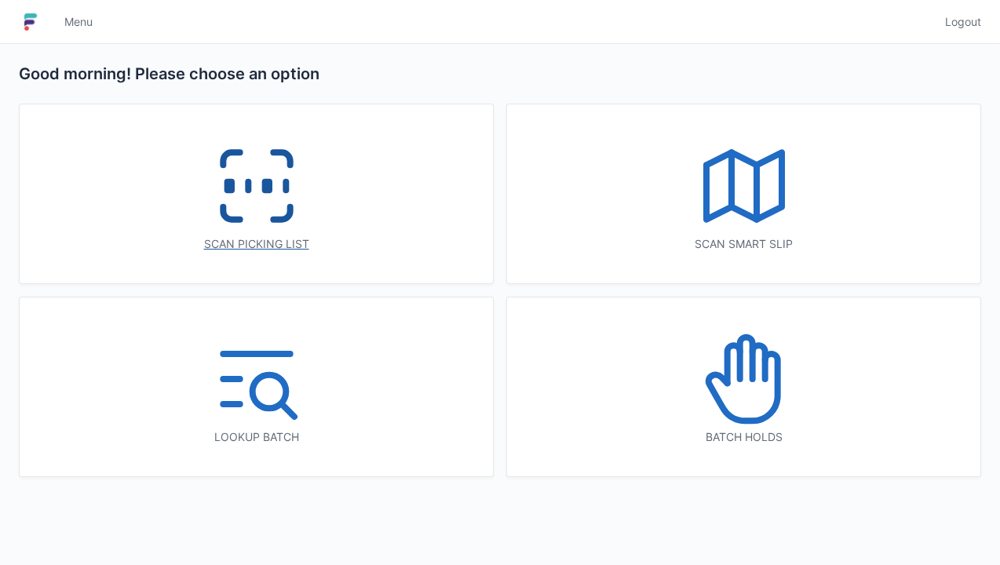
click at [287, 210] on icon at bounding box center [281, 213] width 16 height 13
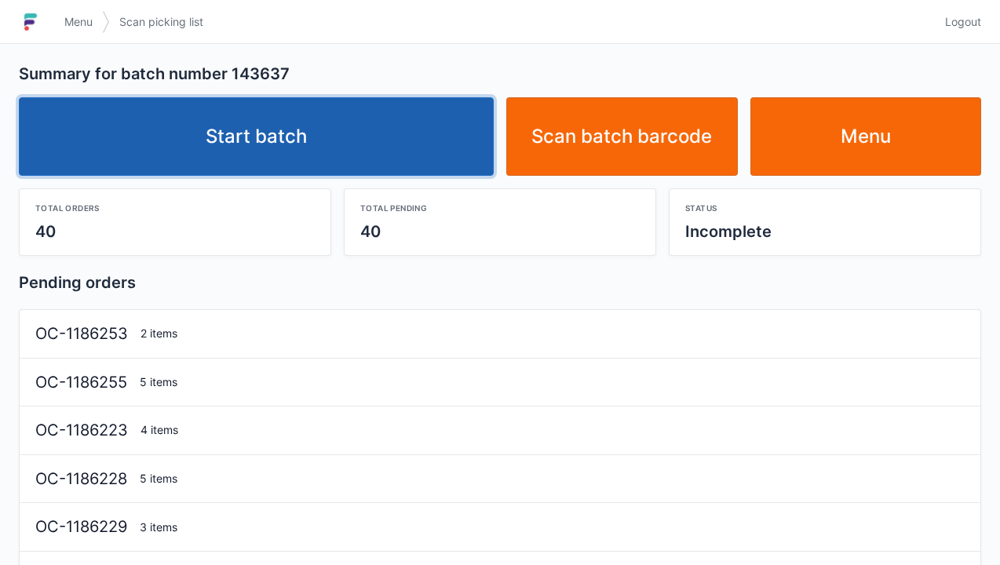
click at [427, 148] on link "Start batch" at bounding box center [256, 136] width 475 height 78
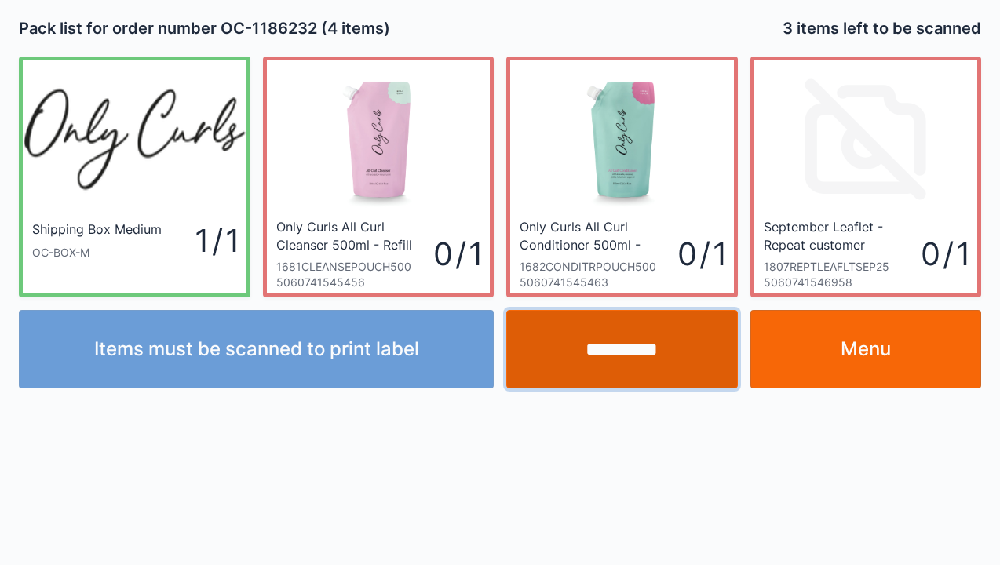
click at [614, 348] on input "**********" at bounding box center [621, 349] width 231 height 78
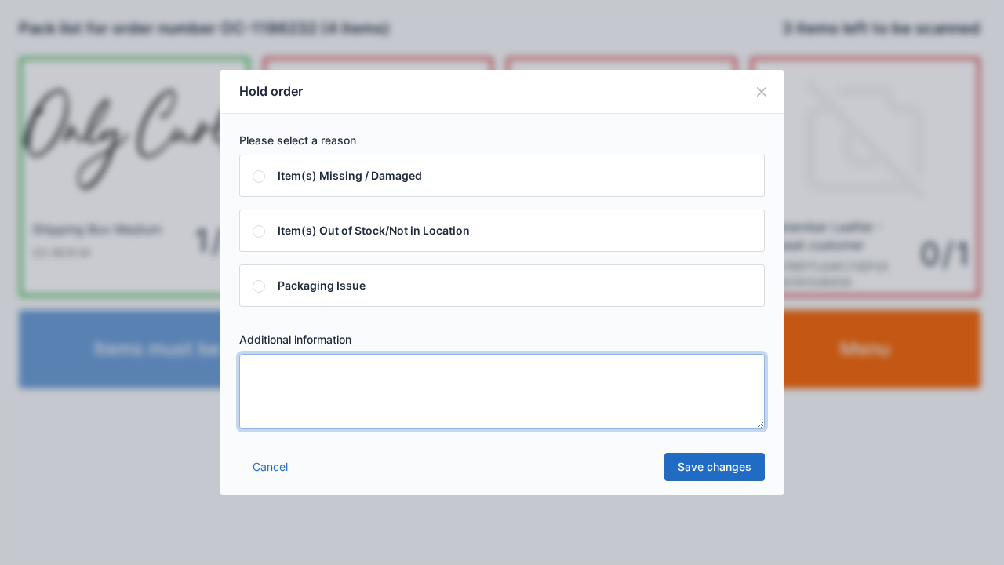
click at [330, 425] on textarea at bounding box center [502, 391] width 526 height 75
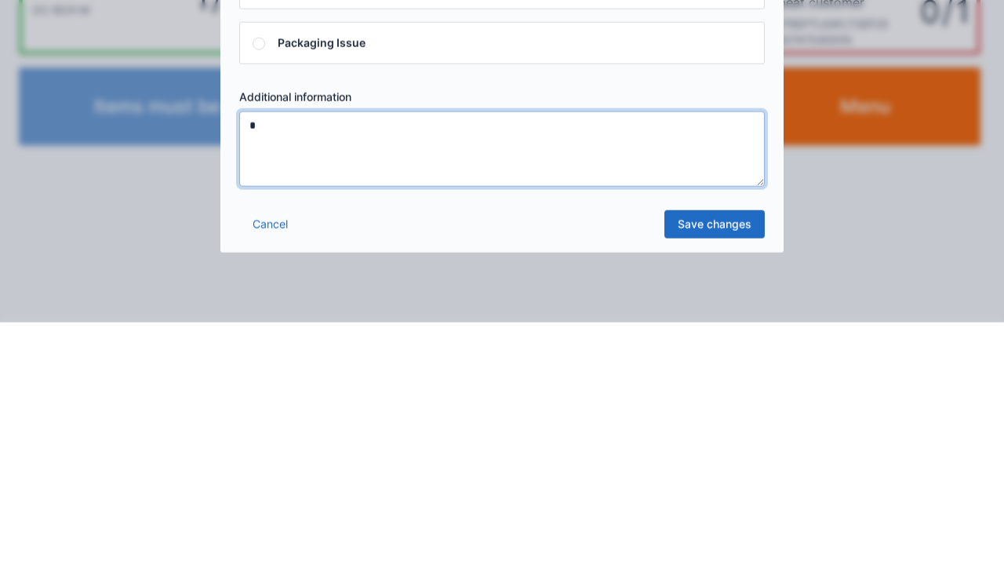
type textarea "*"
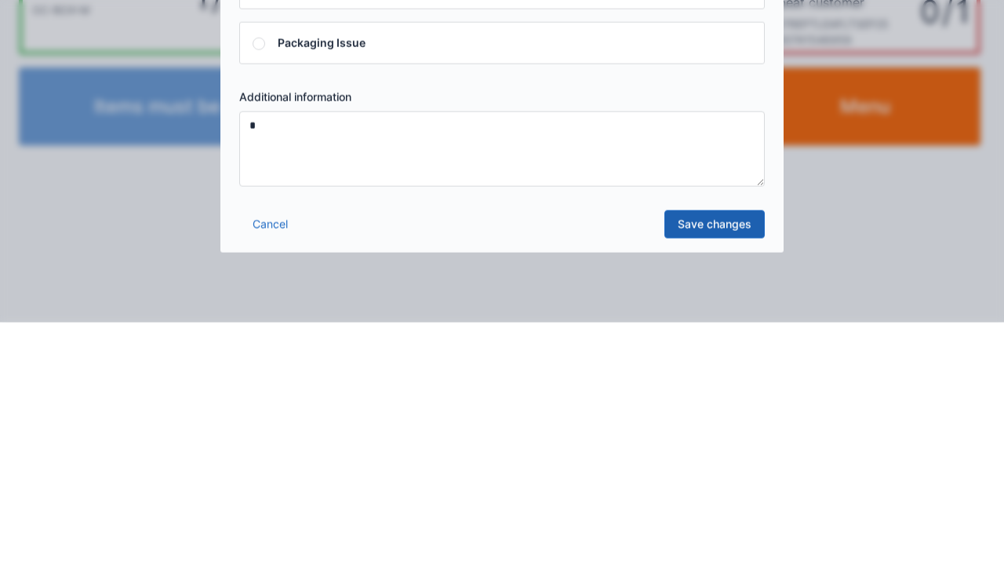
click at [706, 477] on link "Save changes" at bounding box center [715, 467] width 100 height 28
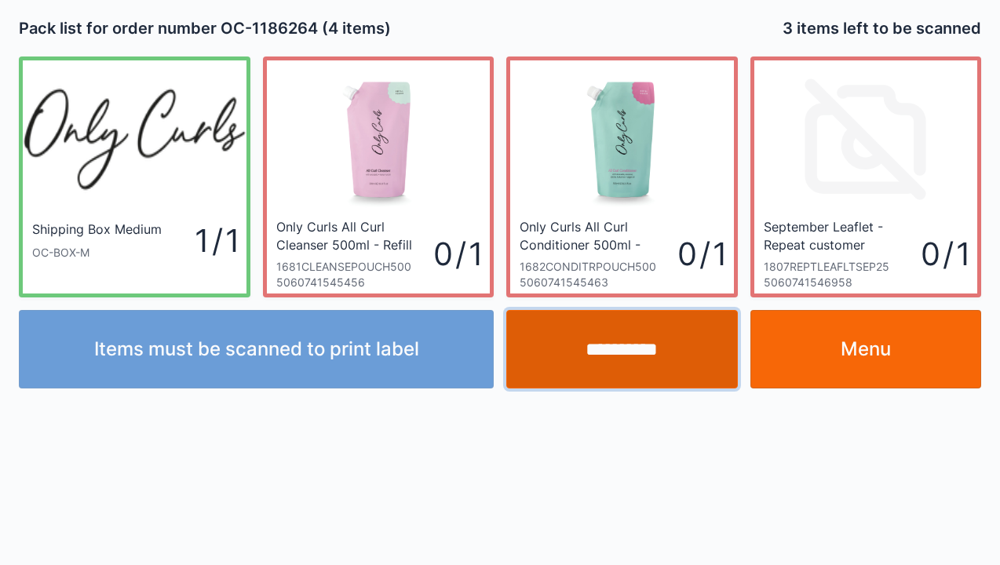
click at [642, 361] on input "**********" at bounding box center [621, 349] width 231 height 78
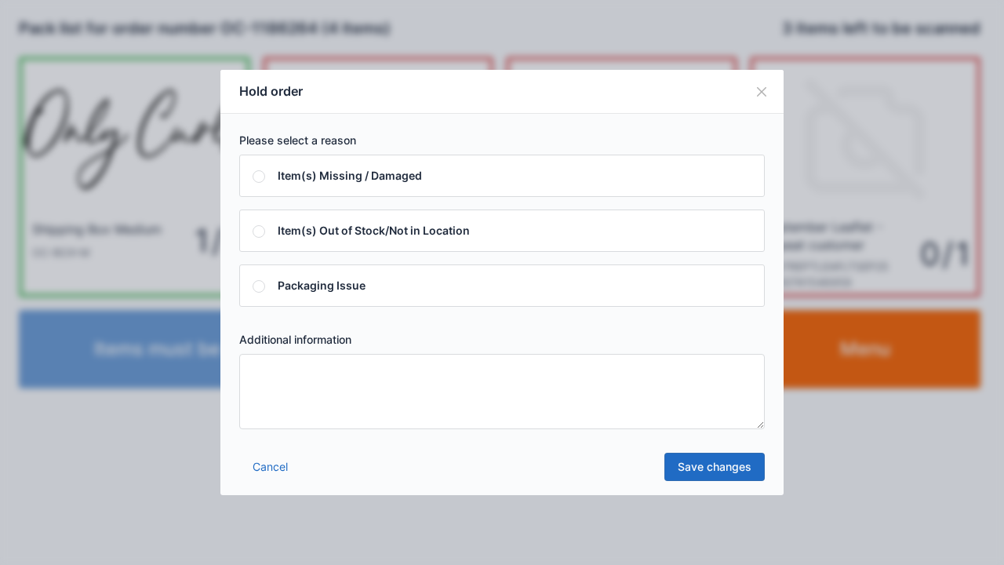
click at [352, 426] on textarea at bounding box center [502, 391] width 526 height 75
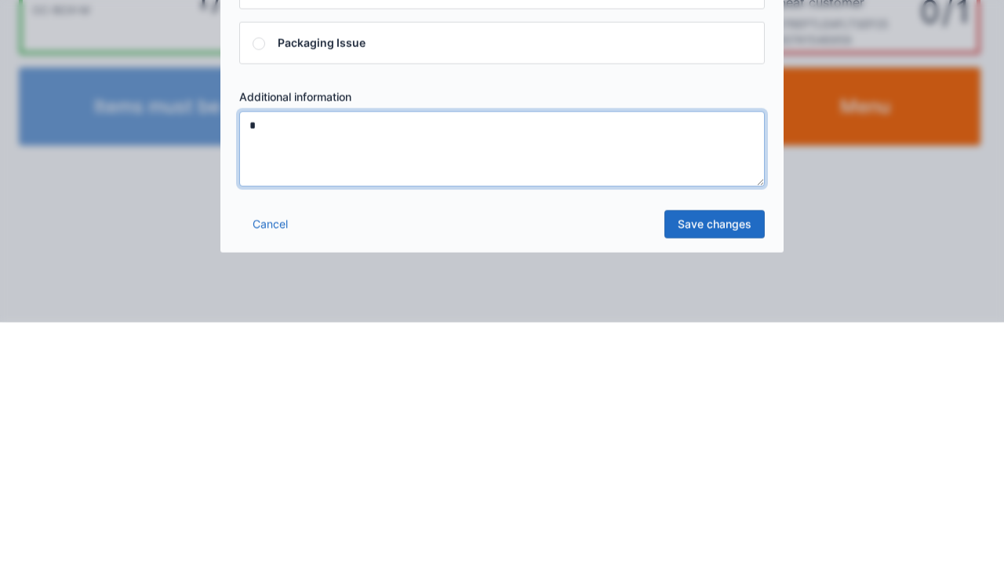
type textarea "*"
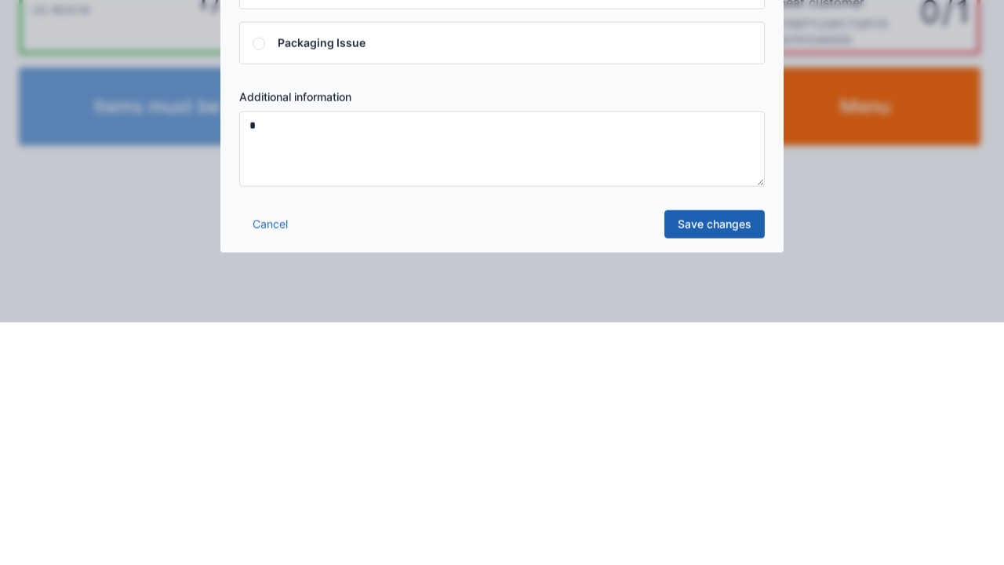
click at [745, 479] on link "Save changes" at bounding box center [715, 467] width 100 height 28
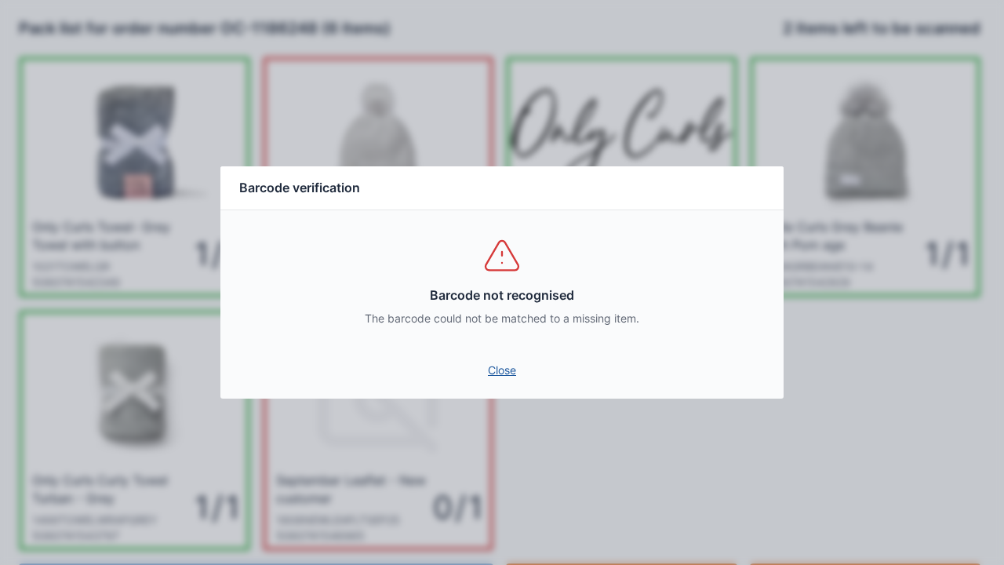
click at [505, 379] on link "Close" at bounding box center [502, 370] width 538 height 28
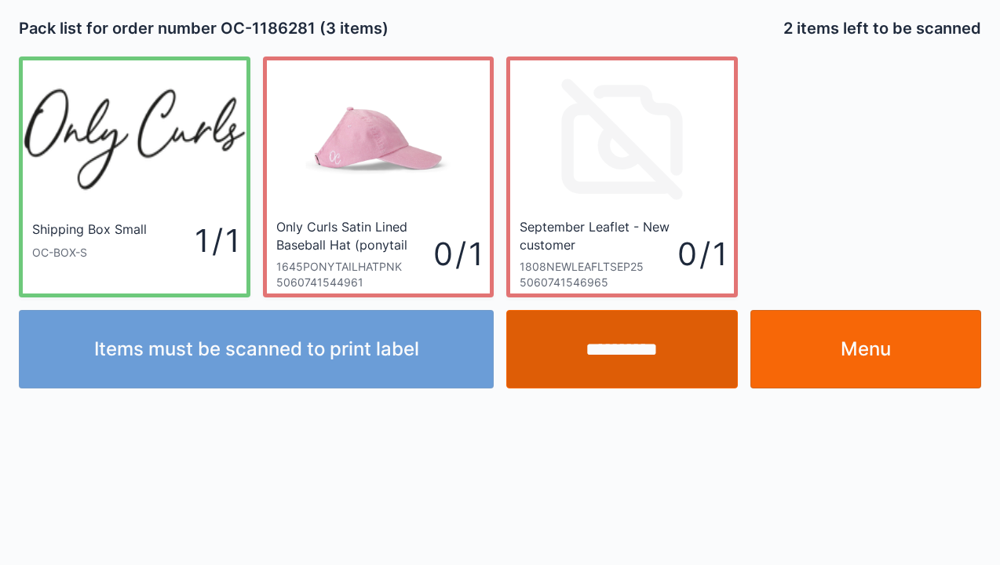
click at [614, 352] on input "**********" at bounding box center [621, 349] width 231 height 78
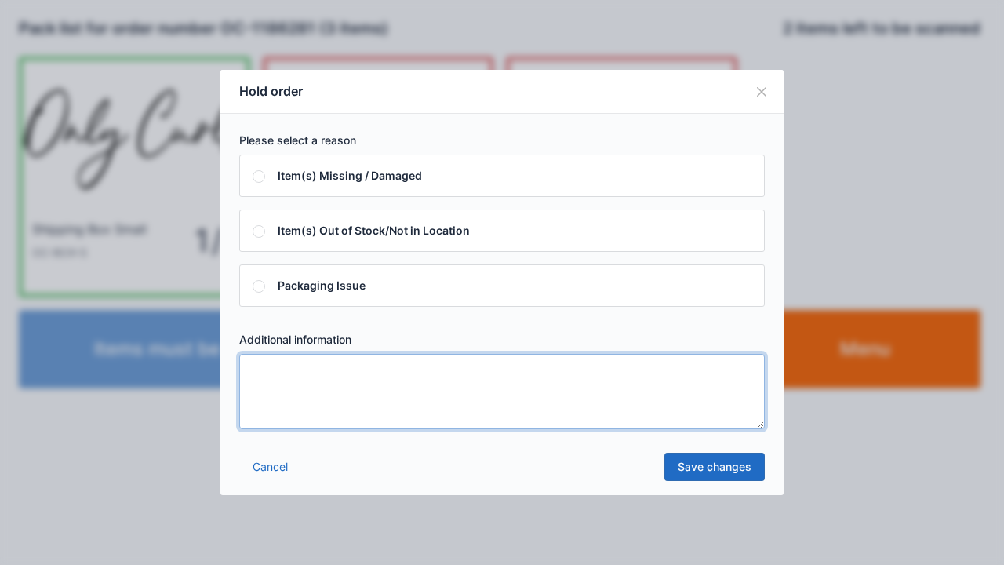
click at [426, 416] on textarea at bounding box center [502, 391] width 526 height 75
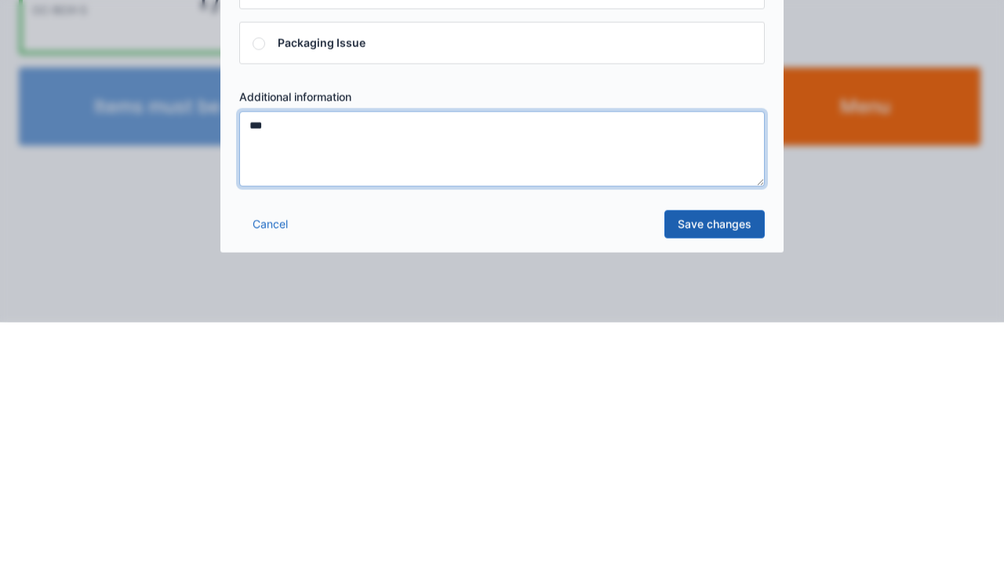
type textarea "***"
click at [708, 468] on link "Save changes" at bounding box center [715, 467] width 100 height 28
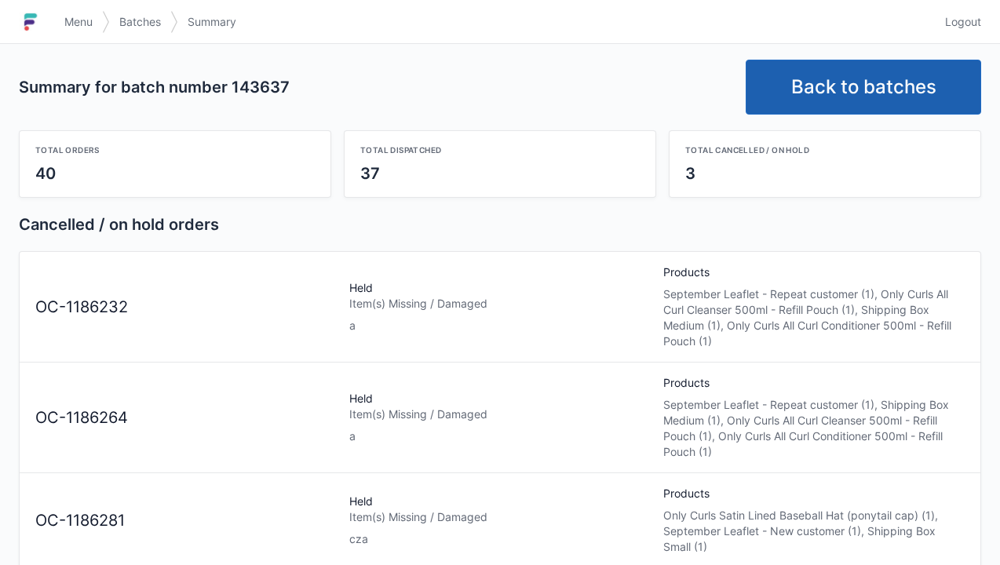
click at [841, 80] on link "Back to batches" at bounding box center [862, 87] width 235 height 55
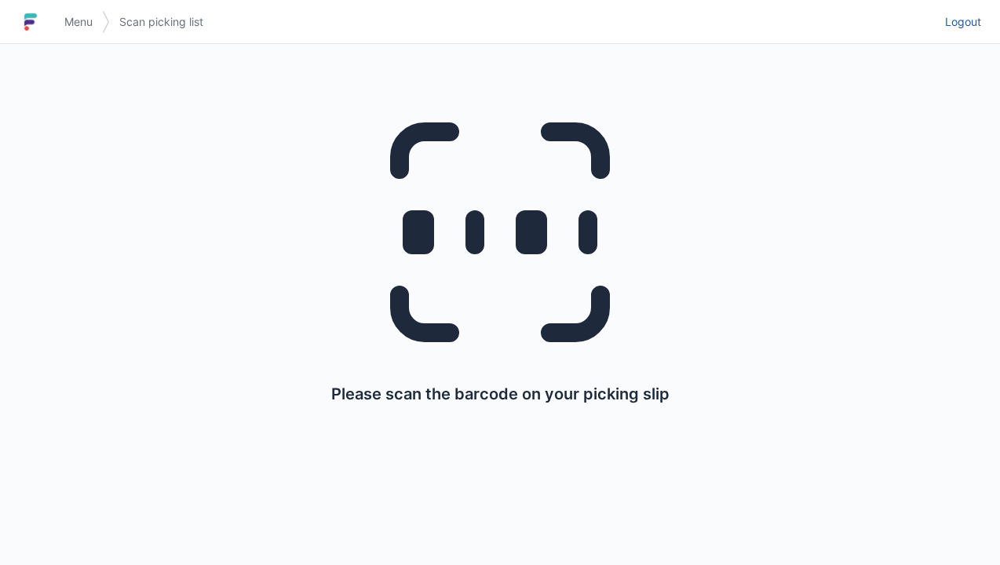
click at [960, 33] on link "Logout" at bounding box center [958, 22] width 46 height 28
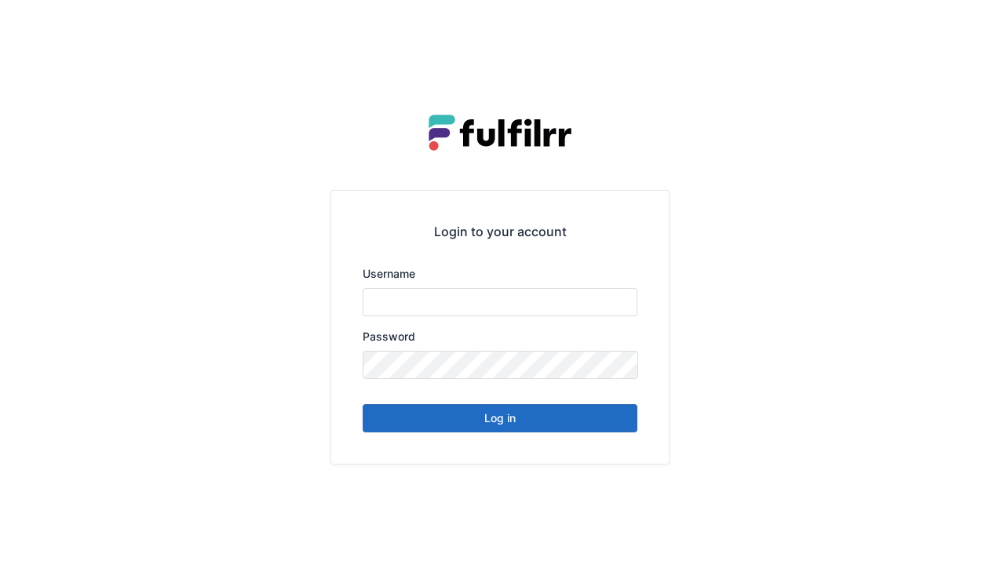
type input "******"
click at [517, 427] on button "Log in" at bounding box center [500, 418] width 275 height 28
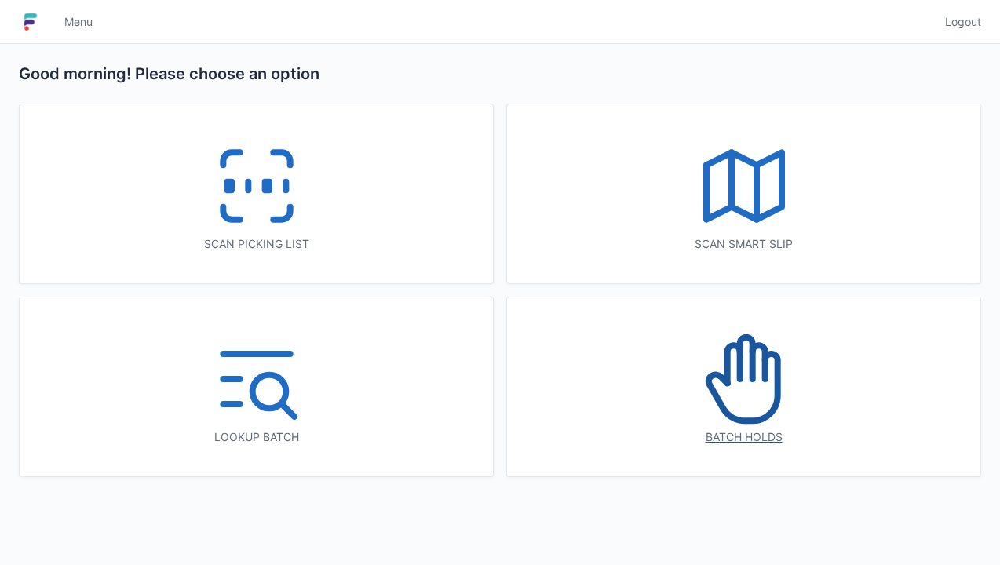
click at [741, 410] on icon at bounding box center [744, 379] width 100 height 100
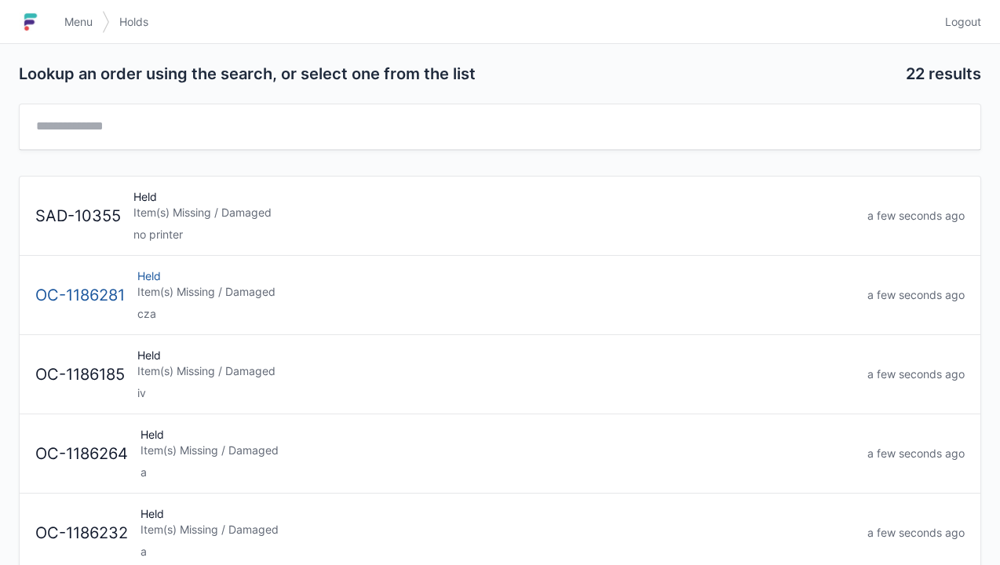
click at [319, 317] on div "cza" at bounding box center [495, 314] width 717 height 16
click at [960, 27] on span "Logout" at bounding box center [963, 22] width 36 height 16
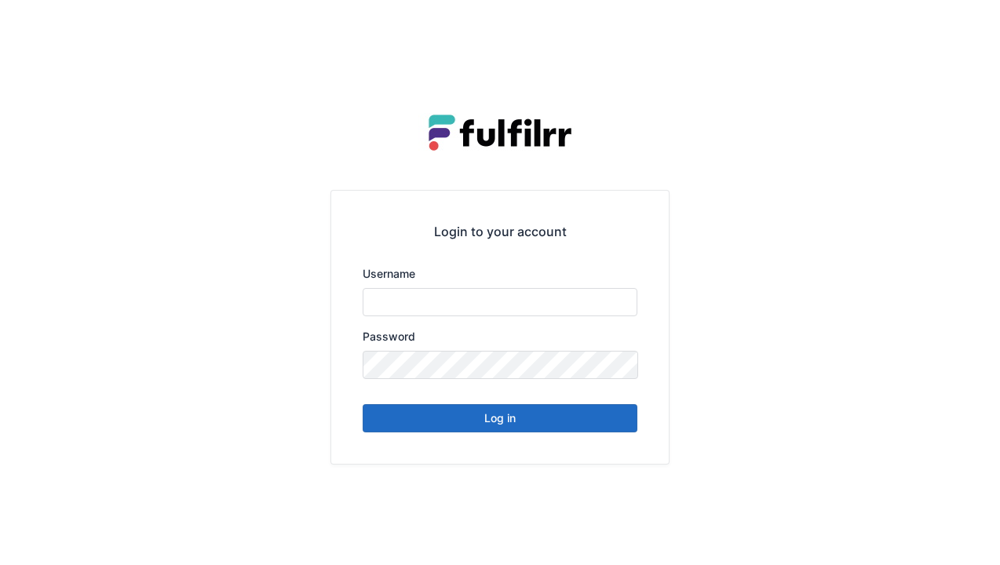
type input "******"
click at [547, 425] on button "Log in" at bounding box center [500, 418] width 275 height 28
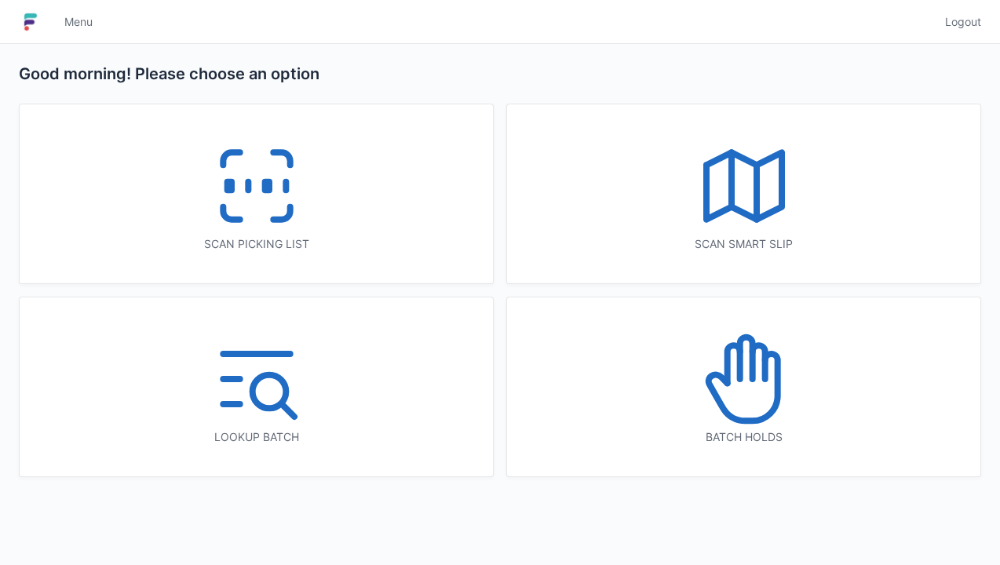
click at [283, 220] on icon at bounding box center [281, 213] width 16 height 13
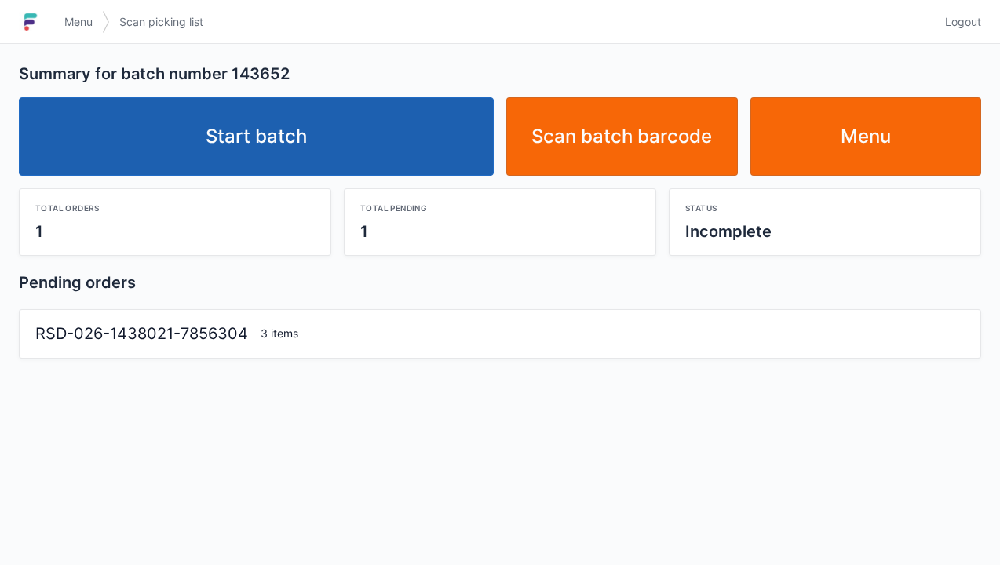
click at [384, 174] on link "Start batch" at bounding box center [256, 136] width 475 height 78
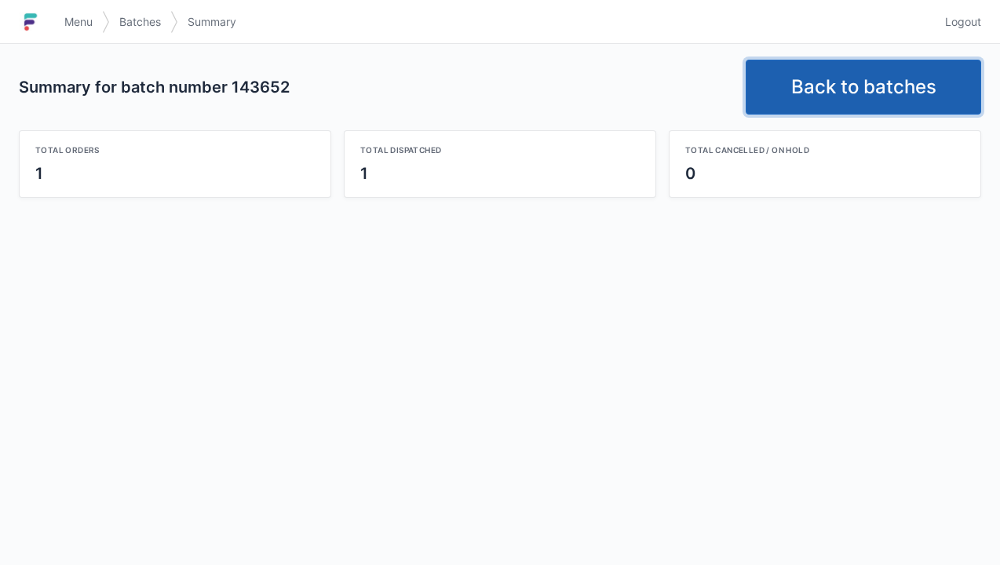
click at [905, 77] on link "Back to batches" at bounding box center [862, 87] width 235 height 55
